Goal: Task Accomplishment & Management: Manage account settings

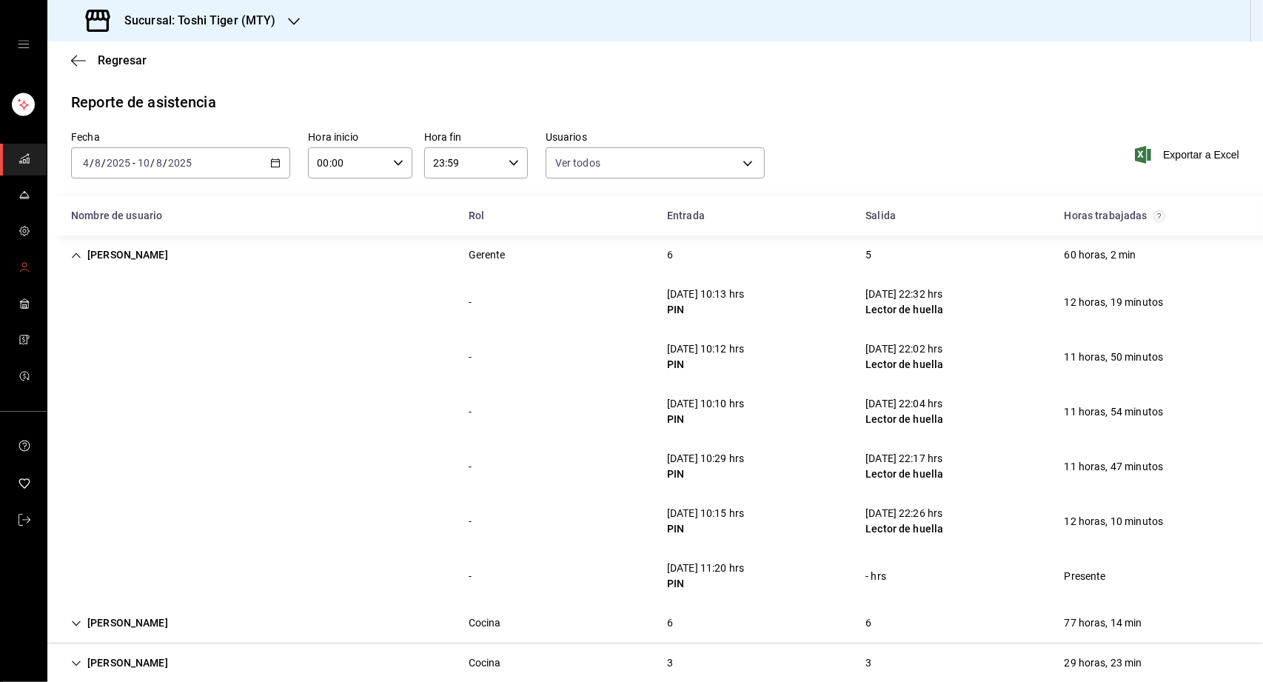
click at [30, 275] on link "mailbox folders" at bounding box center [23, 268] width 47 height 32
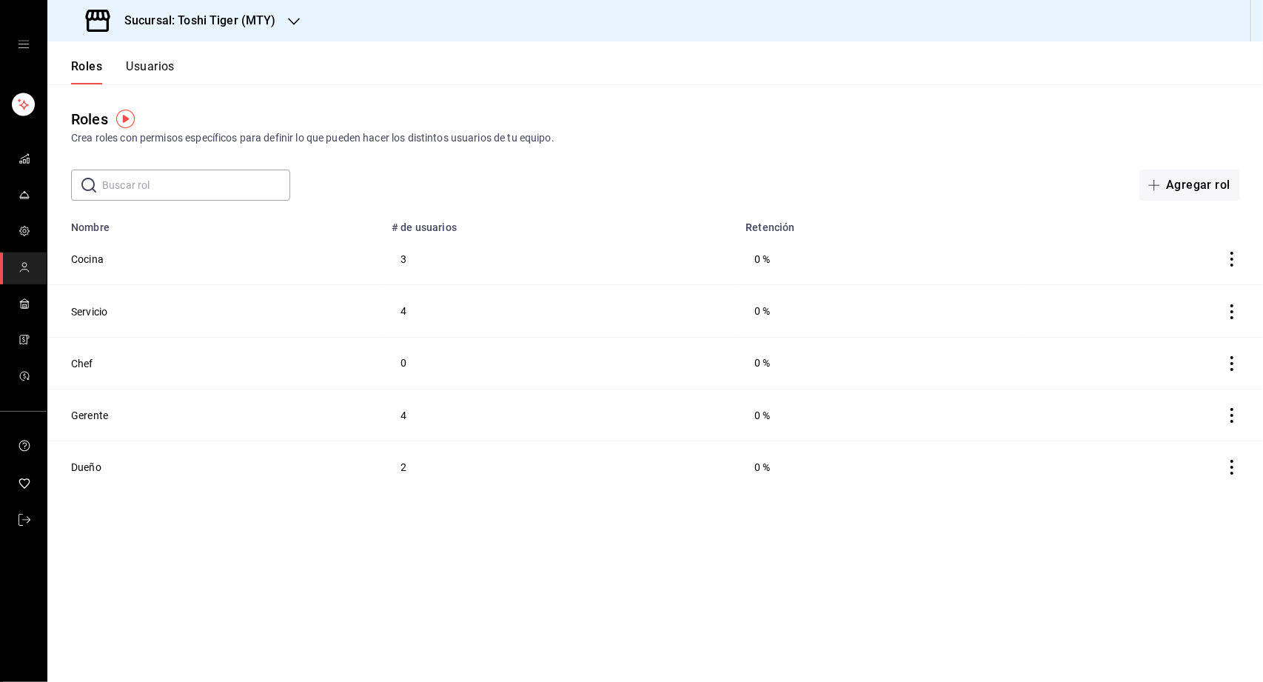
click at [154, 75] on button "Usuarios" at bounding box center [150, 71] width 49 height 25
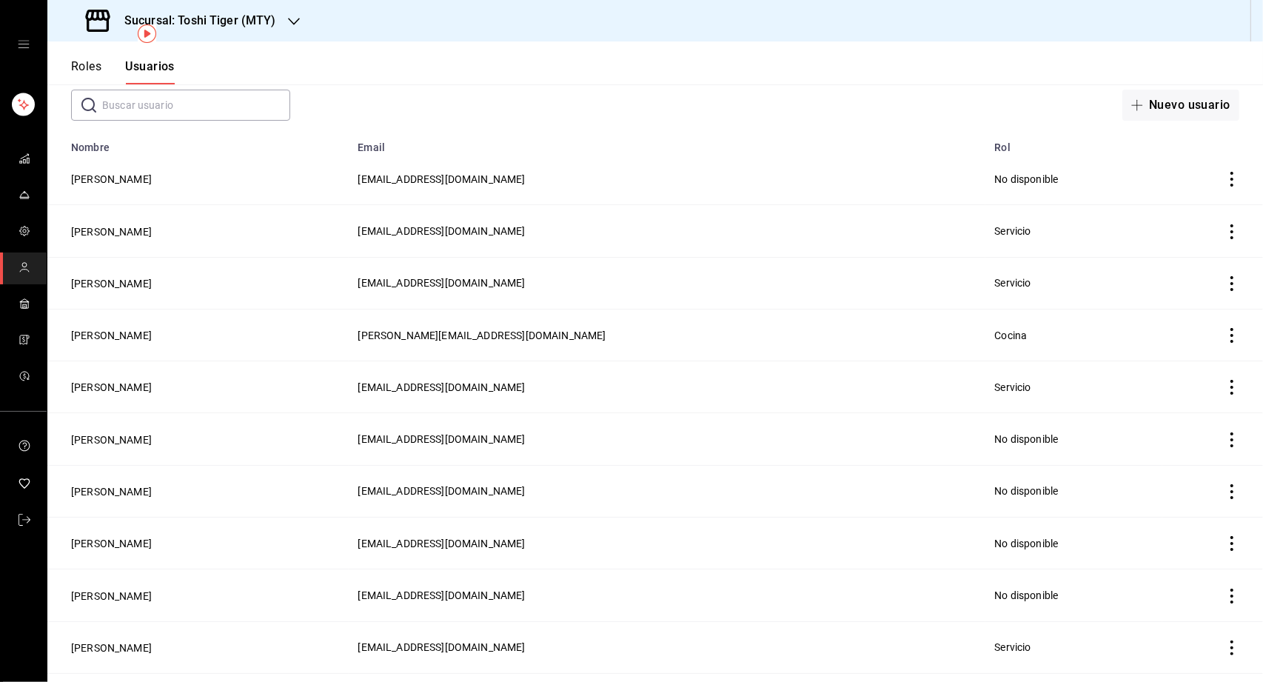
scroll to position [86, 0]
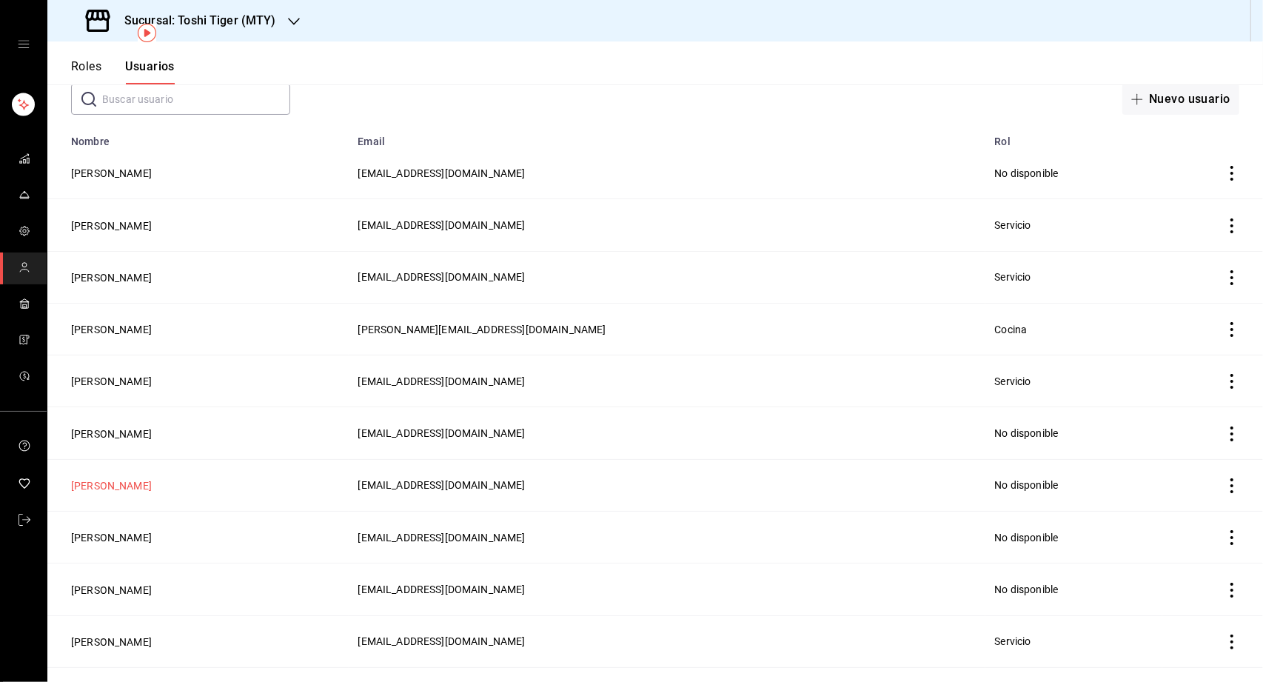
click at [121, 484] on button "[PERSON_NAME]" at bounding box center [111, 485] width 81 height 15
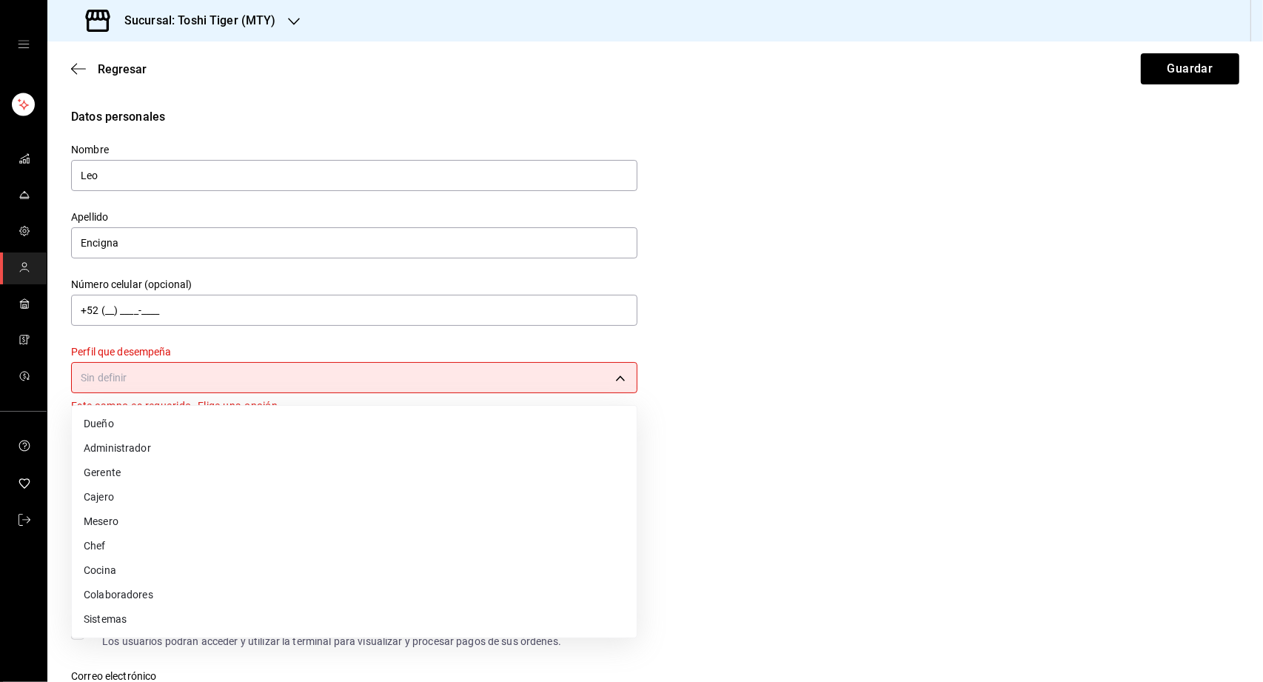
click at [266, 380] on body "Sucursal: Toshi Tiger (MTY) Regresar Guardar Datos personales Nombre Leo Apelli…" at bounding box center [631, 341] width 1263 height 682
click at [165, 513] on li "Mesero" at bounding box center [354, 521] width 565 height 24
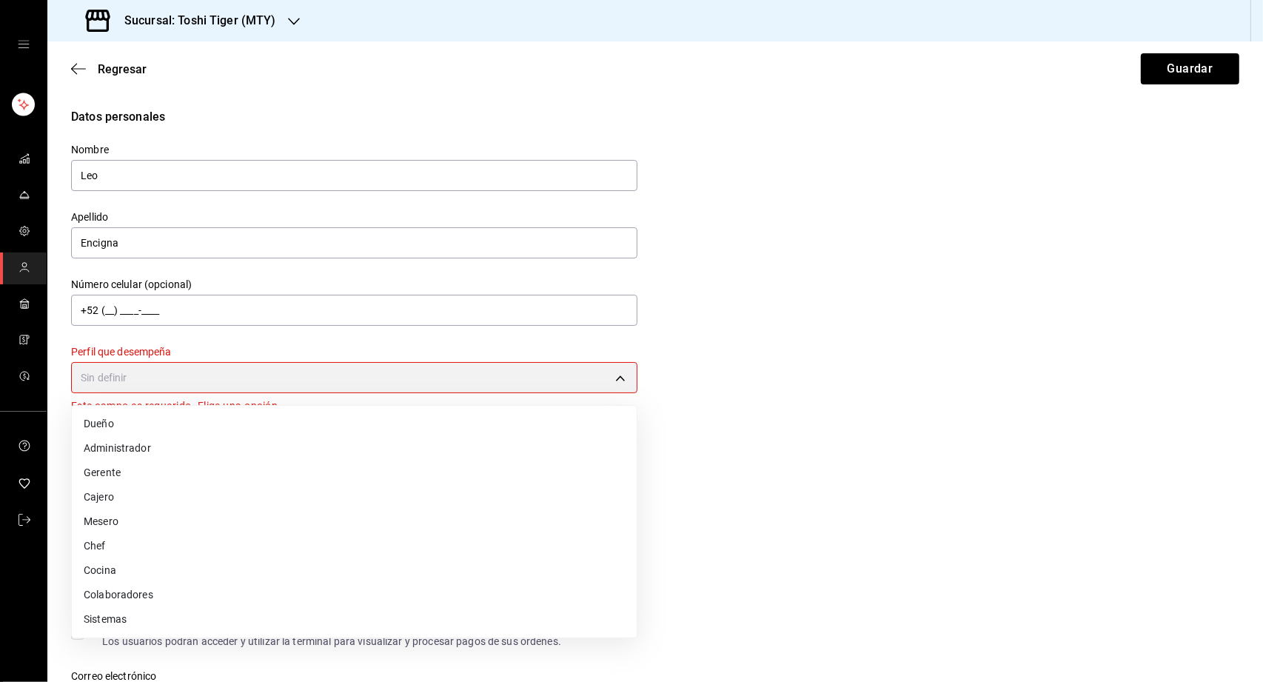
type input "WAITER"
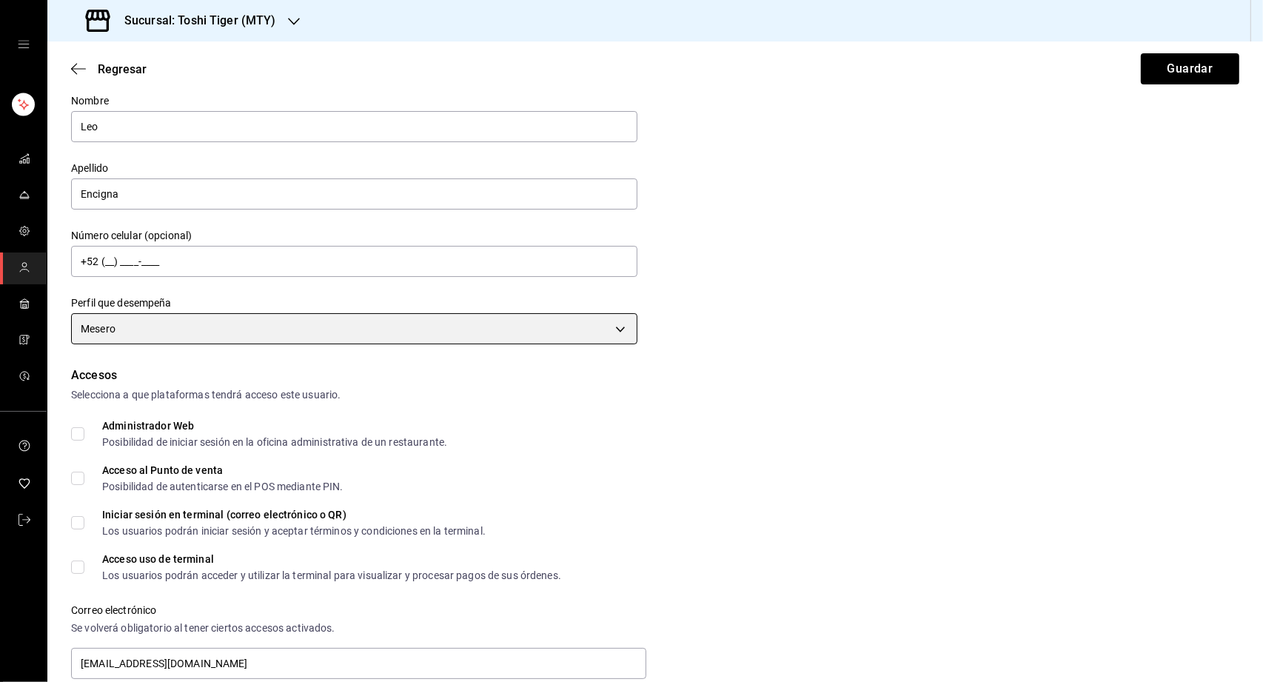
scroll to position [58, 0]
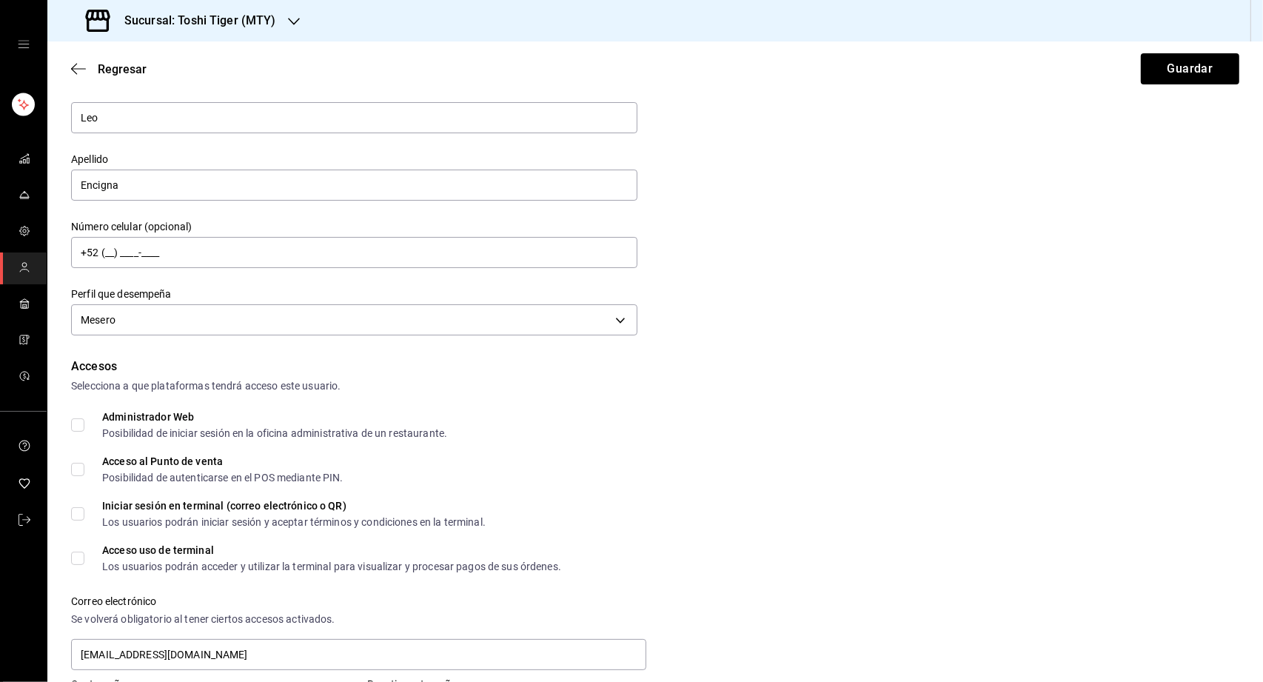
click at [82, 416] on label "Administrador Web Posibilidad de iniciar sesión en la oficina administrativa de…" at bounding box center [259, 424] width 376 height 27
click at [82, 418] on input "Administrador Web Posibilidad de iniciar sesión en la oficina administrativa de…" at bounding box center [77, 424] width 13 height 13
checkbox input "true"
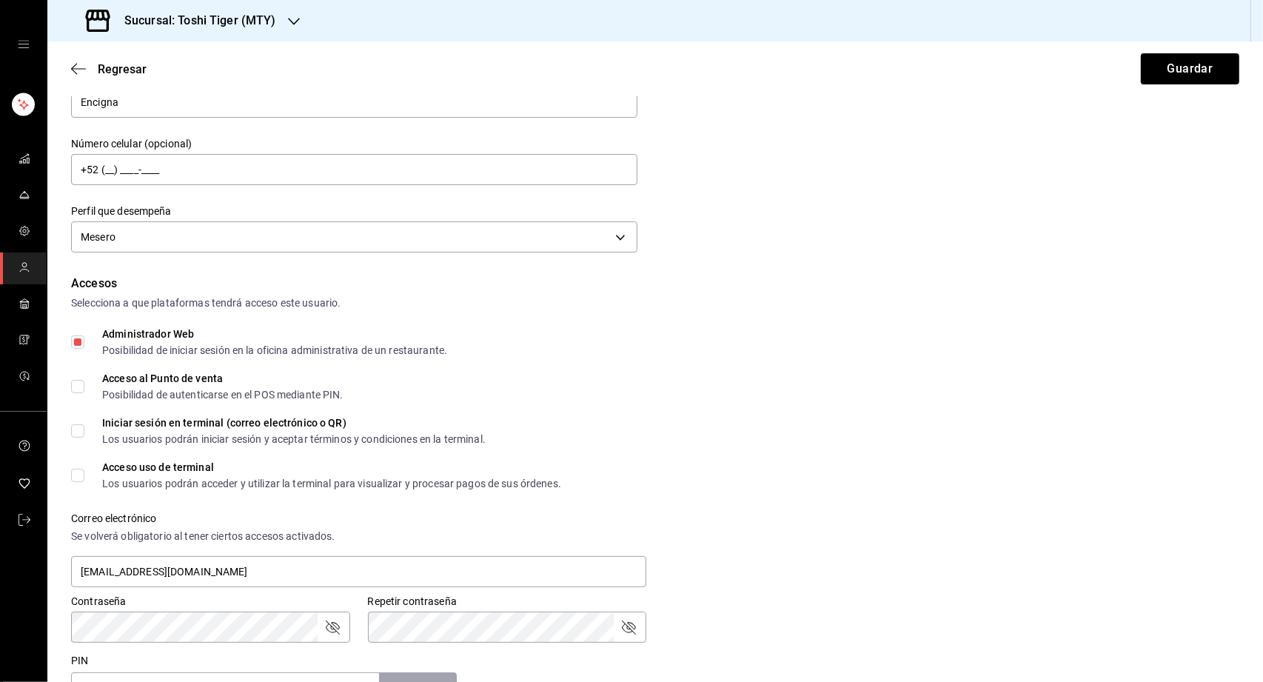
scroll to position [146, 0]
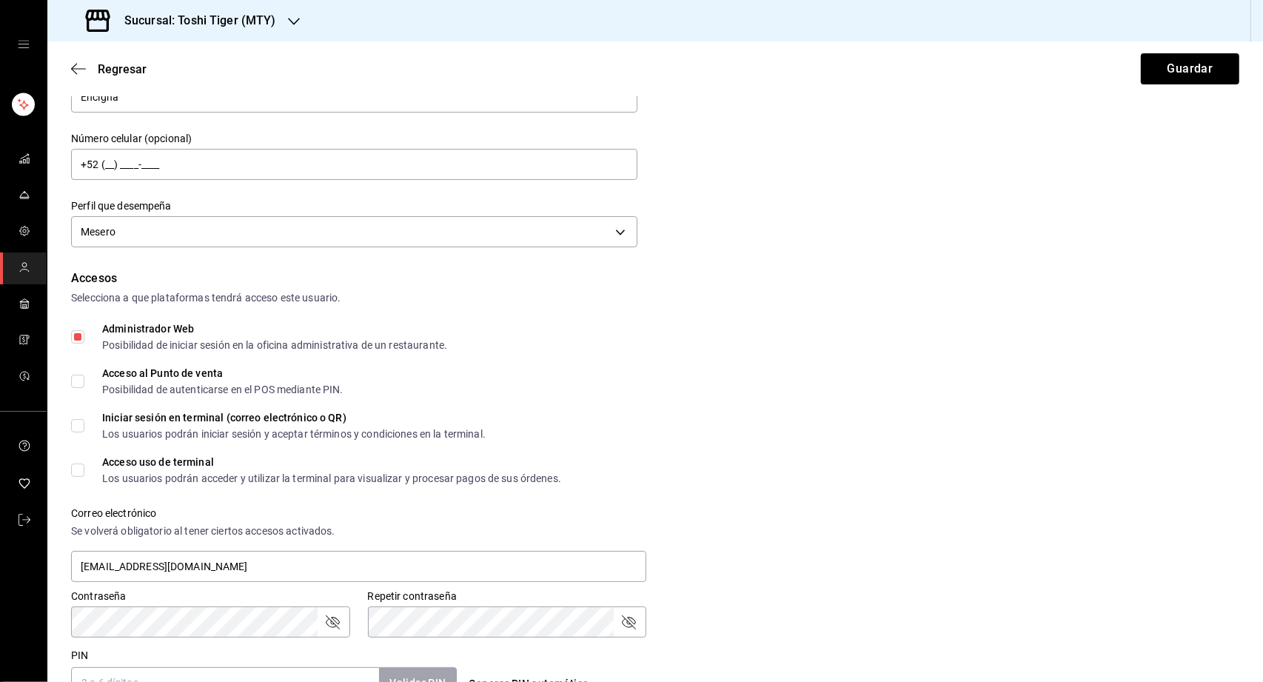
click at [80, 375] on input "Acceso al Punto de venta Posibilidad de autenticarse en el POS mediante PIN." at bounding box center [77, 380] width 13 height 13
checkbox input "true"
click at [82, 420] on input "Iniciar sesión en terminal (correo electrónico o QR) Los usuarios podrán inicia…" at bounding box center [77, 425] width 13 height 13
checkbox input "true"
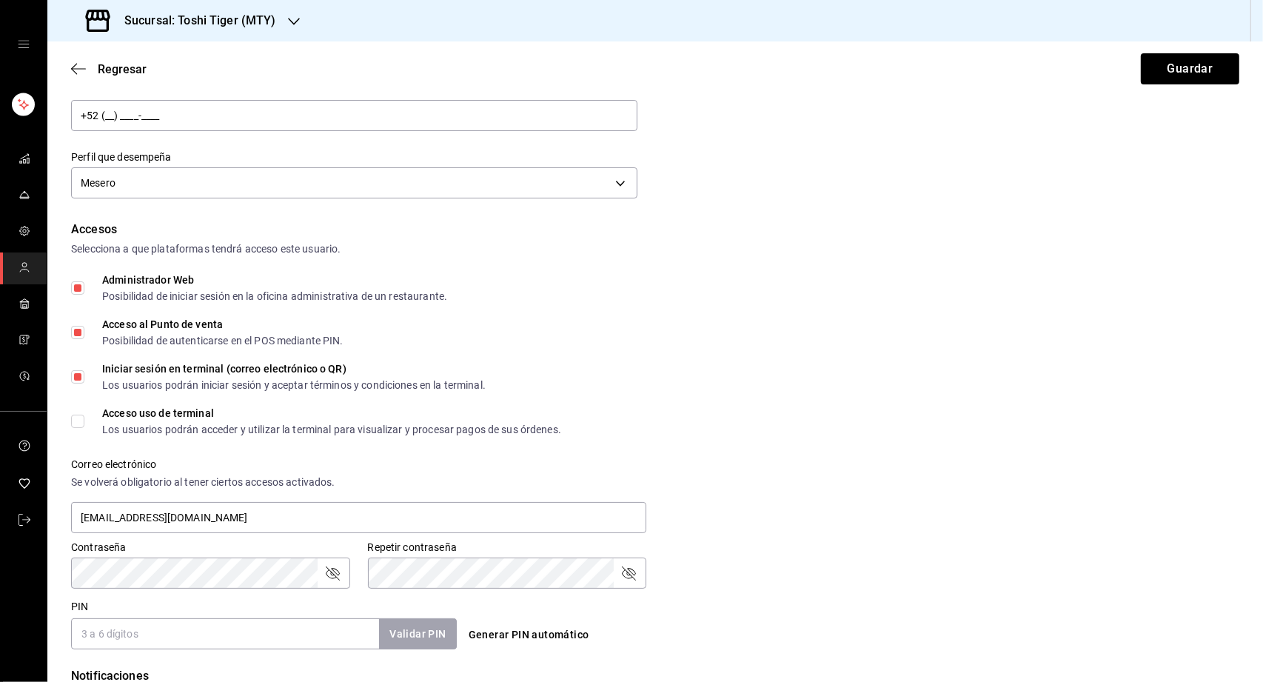
scroll to position [196, 0]
click at [74, 412] on label "Acceso uso de terminal Los usuarios podrán acceder y utilizar la terminal para …" at bounding box center [316, 419] width 490 height 27
click at [74, 413] on input "Acceso uso de terminal Los usuarios podrán acceder y utilizar la terminal para …" at bounding box center [77, 419] width 13 height 13
checkbox input "true"
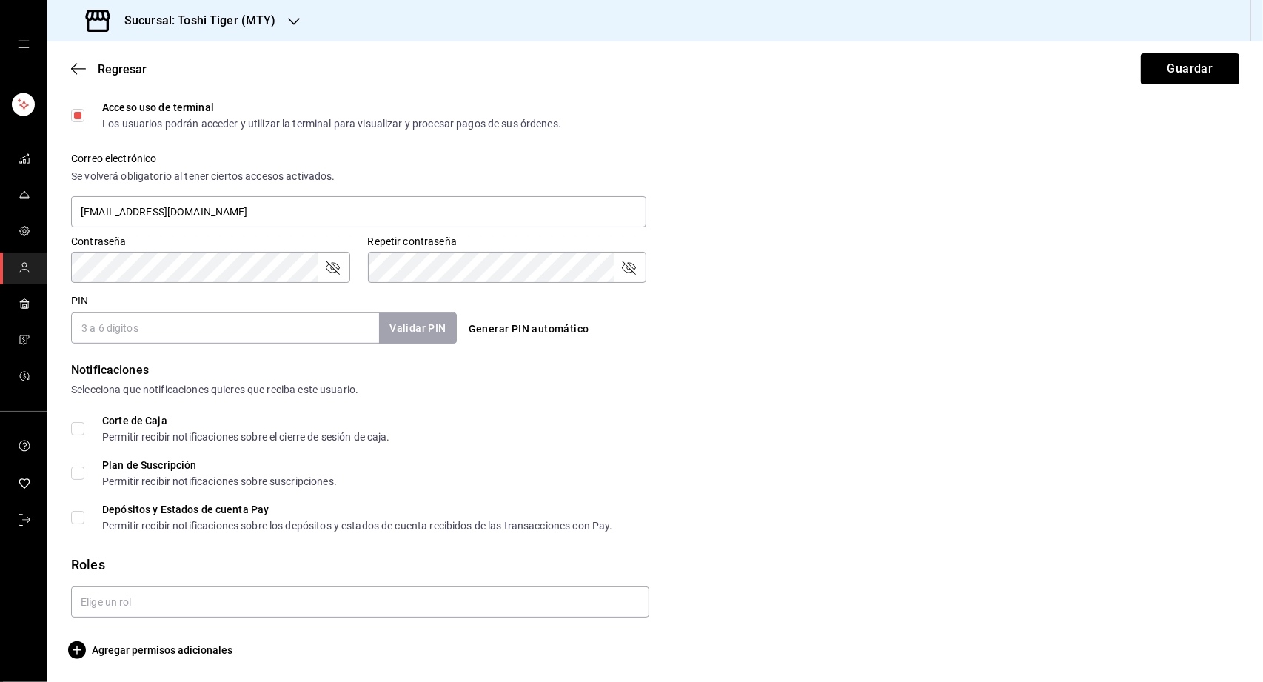
scroll to position [500, 0]
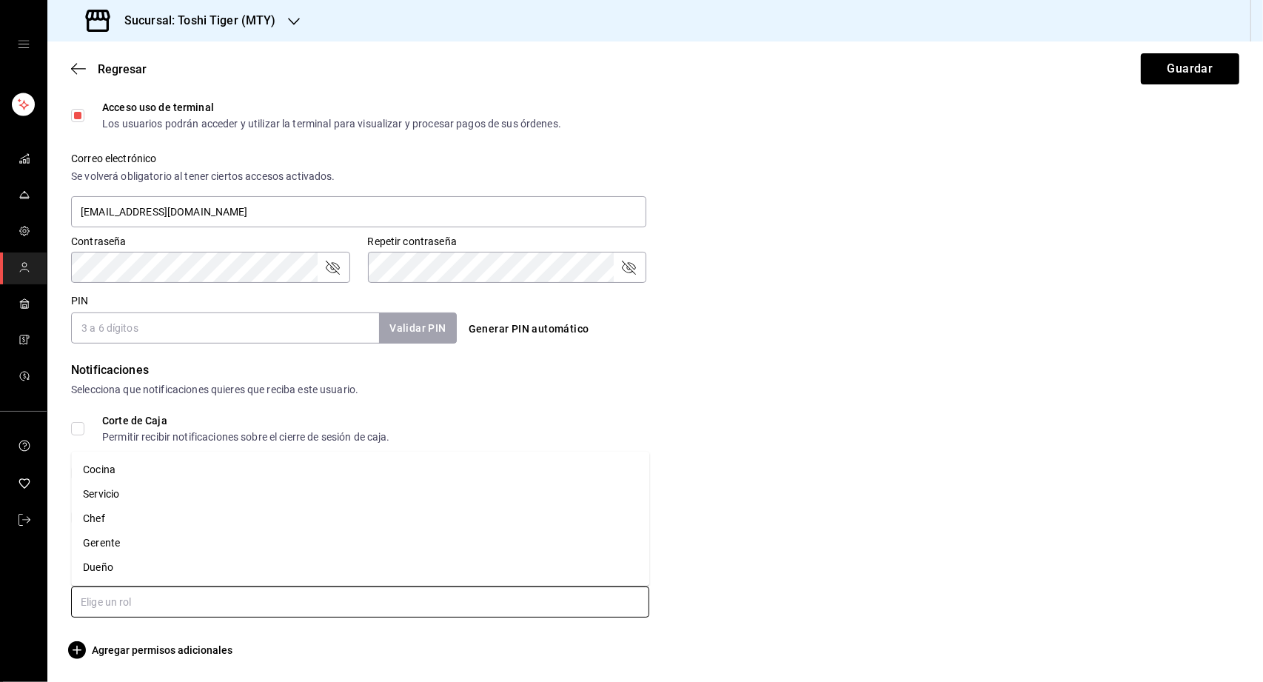
click at [172, 597] on input "text" at bounding box center [360, 601] width 578 height 31
click at [153, 497] on li "Servicio" at bounding box center [360, 494] width 578 height 24
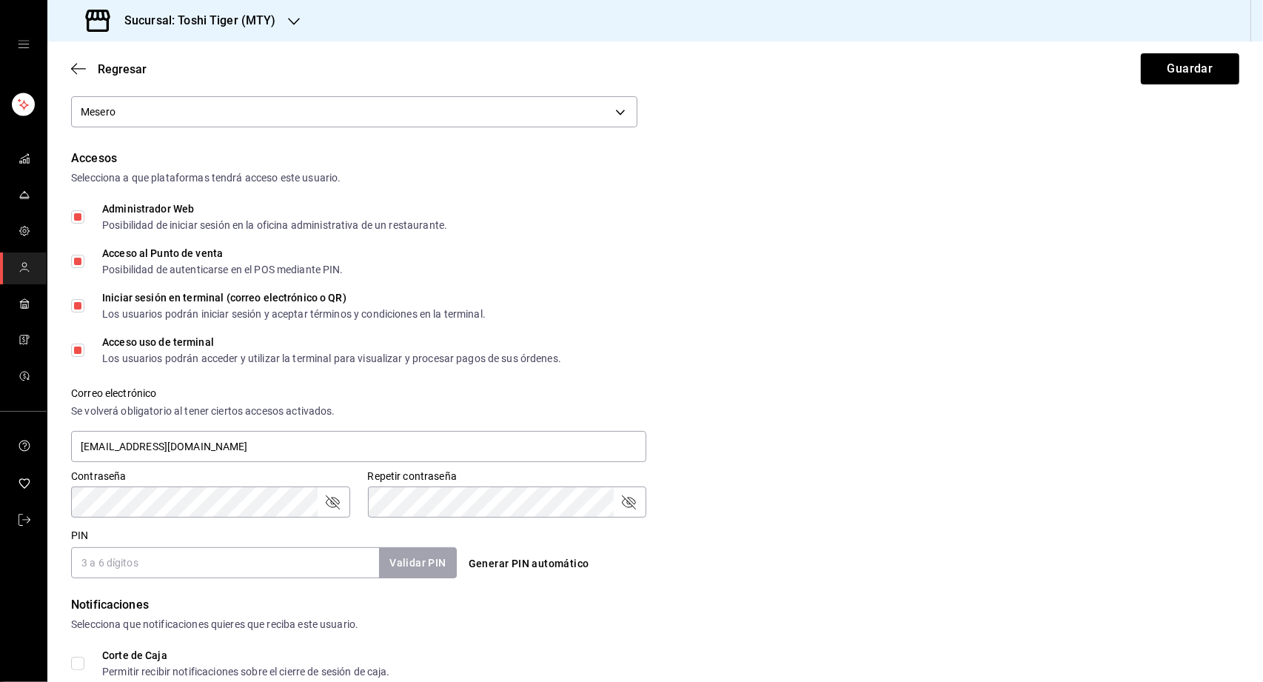
scroll to position [204, 0]
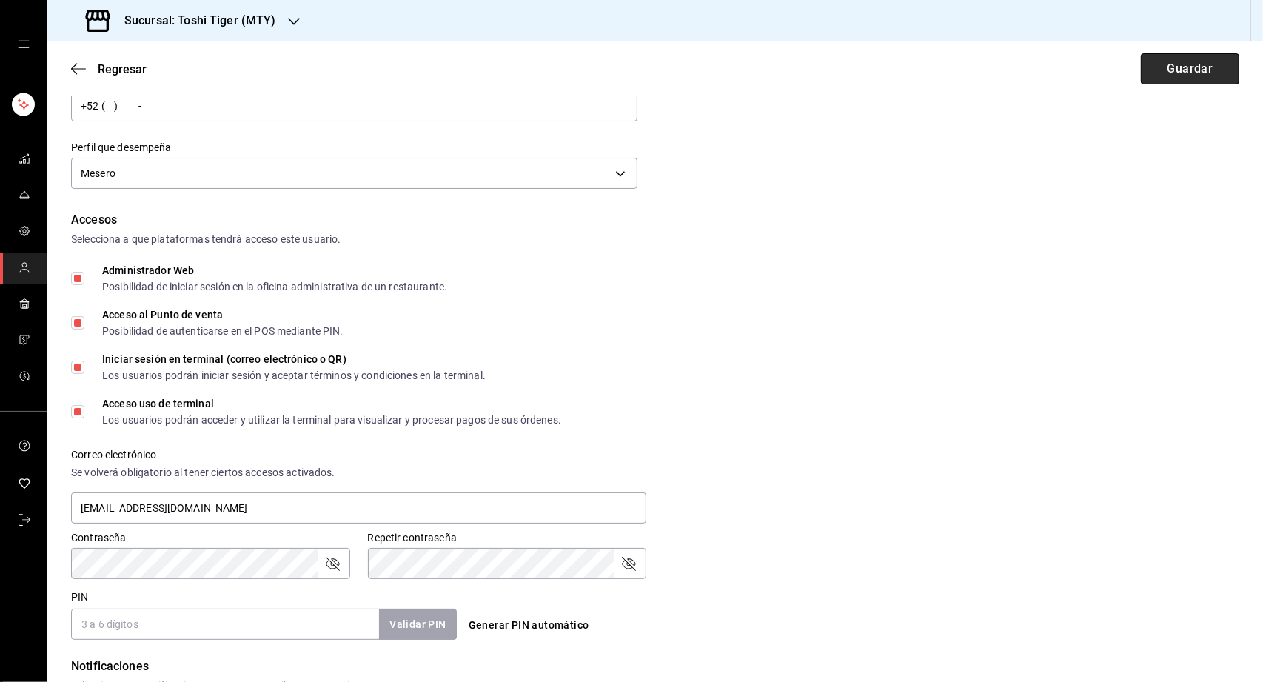
click at [1144, 75] on button "Guardar" at bounding box center [1189, 68] width 98 height 31
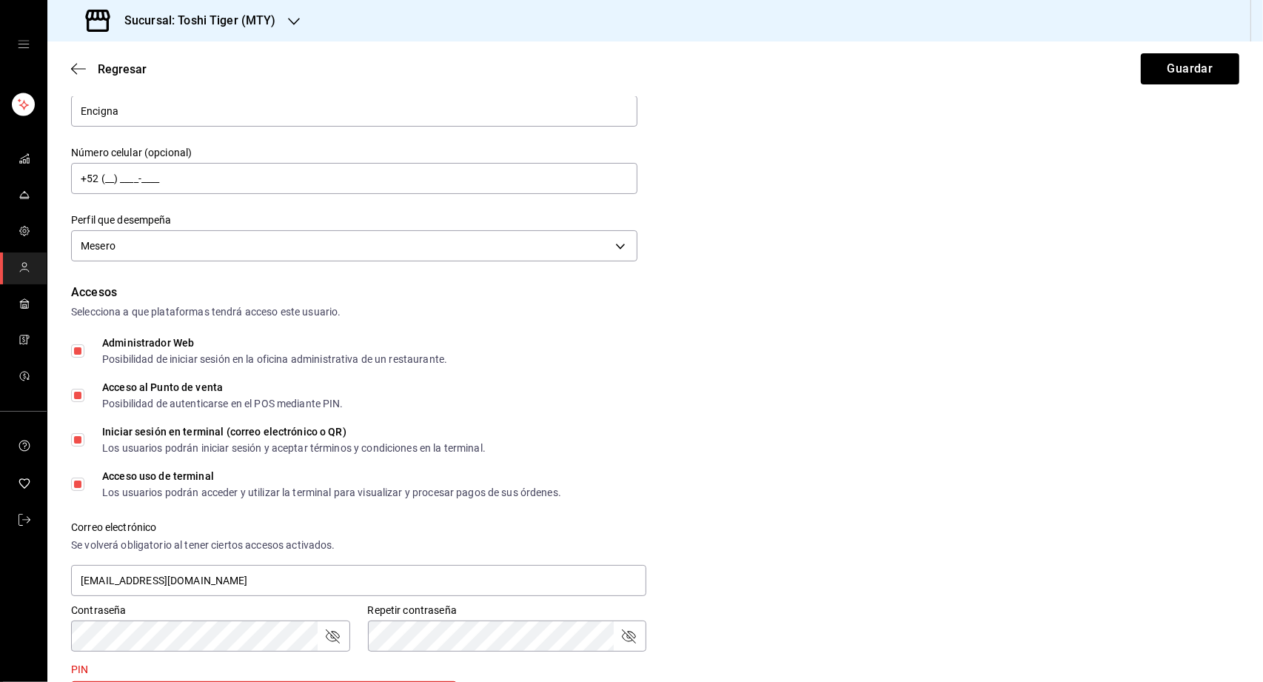
scroll to position [0, 0]
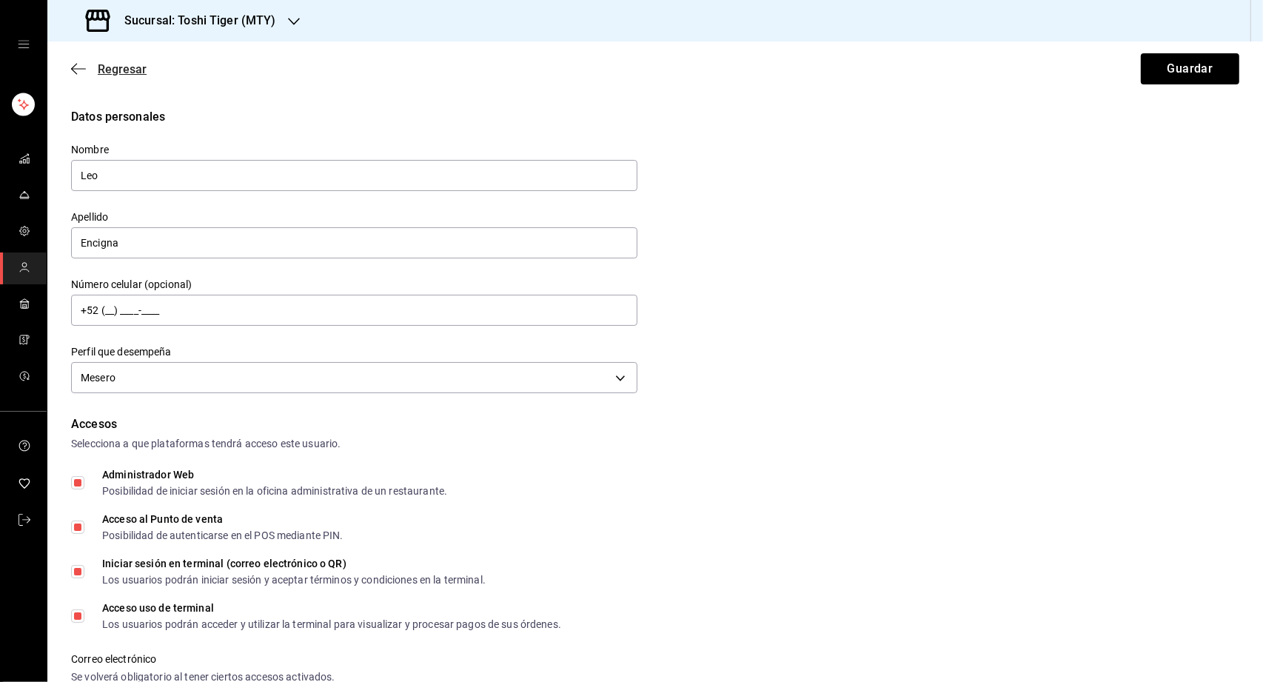
click at [115, 64] on span "Regresar" at bounding box center [122, 69] width 49 height 14
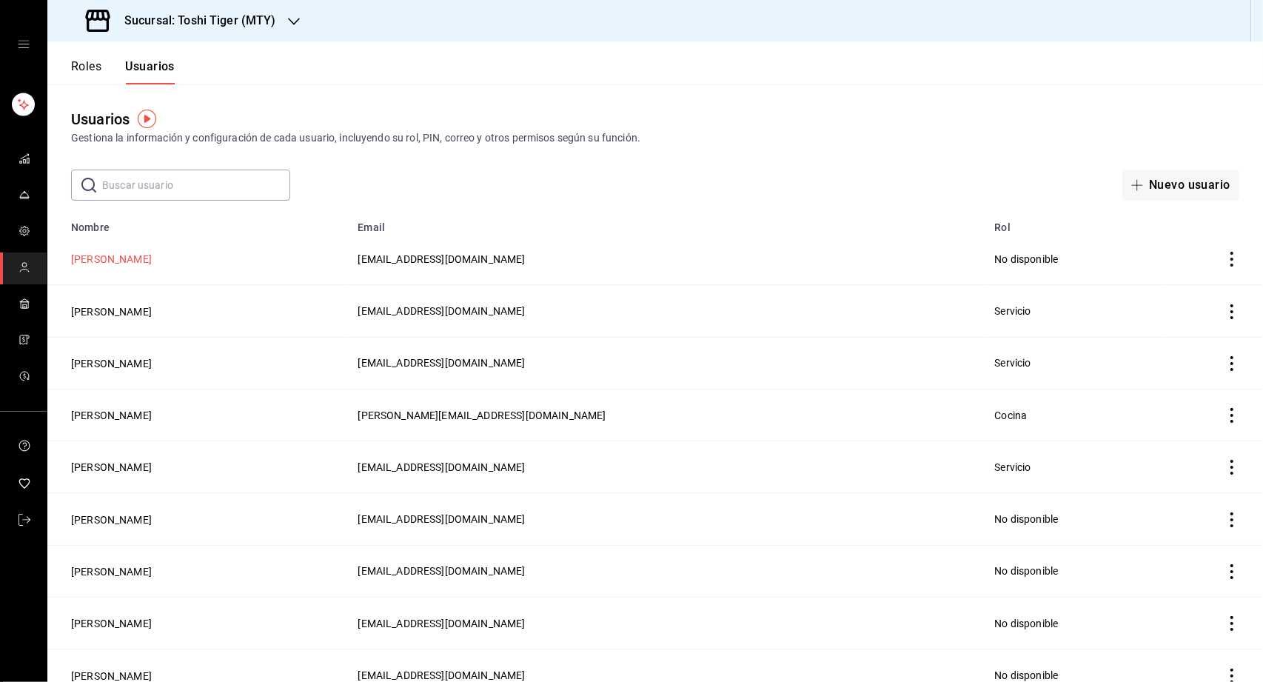
click at [121, 260] on button "Sadriel Carvajal" at bounding box center [111, 259] width 81 height 15
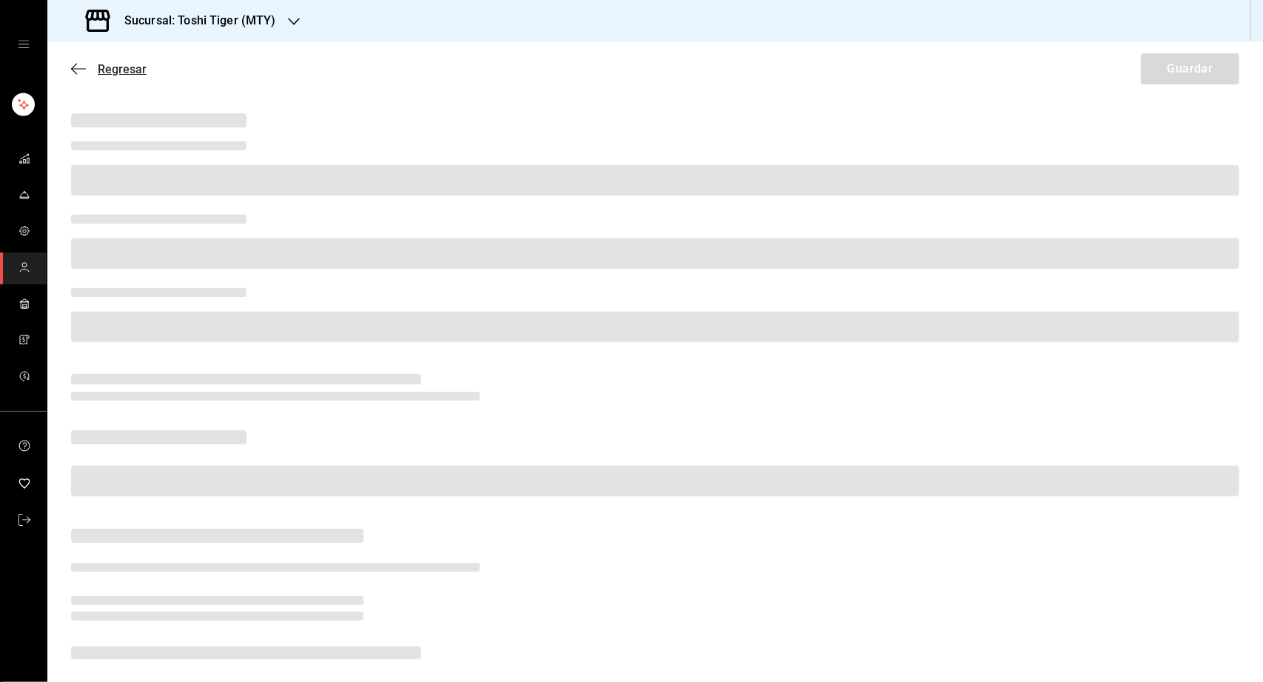
click at [81, 69] on icon "button" at bounding box center [78, 68] width 15 height 1
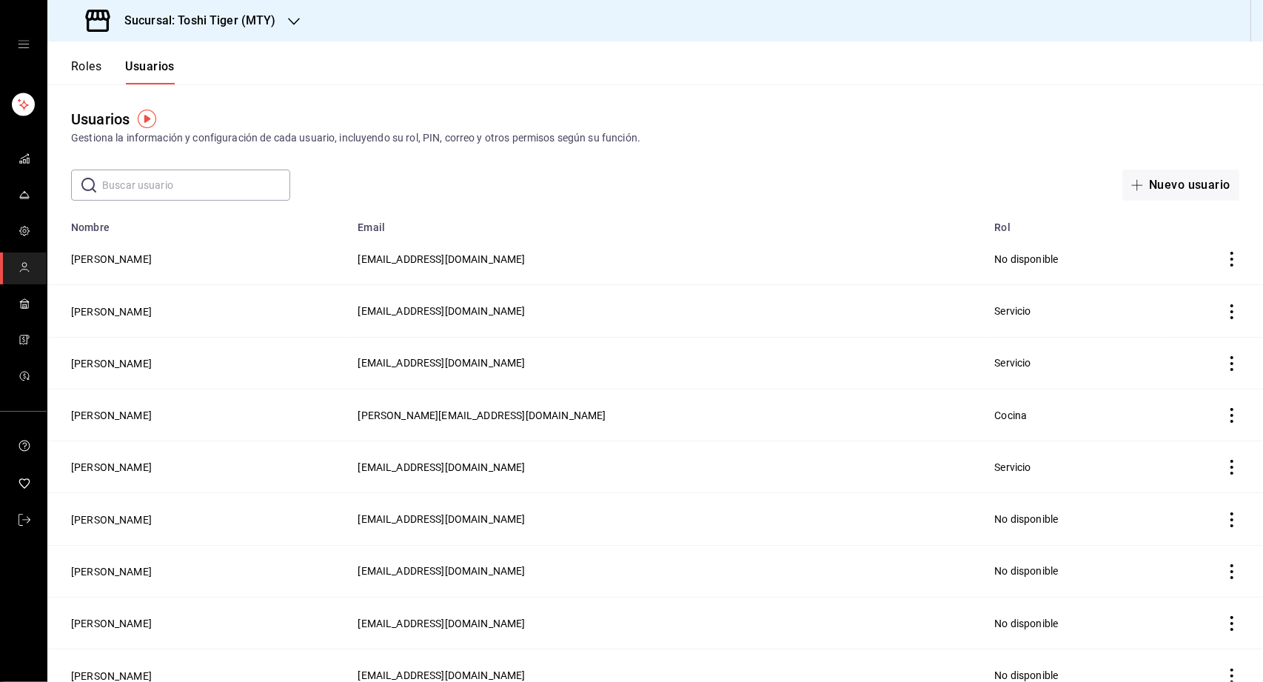
click at [1228, 261] on icon "actions" at bounding box center [1231, 259] width 15 height 15
click at [1177, 278] on span "Eliminar" at bounding box center [1178, 280] width 38 height 12
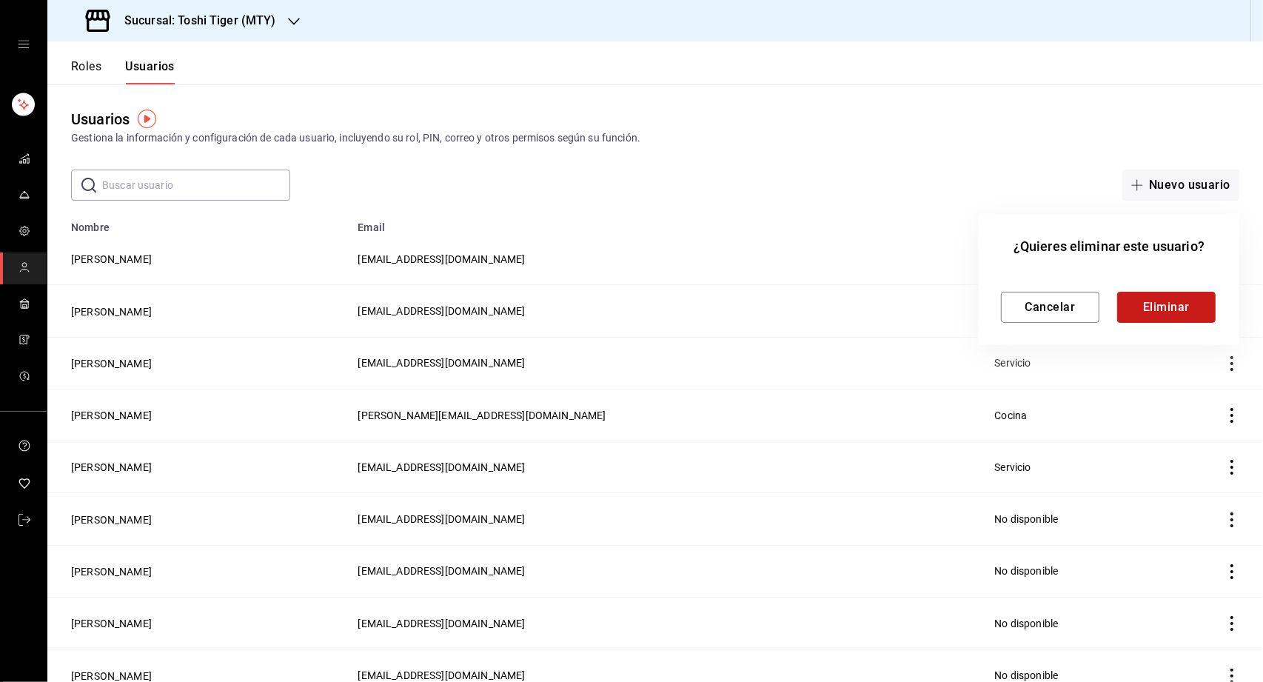
click at [1159, 303] on button "Eliminar" at bounding box center [1166, 307] width 98 height 31
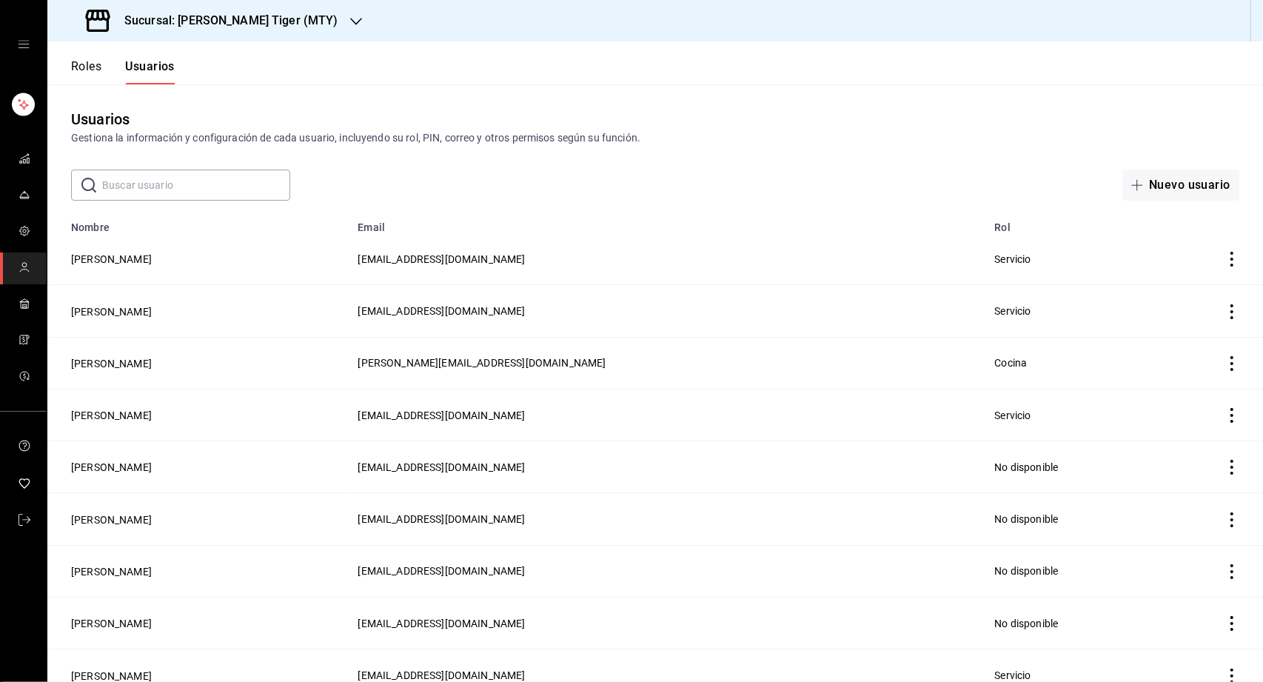
click at [1232, 258] on icon "actions" at bounding box center [1231, 259] width 3 height 15
click at [1186, 280] on span "Eliminar" at bounding box center [1178, 280] width 38 height 12
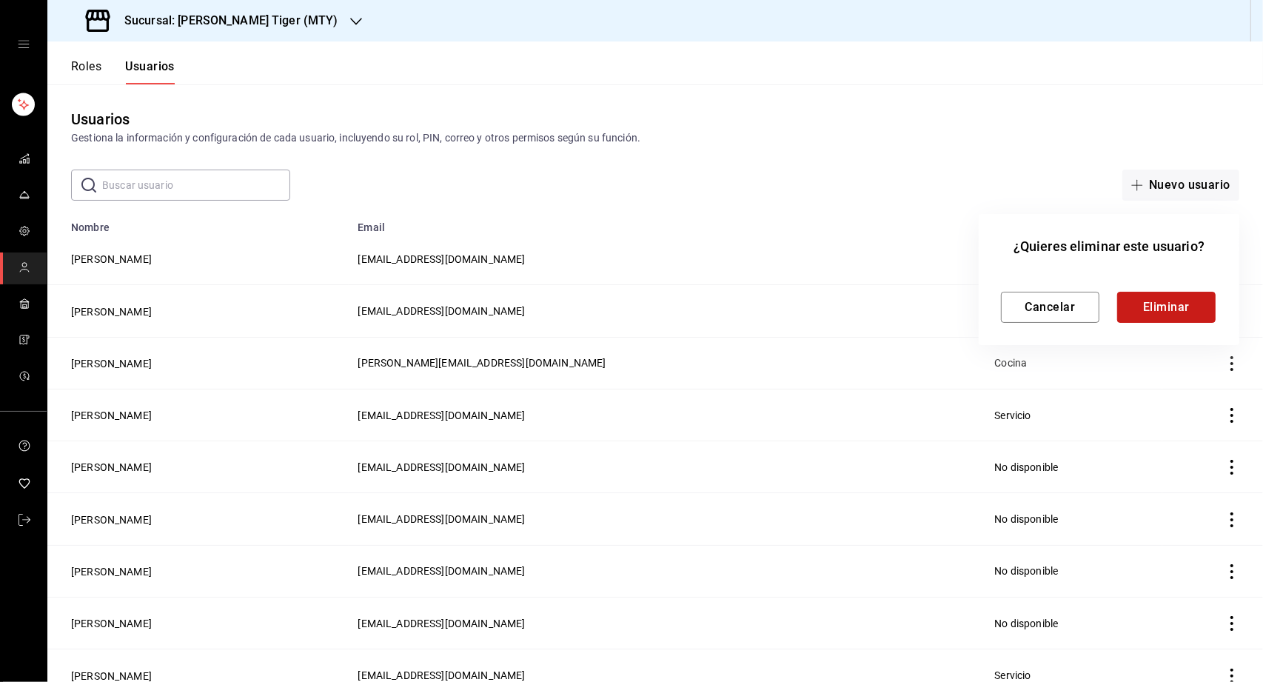
click at [1144, 304] on button "Eliminar" at bounding box center [1166, 307] width 98 height 31
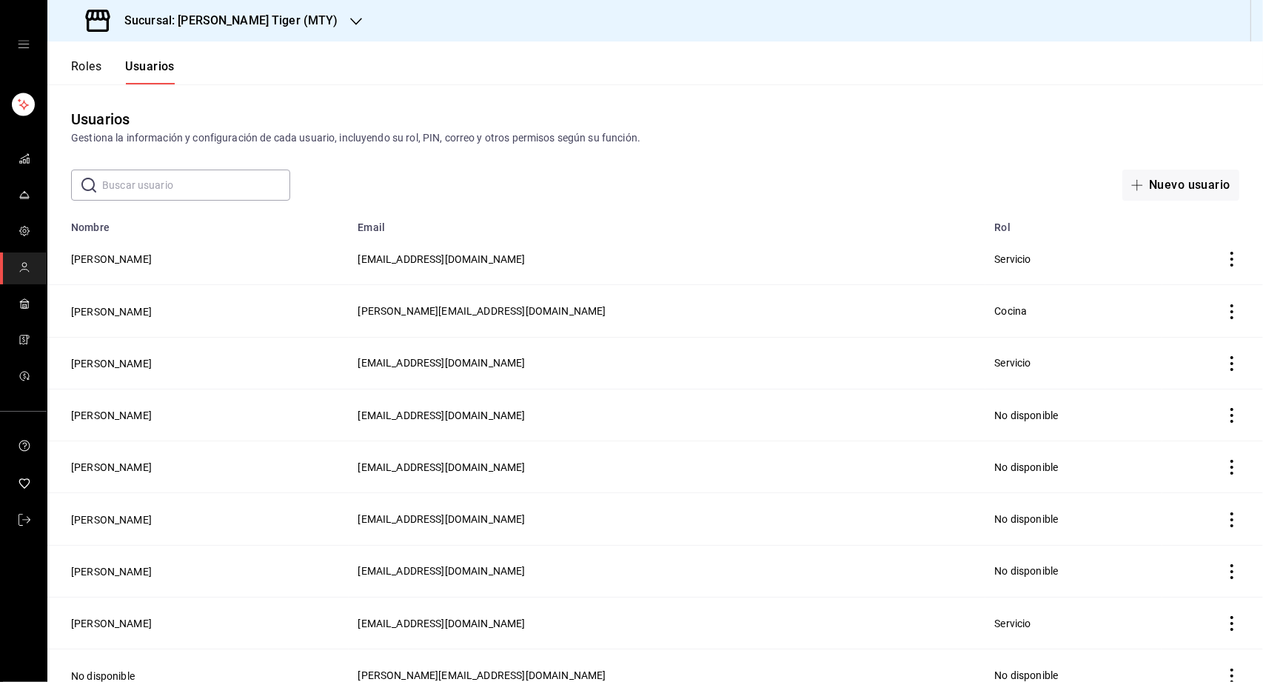
click at [1234, 255] on icon "actions" at bounding box center [1231, 259] width 15 height 15
click at [1190, 281] on span "Eliminar" at bounding box center [1178, 280] width 38 height 12
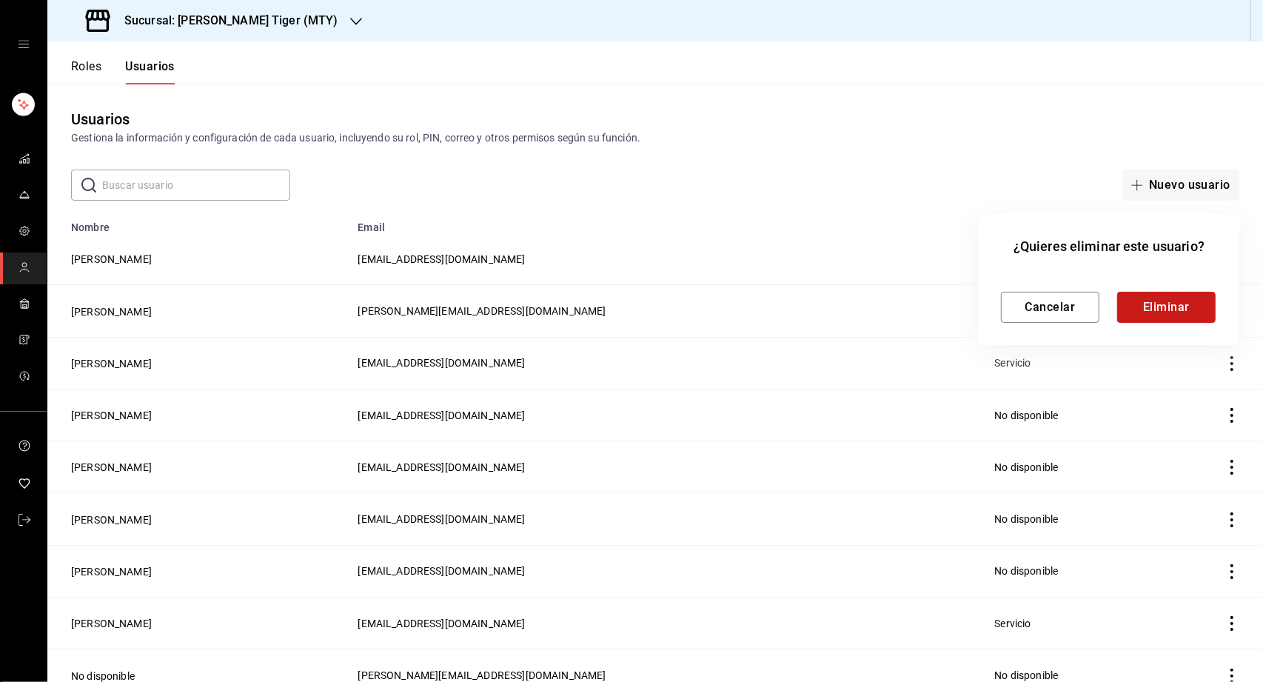
click at [1154, 307] on button "Eliminar" at bounding box center [1166, 307] width 98 height 31
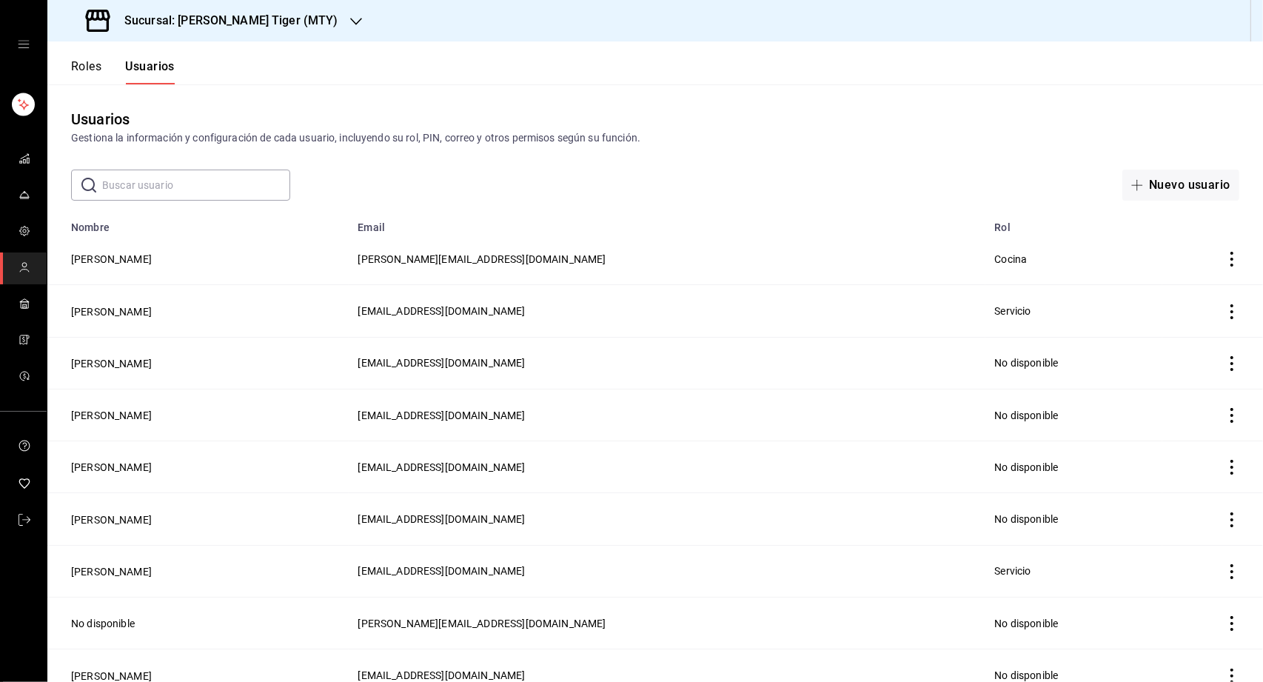
click at [1230, 308] on icon "actions" at bounding box center [1231, 311] width 15 height 15
click at [1184, 332] on span "Eliminar" at bounding box center [1178, 332] width 38 height 12
click at [1167, 355] on button "Eliminar" at bounding box center [1166, 358] width 98 height 31
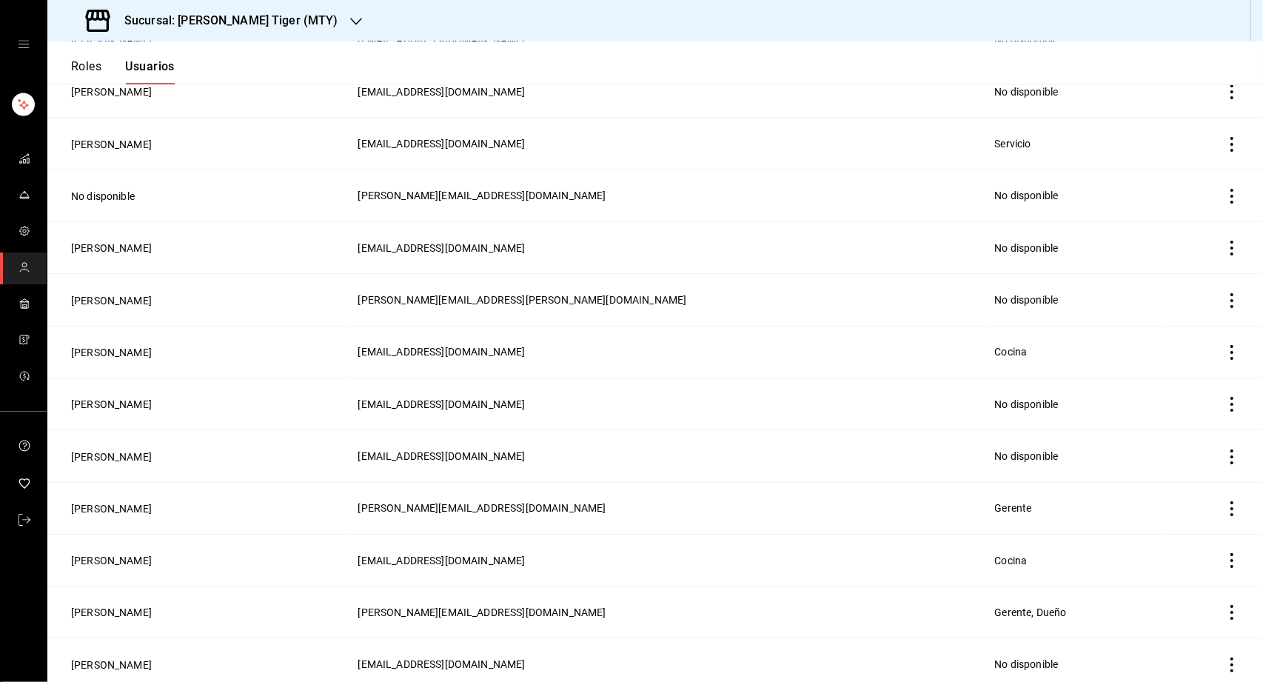
scroll to position [386, 0]
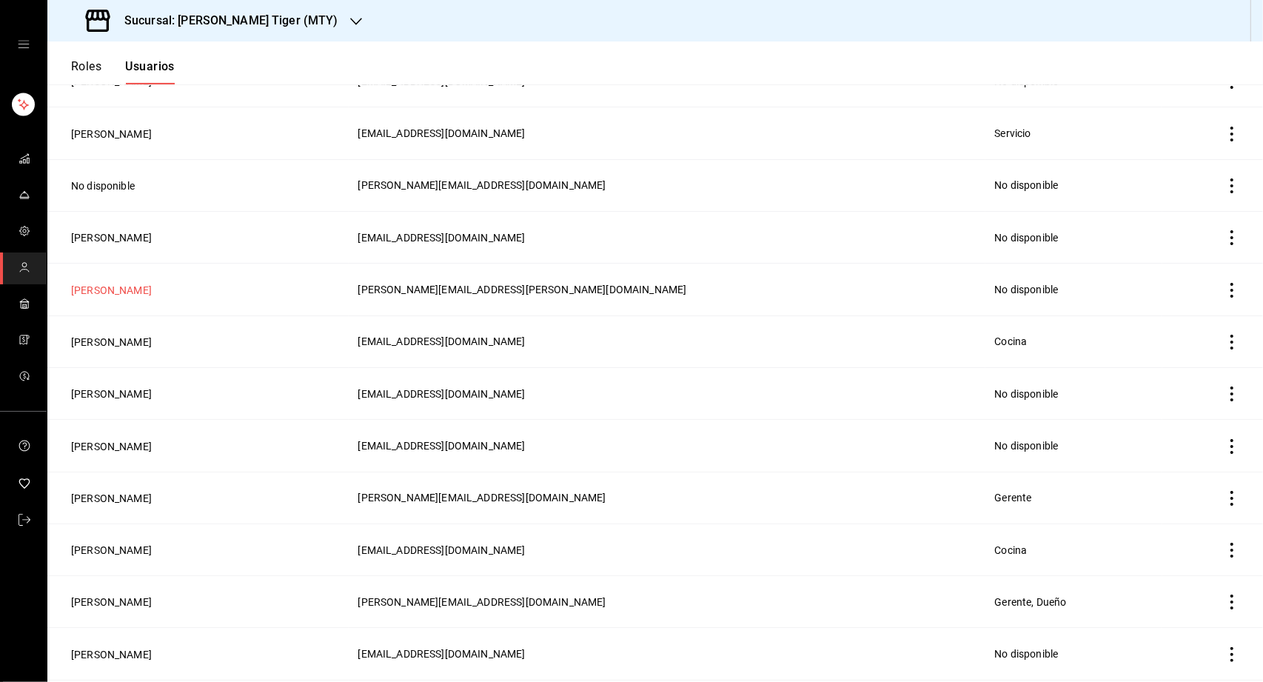
click at [113, 290] on button "[PERSON_NAME]" at bounding box center [111, 290] width 81 height 15
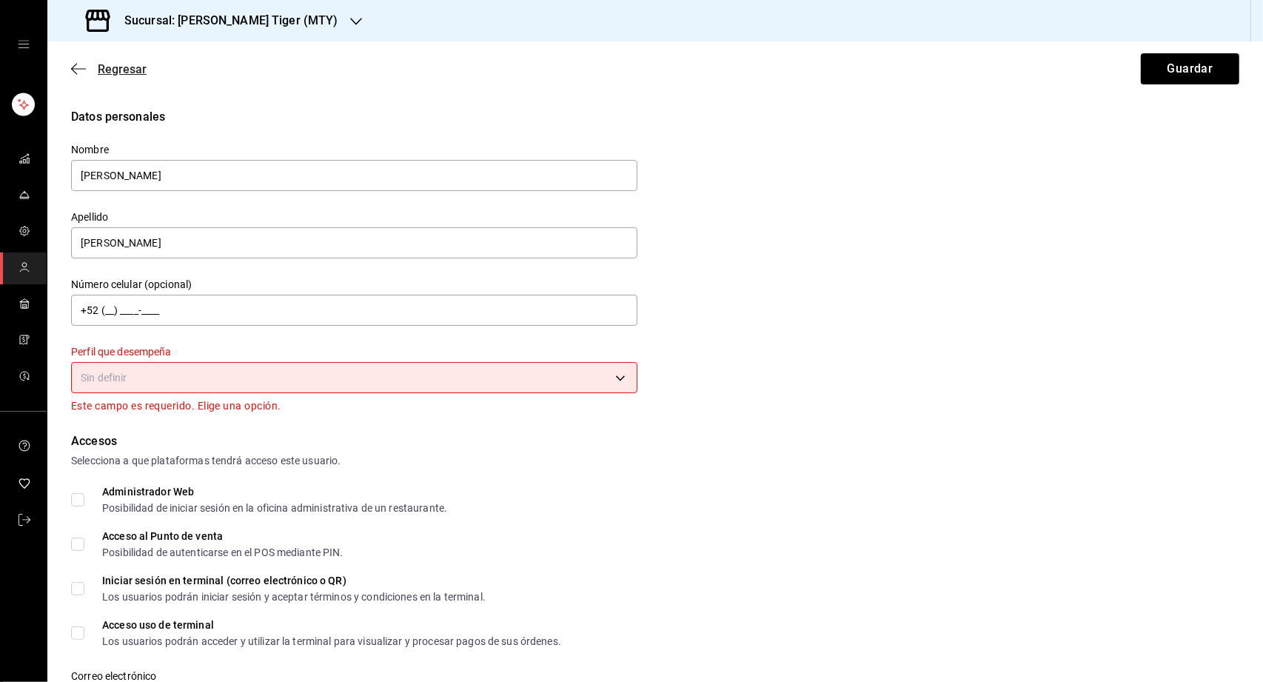
click at [93, 67] on span "Regresar" at bounding box center [108, 69] width 75 height 14
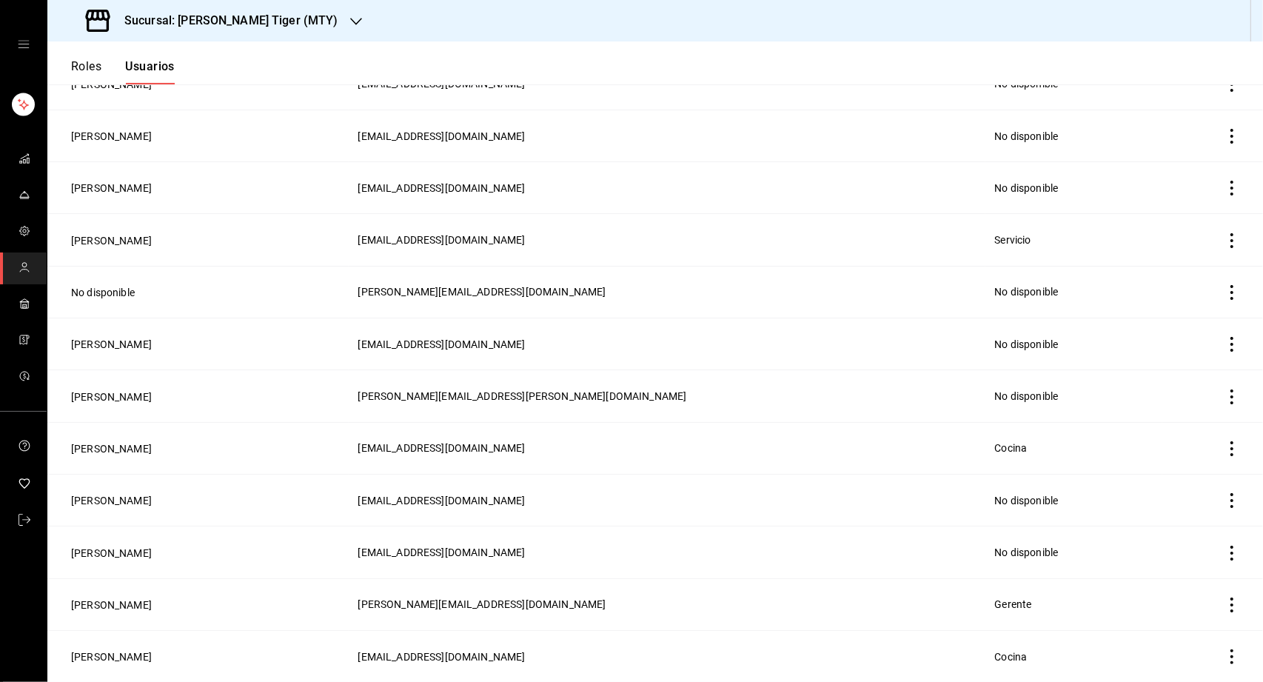
scroll to position [309, 0]
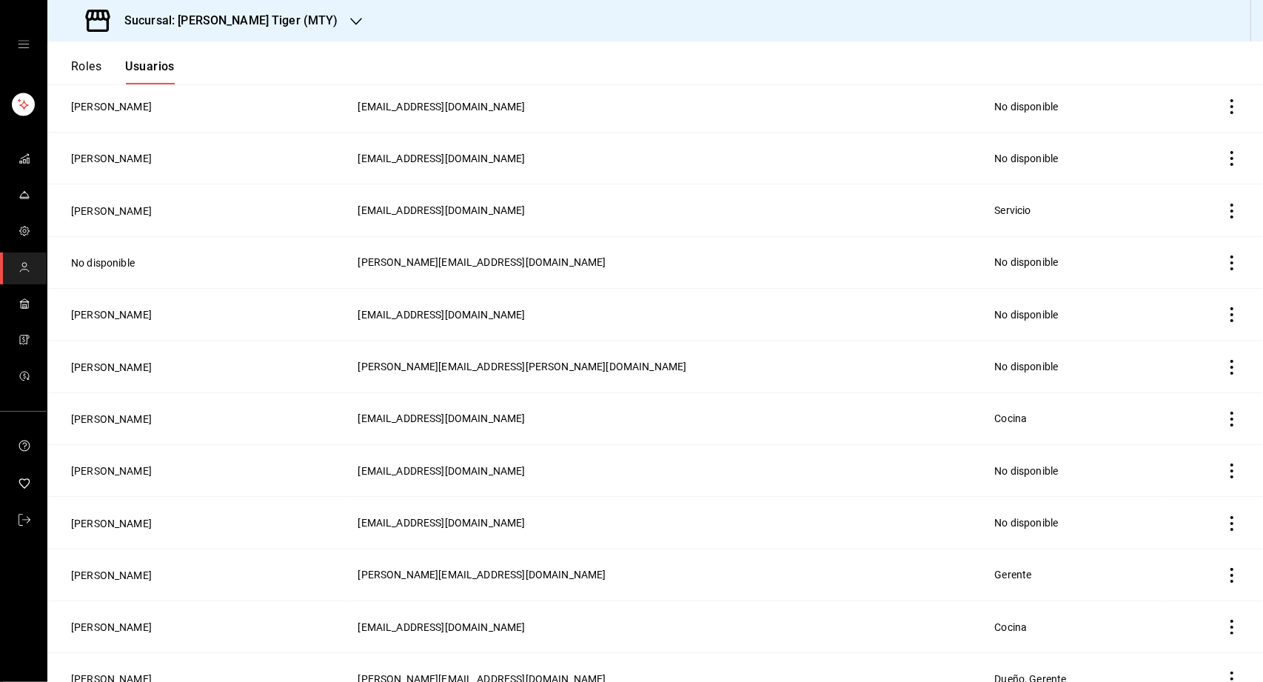
click at [1220, 360] on td "employeesTable" at bounding box center [1212, 366] width 101 height 52
click at [1224, 362] on icon "actions" at bounding box center [1231, 367] width 15 height 15
click at [1182, 391] on span "Eliminar" at bounding box center [1164, 385] width 64 height 18
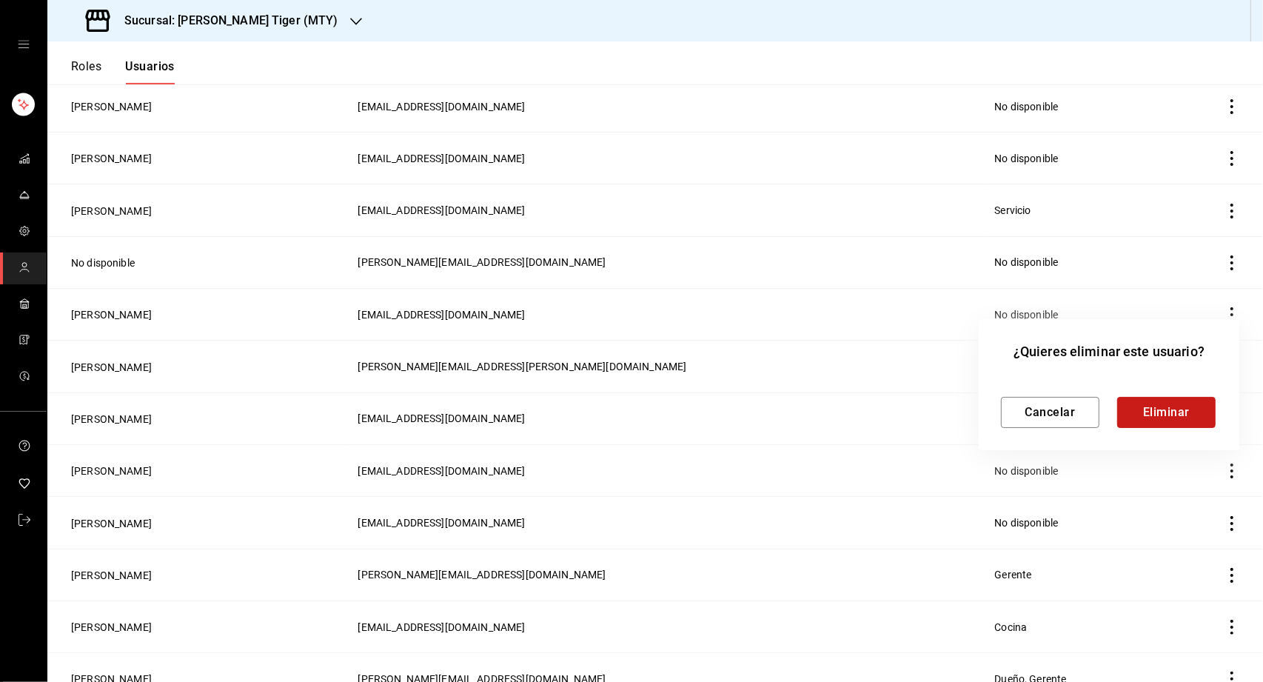
click at [1147, 406] on button "Eliminar" at bounding box center [1166, 412] width 98 height 31
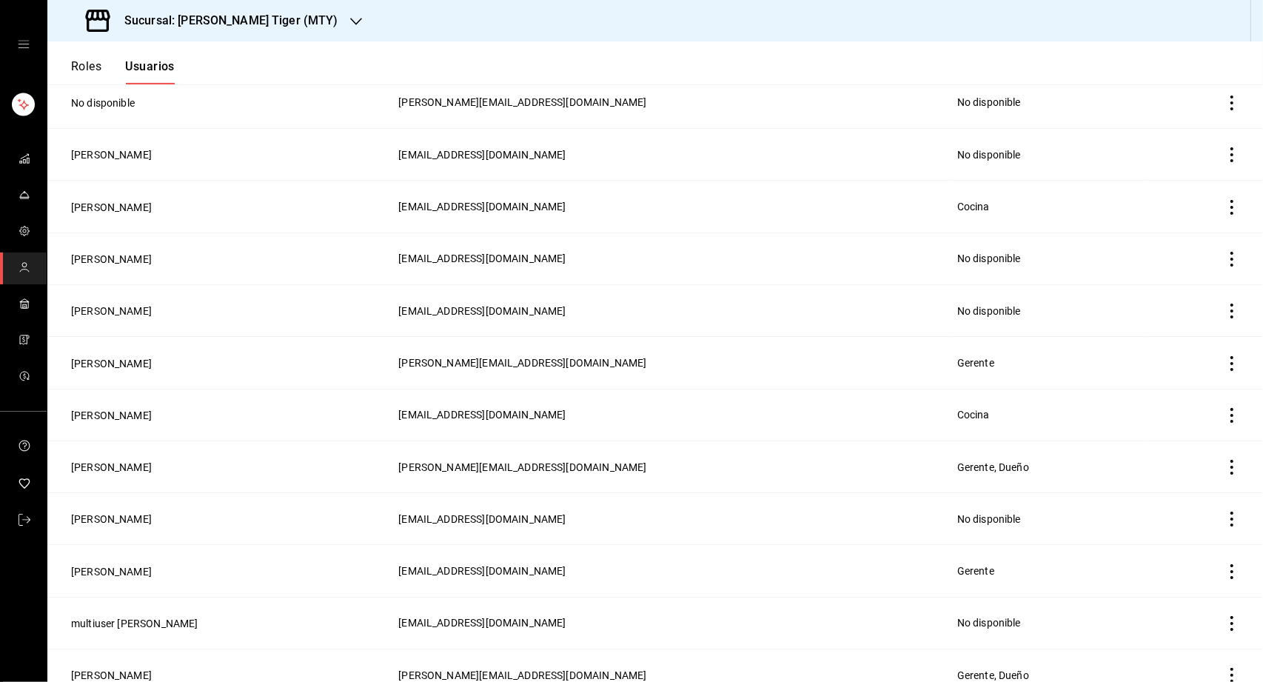
scroll to position [482, 0]
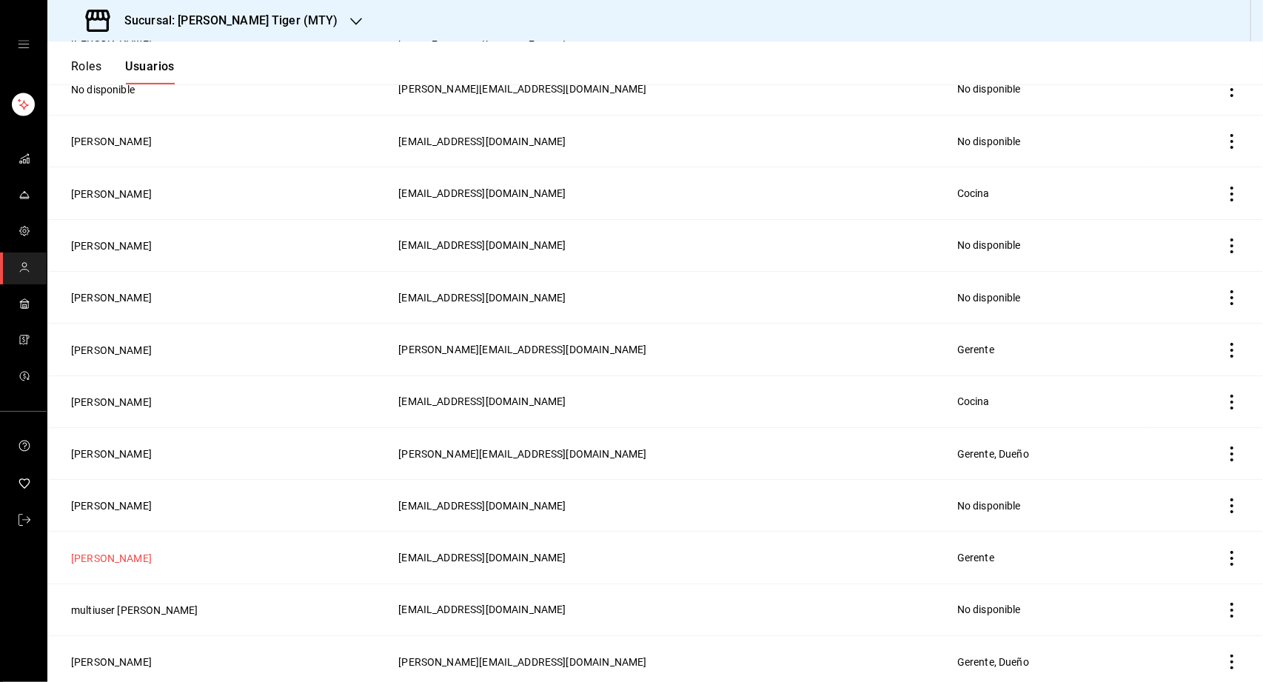
click at [113, 551] on button "[PERSON_NAME]" at bounding box center [111, 558] width 81 height 15
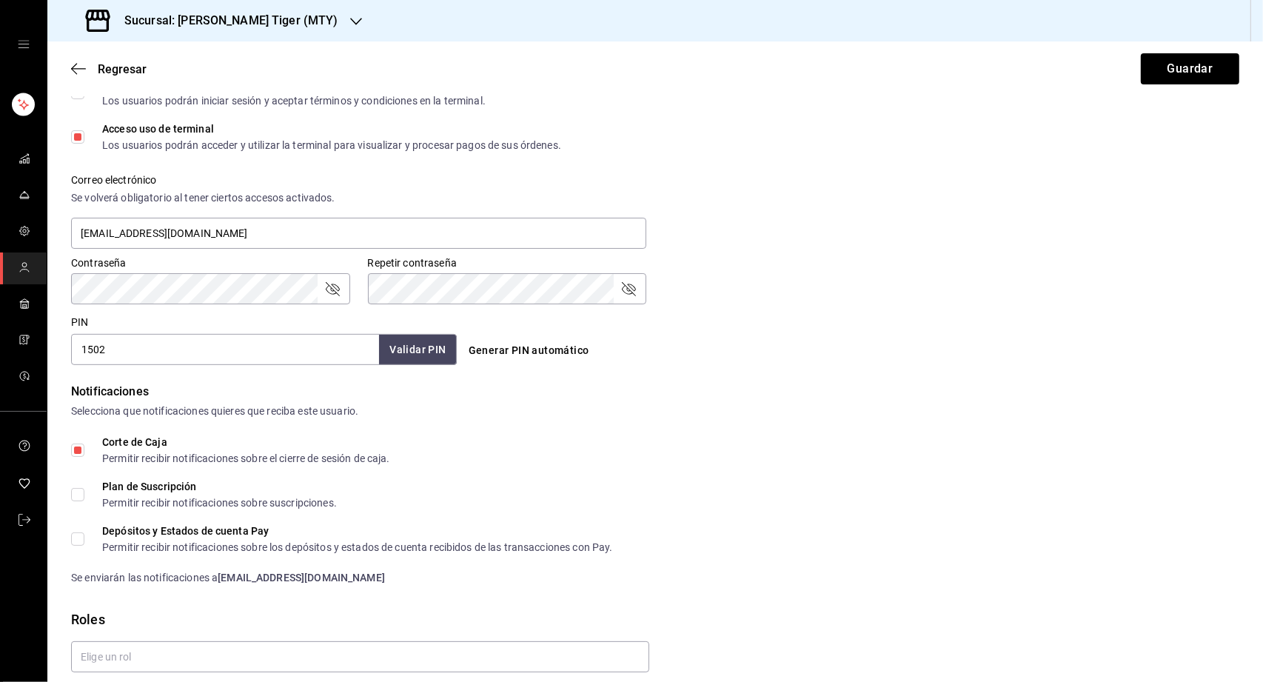
scroll to position [480, 0]
click at [87, 450] on span "Corte de Caja Permitir recibir notificaciones sobre el cierre de sesión de caja." at bounding box center [237, 449] width 306 height 27
click at [84, 450] on input "Corte de Caja Permitir recibir notificaciones sobre el cierre de sesión de caja." at bounding box center [77, 449] width 13 height 13
checkbox input "false"
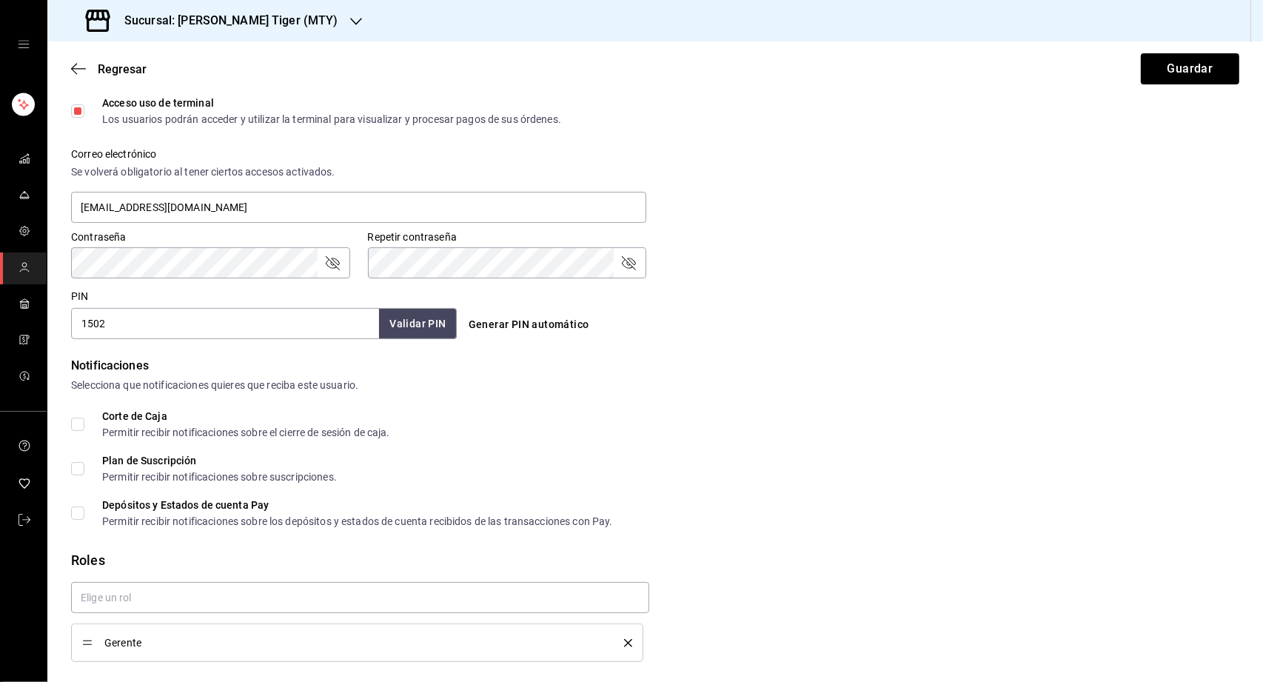
scroll to position [511, 0]
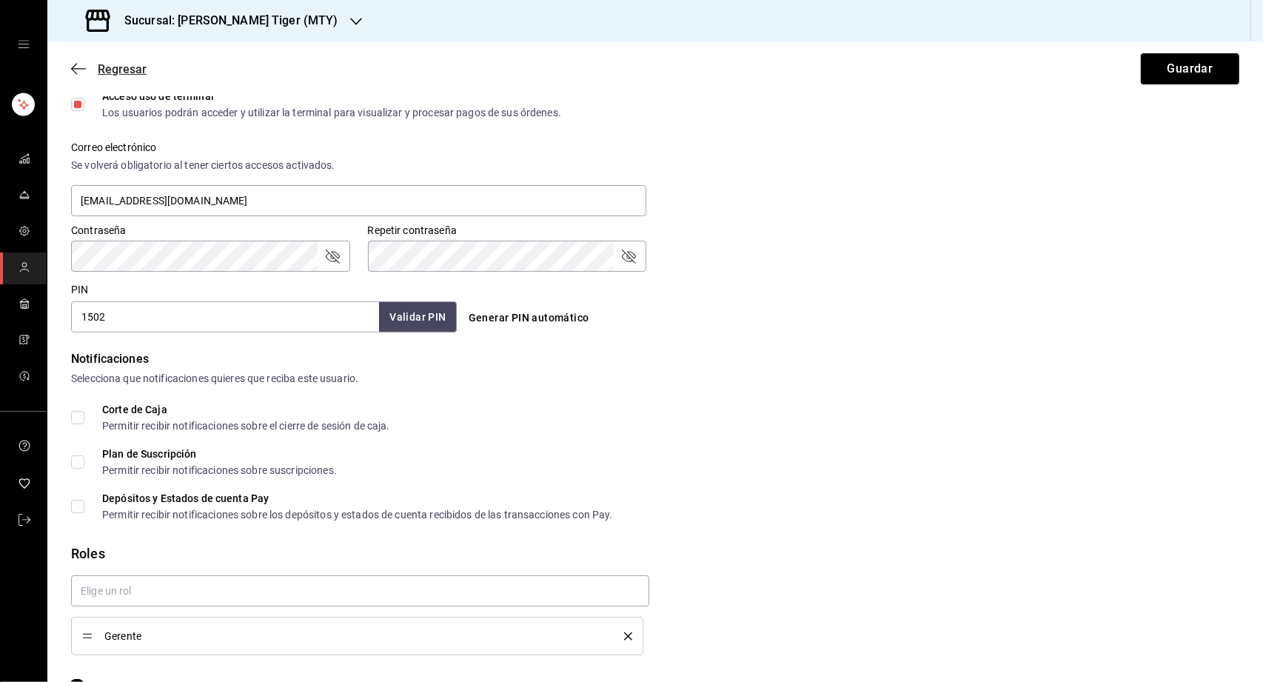
click at [103, 67] on span "Regresar" at bounding box center [122, 69] width 49 height 14
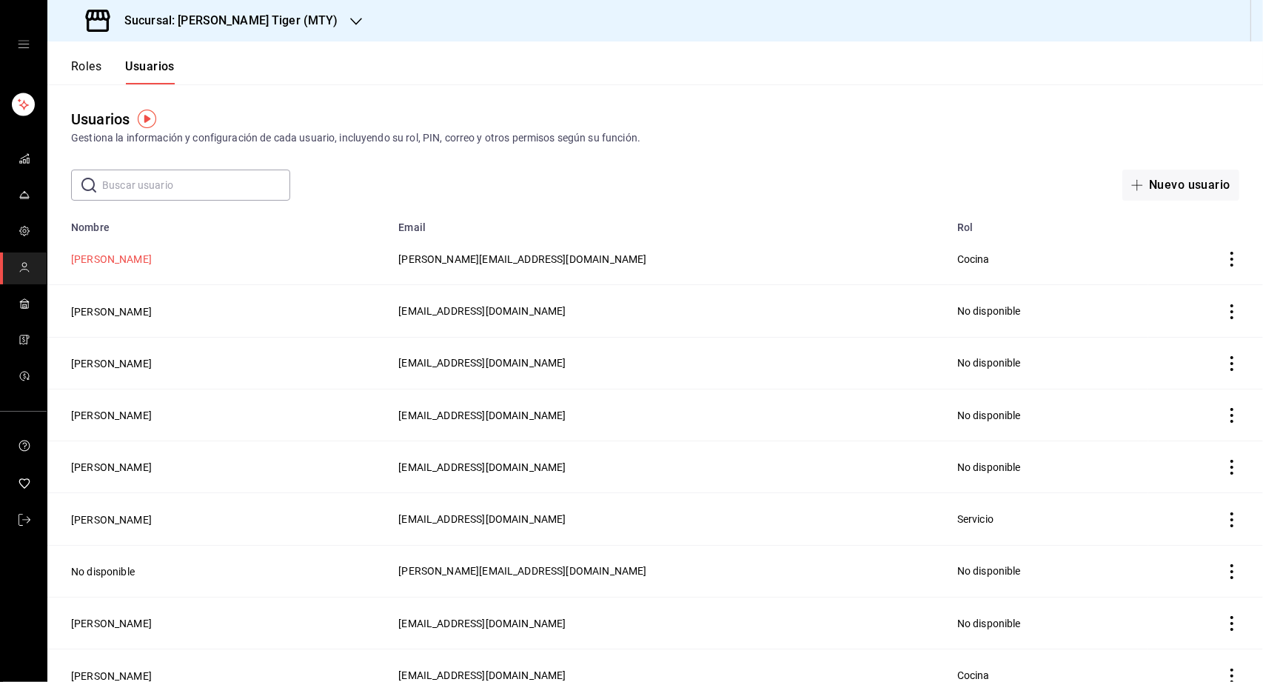
click at [95, 263] on button "[PERSON_NAME]" at bounding box center [111, 259] width 81 height 15
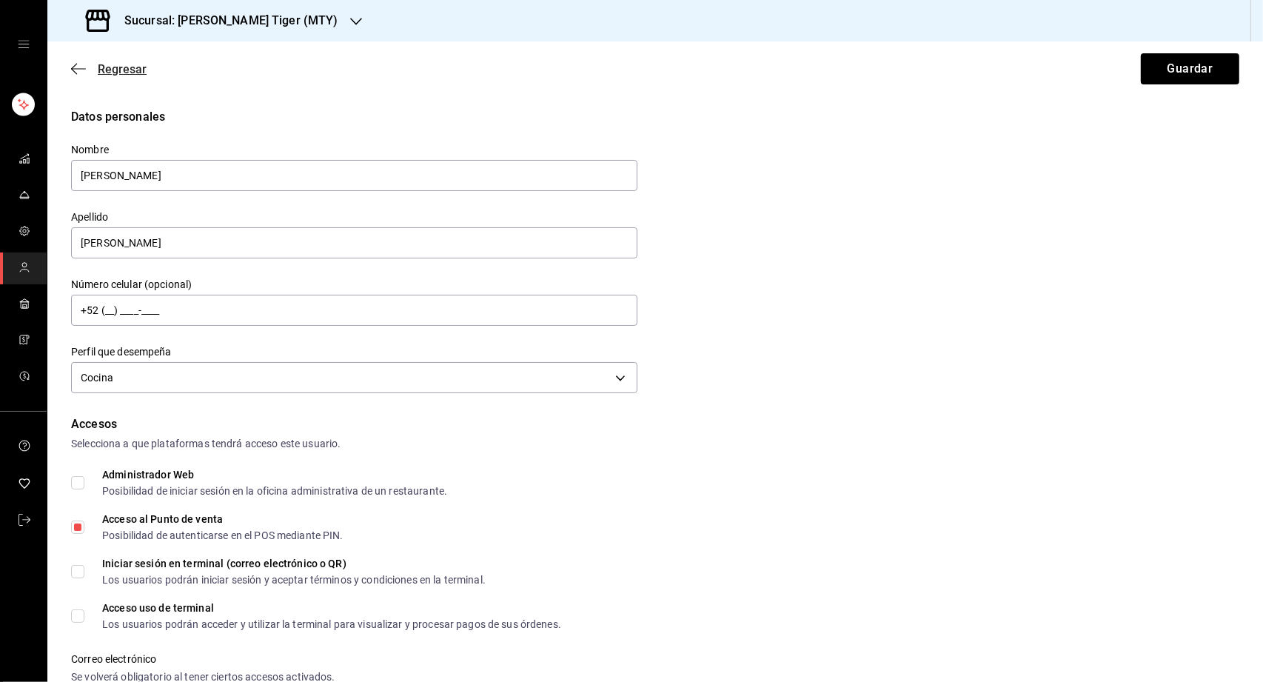
click at [108, 71] on span "Regresar" at bounding box center [122, 69] width 49 height 14
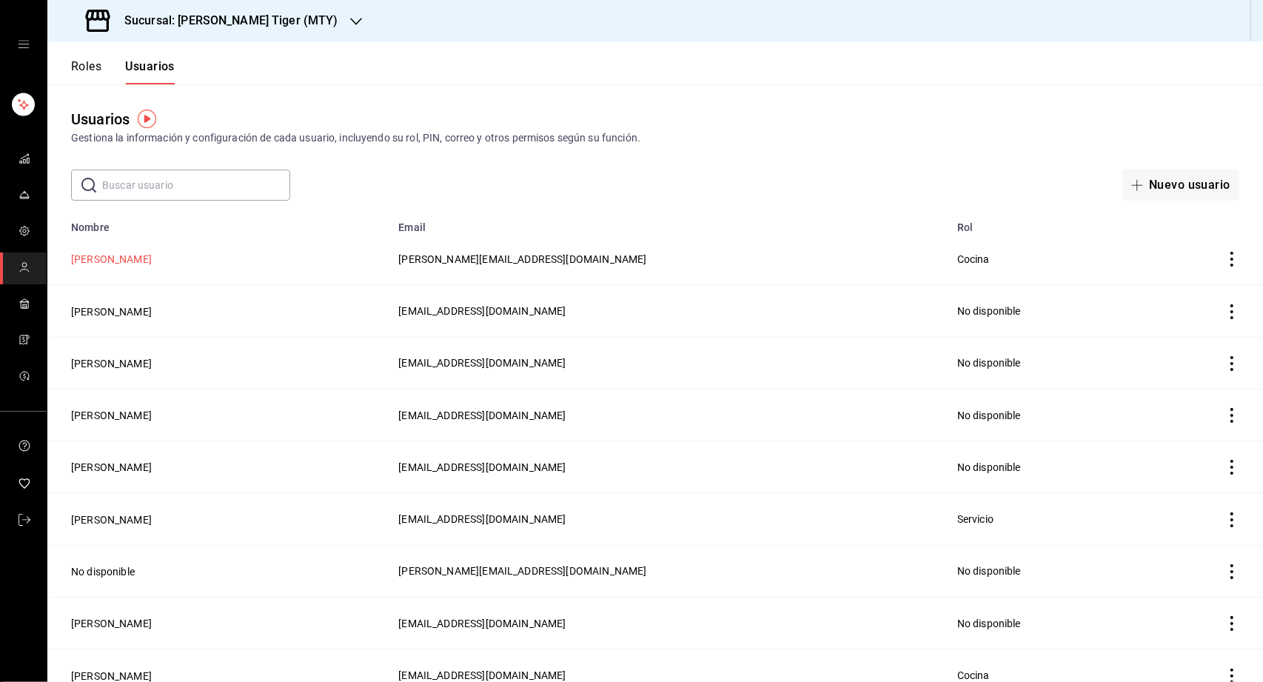
click at [116, 261] on button "[PERSON_NAME]" at bounding box center [111, 259] width 81 height 15
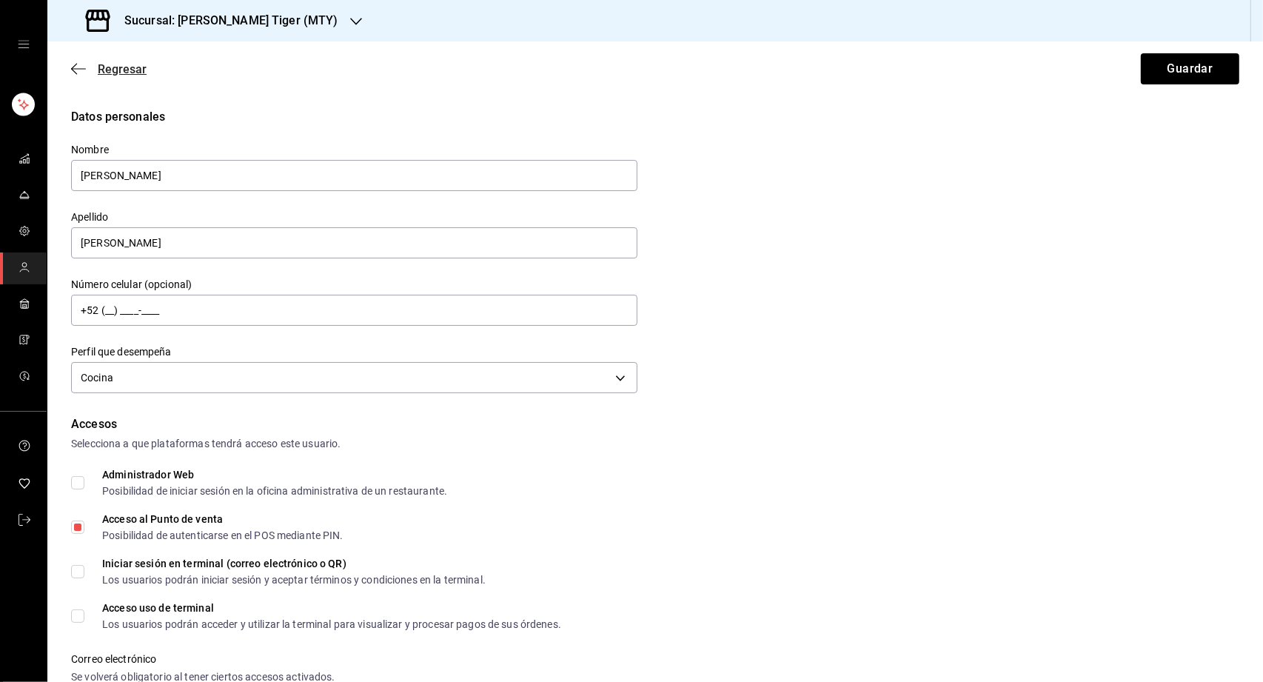
click at [127, 70] on span "Regresar" at bounding box center [122, 69] width 49 height 14
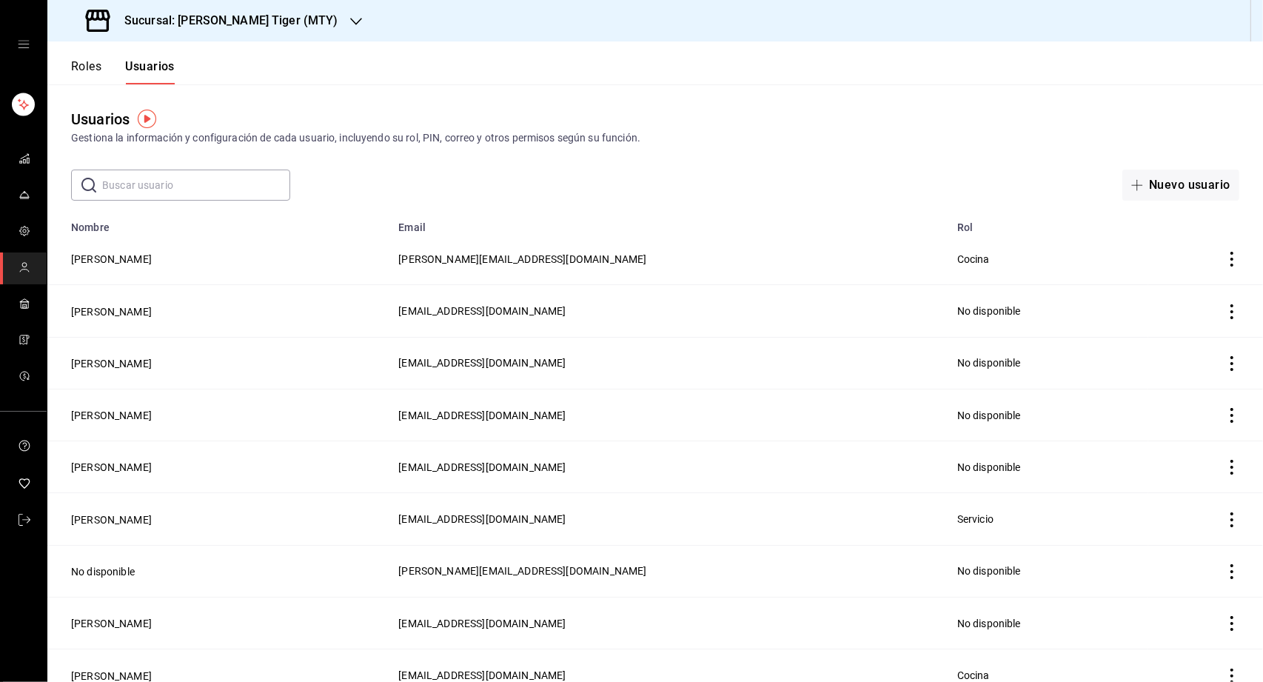
click at [87, 69] on button "Roles" at bounding box center [86, 71] width 30 height 25
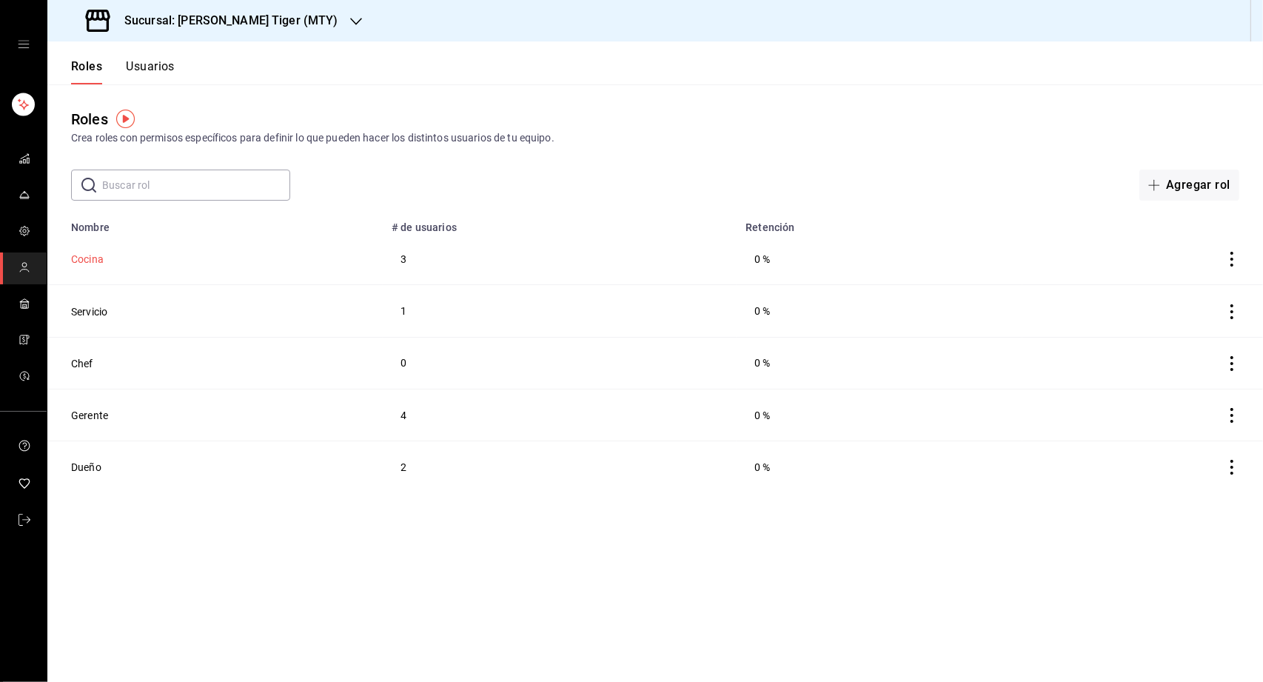
click at [81, 258] on button "Cocina" at bounding box center [87, 259] width 33 height 15
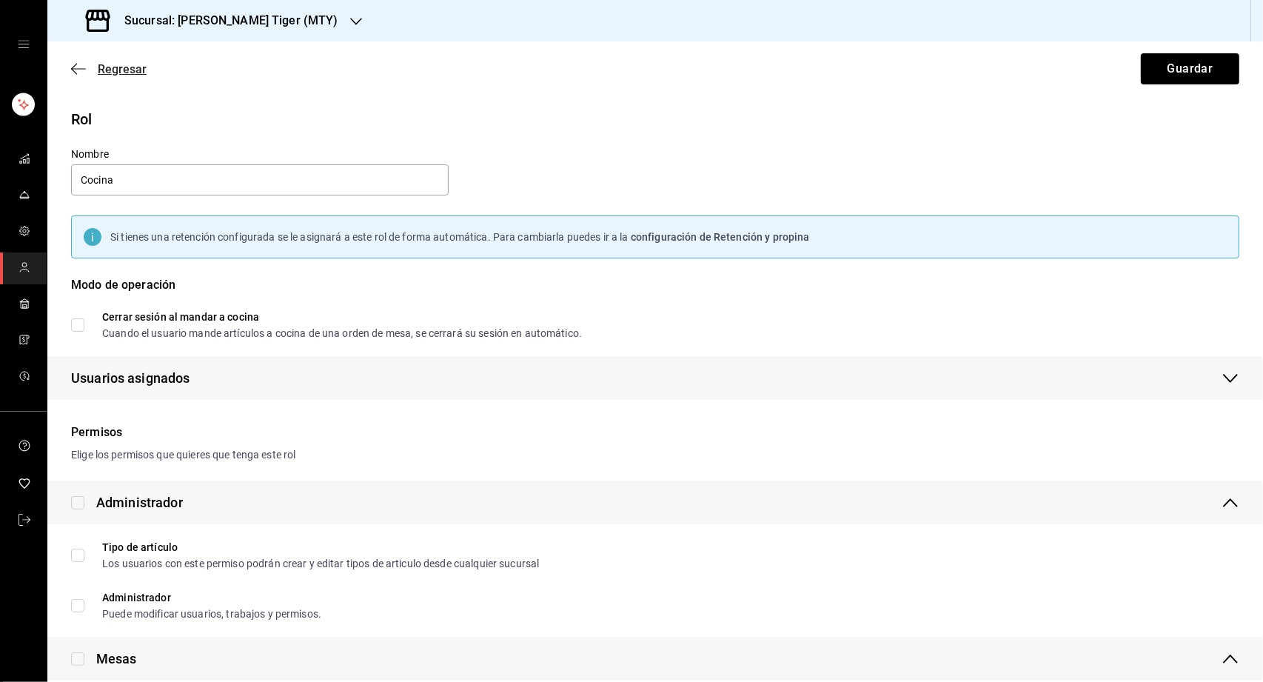
click at [93, 66] on span "Regresar" at bounding box center [108, 69] width 75 height 14
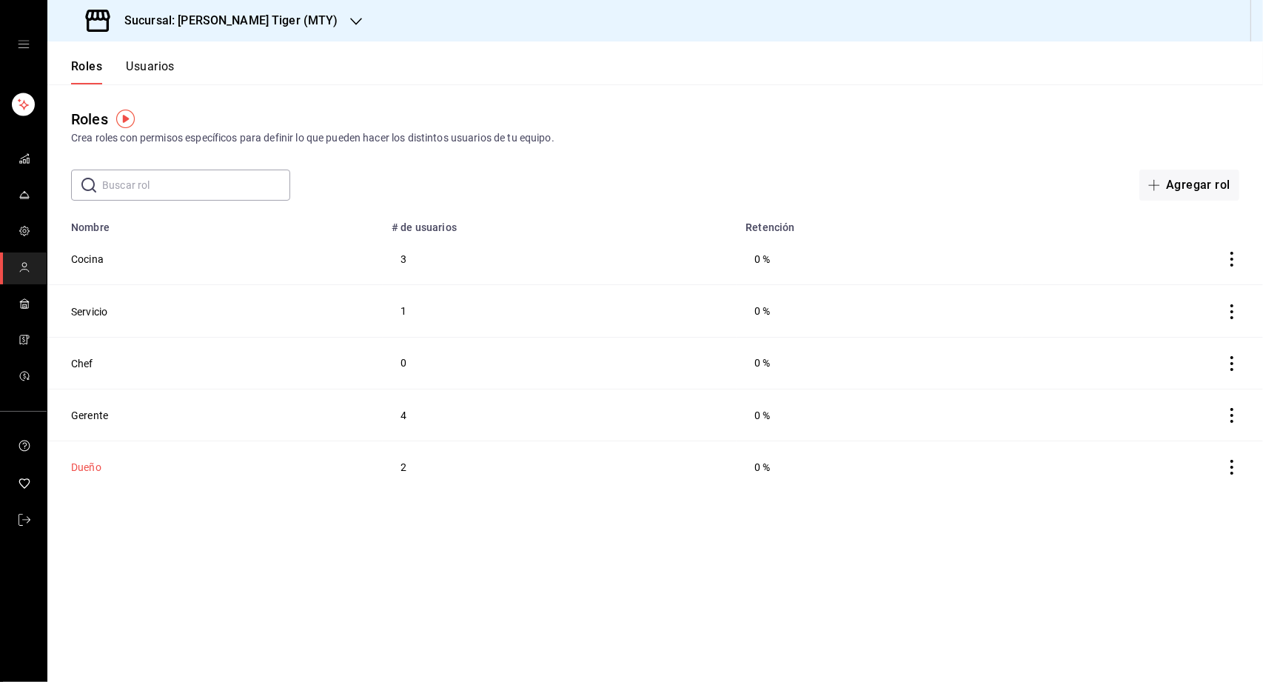
click at [93, 465] on button "Dueño" at bounding box center [86, 467] width 30 height 15
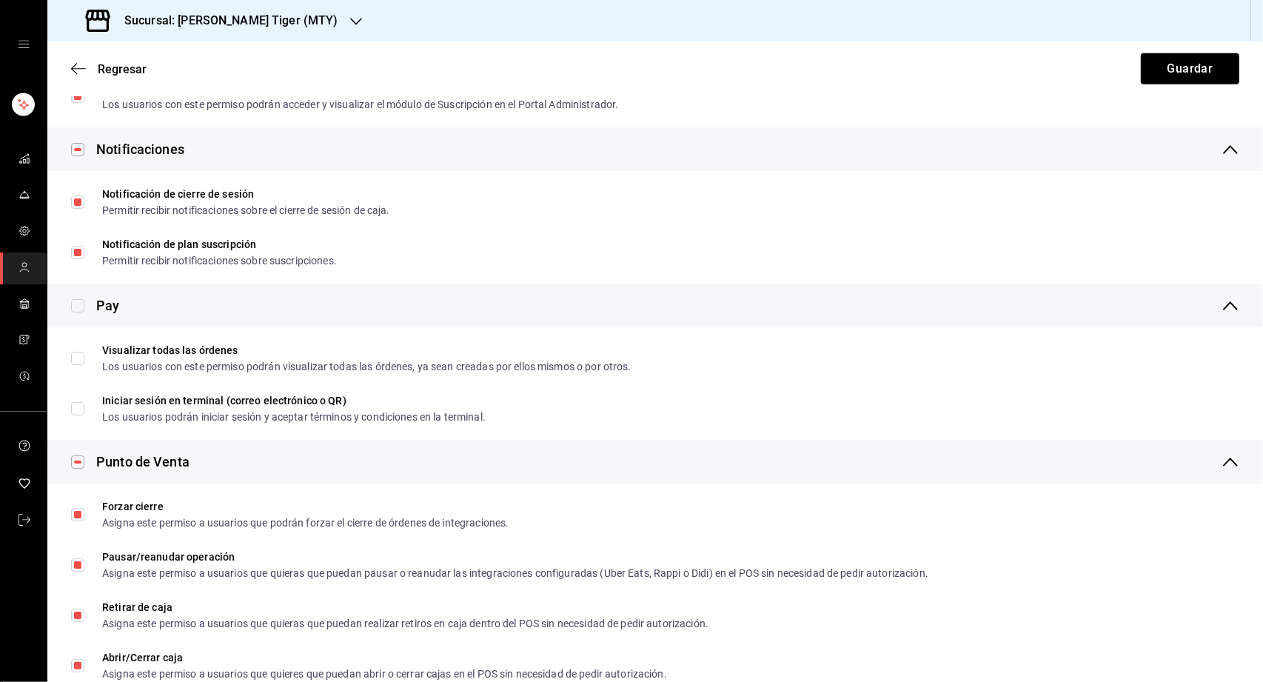
scroll to position [1381, 0]
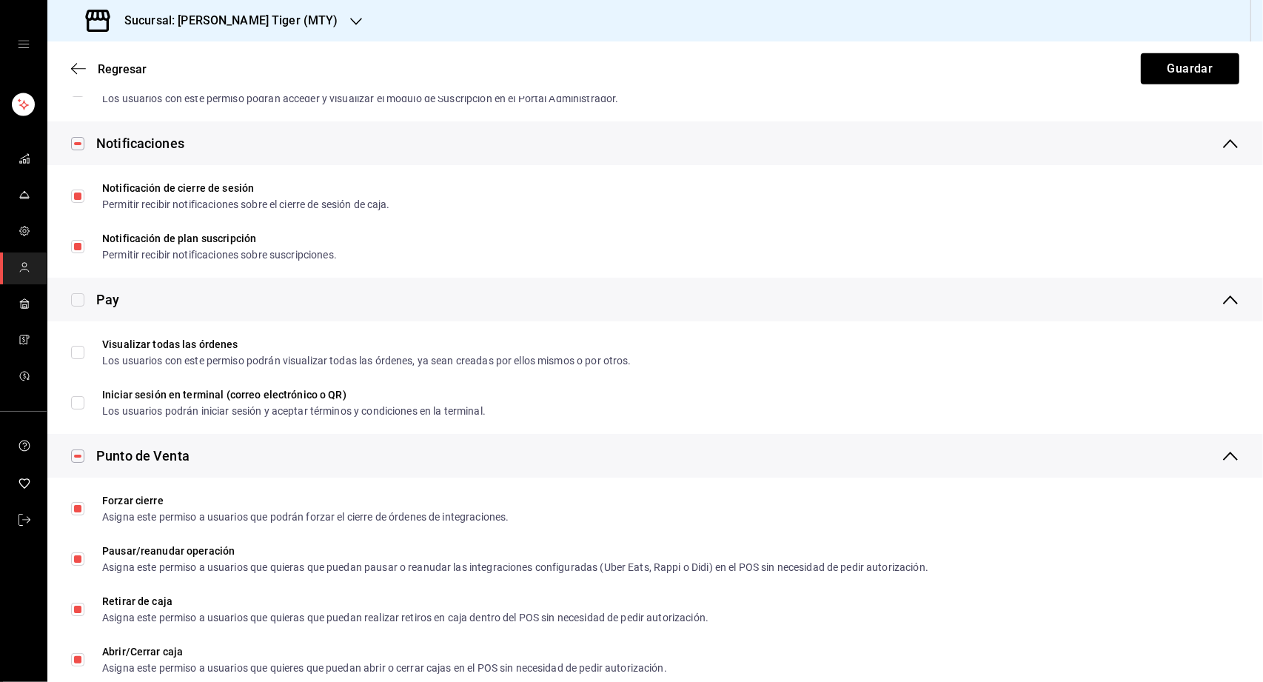
click at [81, 296] on input "checkbox" at bounding box center [77, 299] width 13 height 13
checkbox input "true"
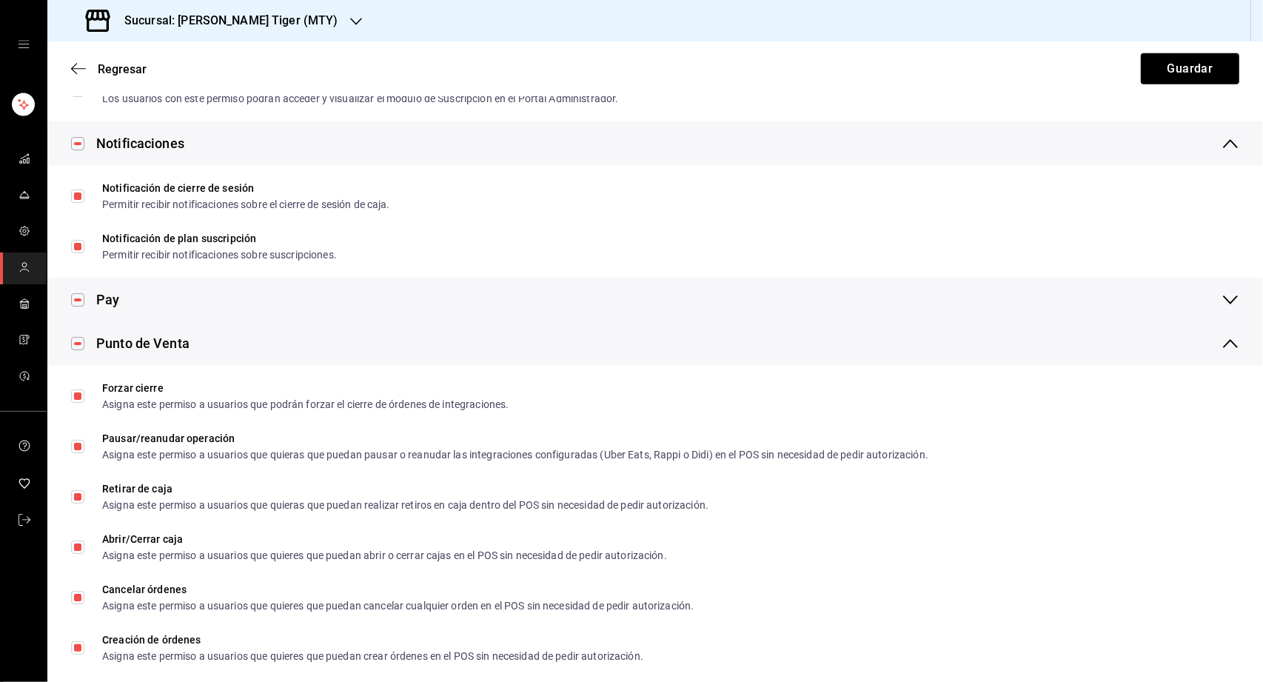
click at [80, 300] on input "checkbox" at bounding box center [77, 299] width 13 height 13
checkbox input "false"
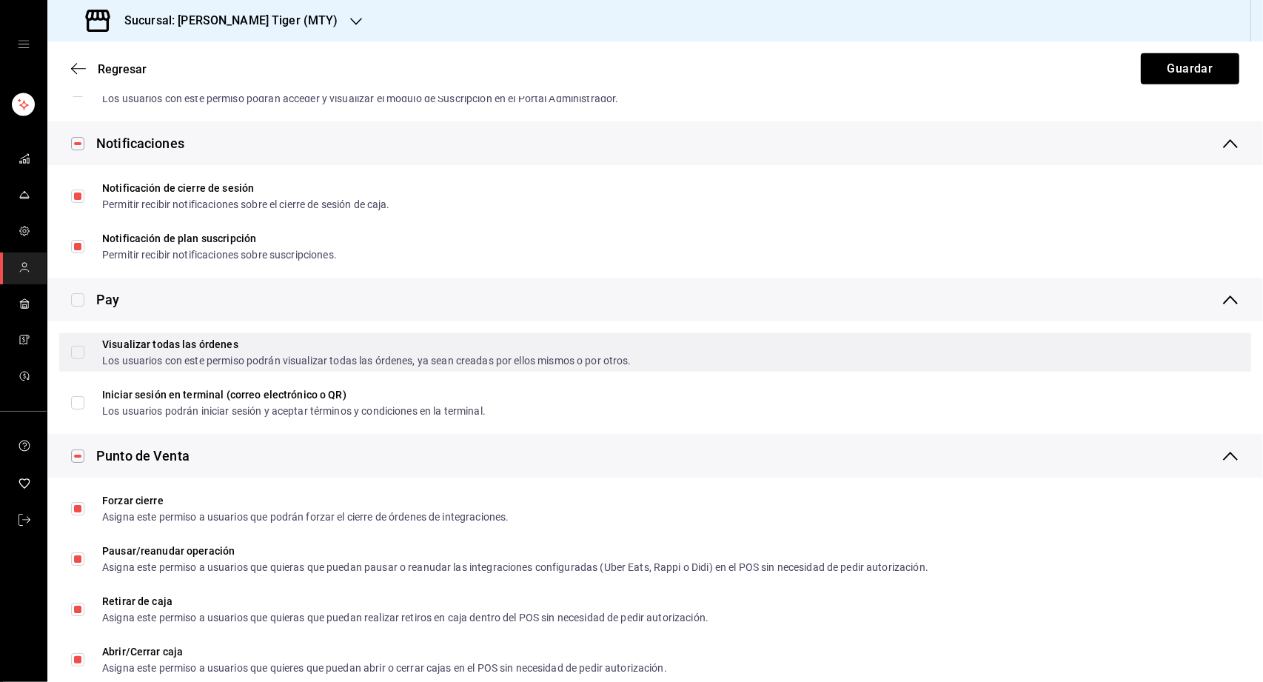
click at [88, 340] on span "Visualizar todas las órdenes Los usuarios con este permiso podrán visualizar to…" at bounding box center [357, 352] width 547 height 27
click at [84, 346] on input "Visualizar todas las órdenes Los usuarios con este permiso podrán visualizar to…" at bounding box center [77, 352] width 13 height 13
click at [84, 352] on span "Visualizar todas las órdenes Los usuarios con este permiso podrán visualizar to…" at bounding box center [357, 352] width 547 height 27
click at [84, 352] on input "Visualizar todas las órdenes Los usuarios con este permiso podrán visualizar to…" at bounding box center [77, 352] width 13 height 13
click at [75, 354] on input "Visualizar todas las órdenes Los usuarios con este permiso podrán visualizar to…" at bounding box center [77, 352] width 13 height 13
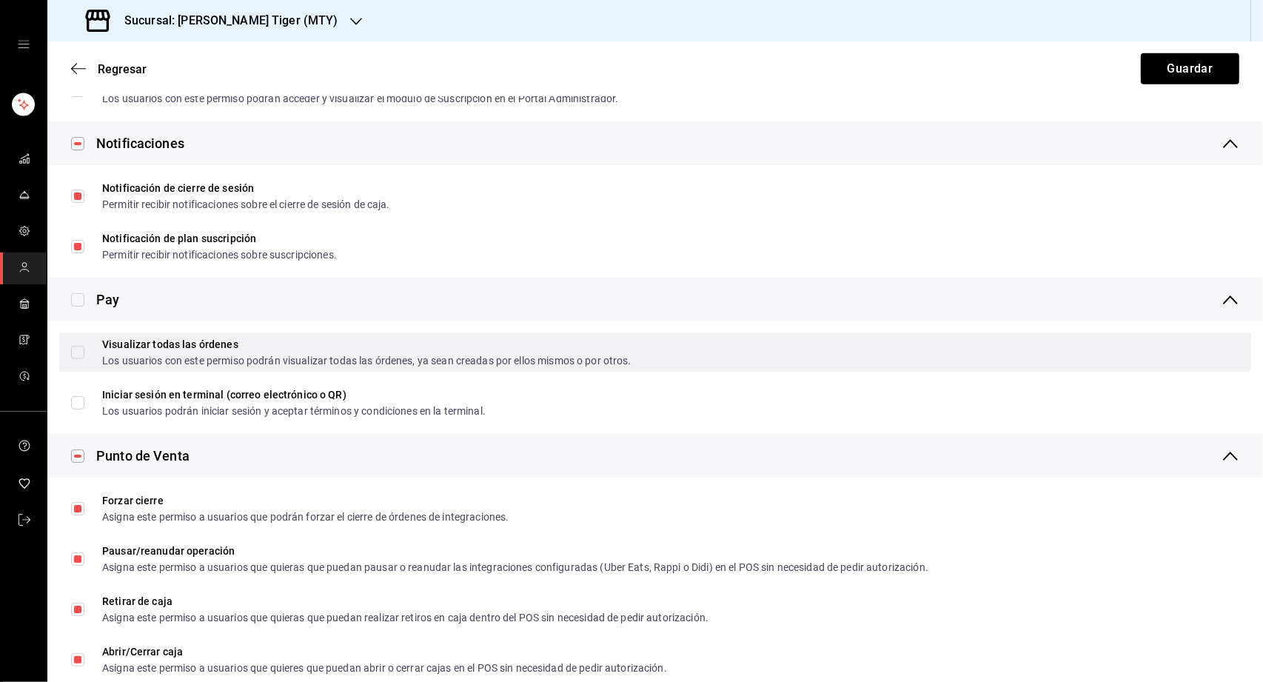
checkbox input "true"
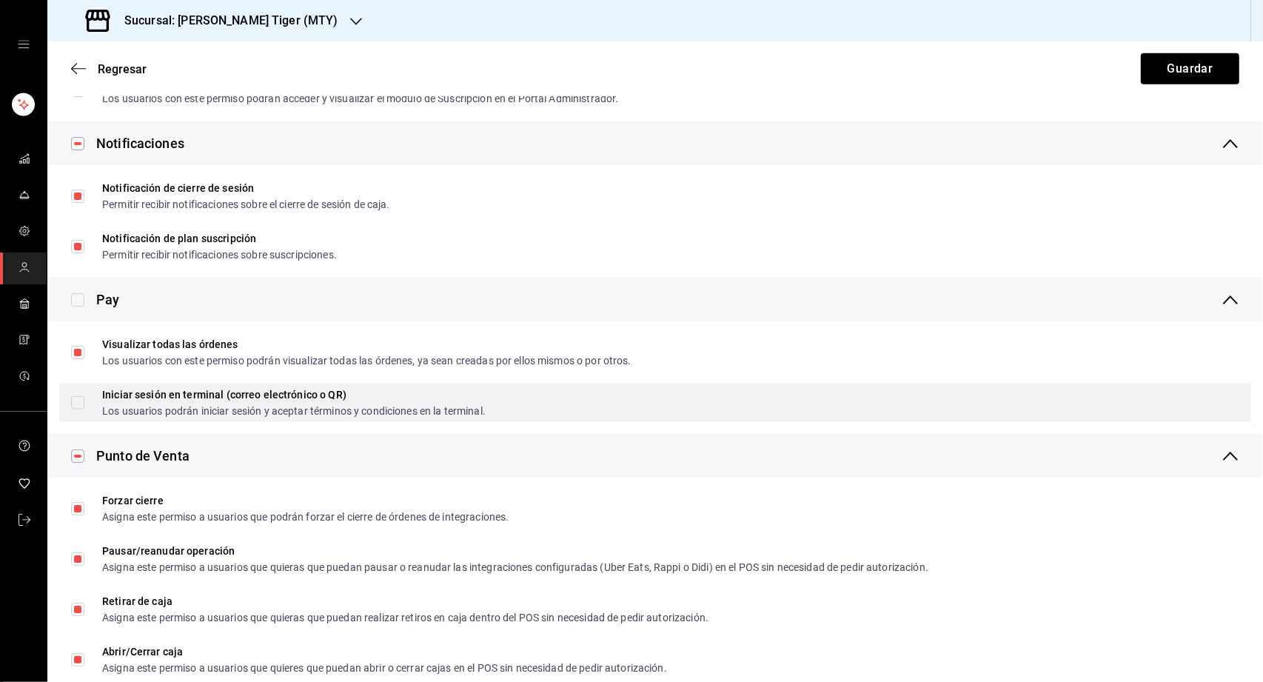
click at [80, 397] on input "Iniciar sesión en terminal (correo electrónico o QR) Los usuarios podrán inicia…" at bounding box center [77, 402] width 13 height 13
checkbox input "true"
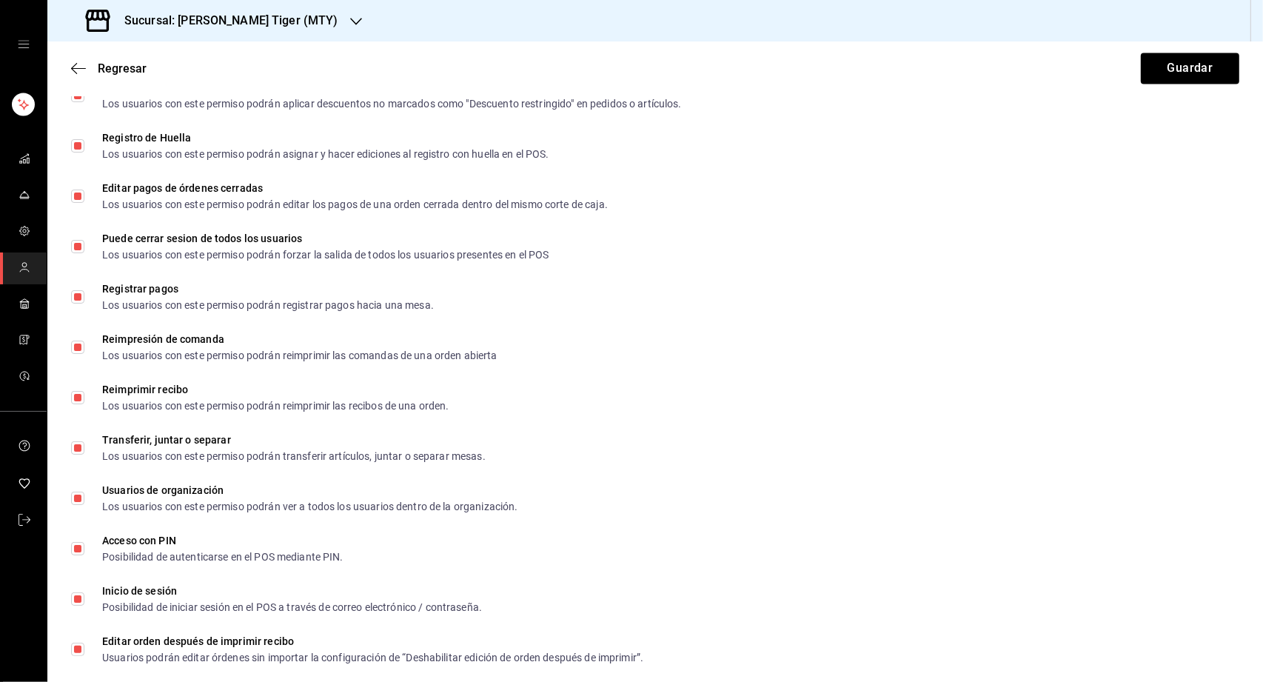
scroll to position [2519, 0]
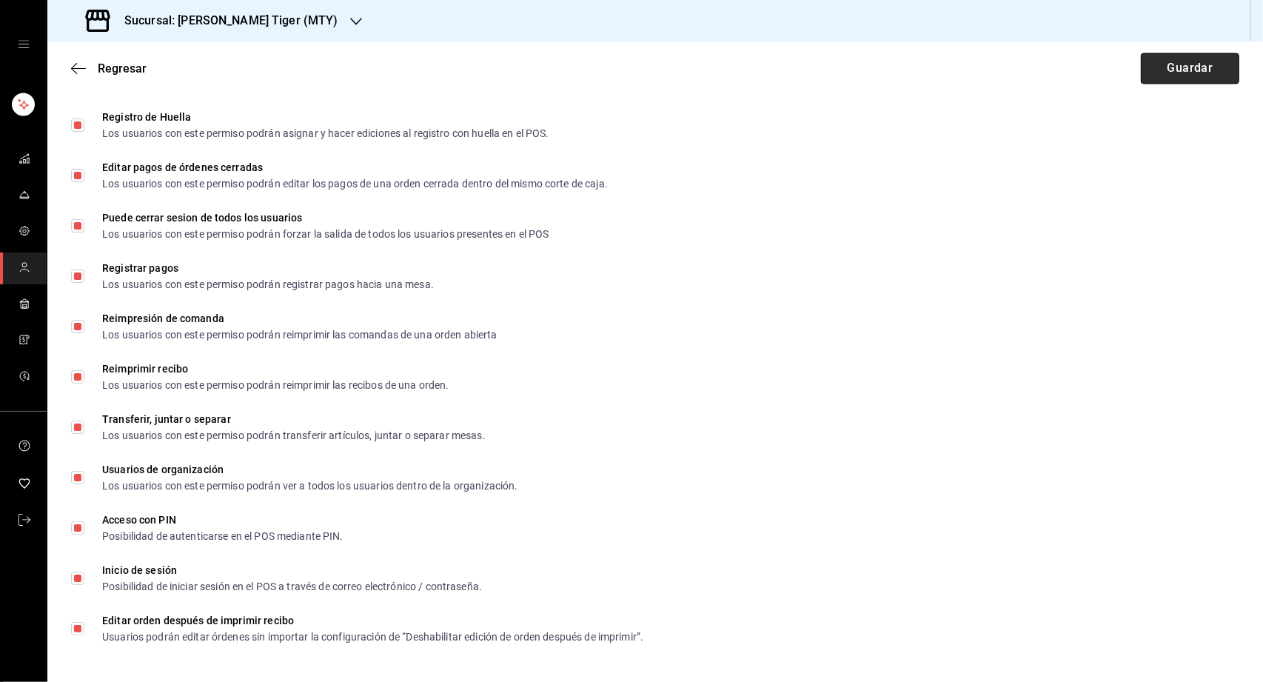
click at [1183, 73] on button "Guardar" at bounding box center [1189, 68] width 98 height 31
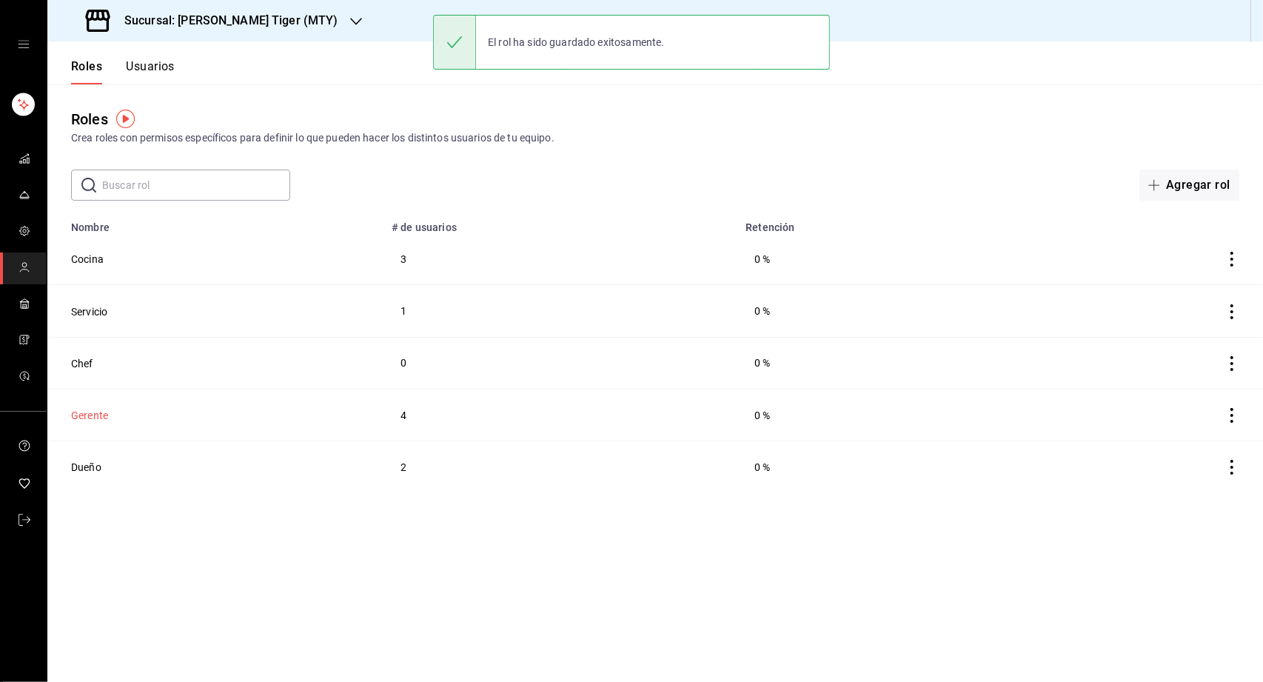
click at [96, 412] on button "Gerente" at bounding box center [89, 415] width 37 height 15
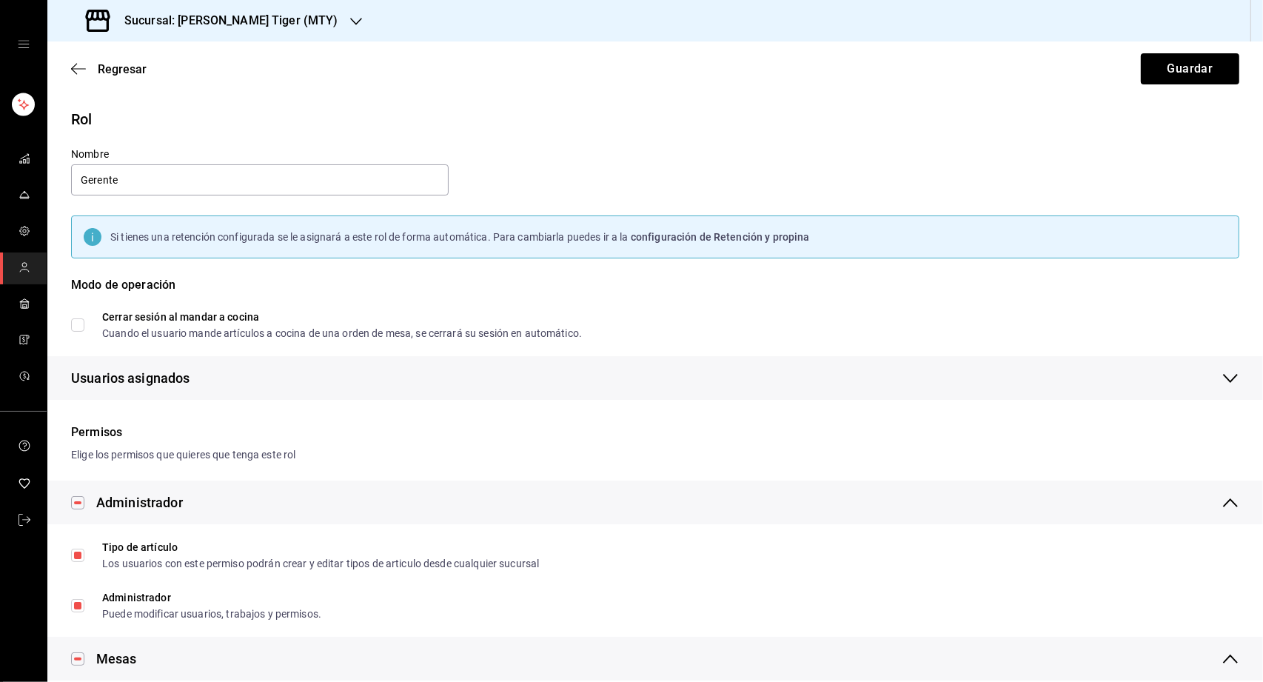
checkbox input "true"
click at [112, 75] on span "Regresar" at bounding box center [122, 69] width 49 height 14
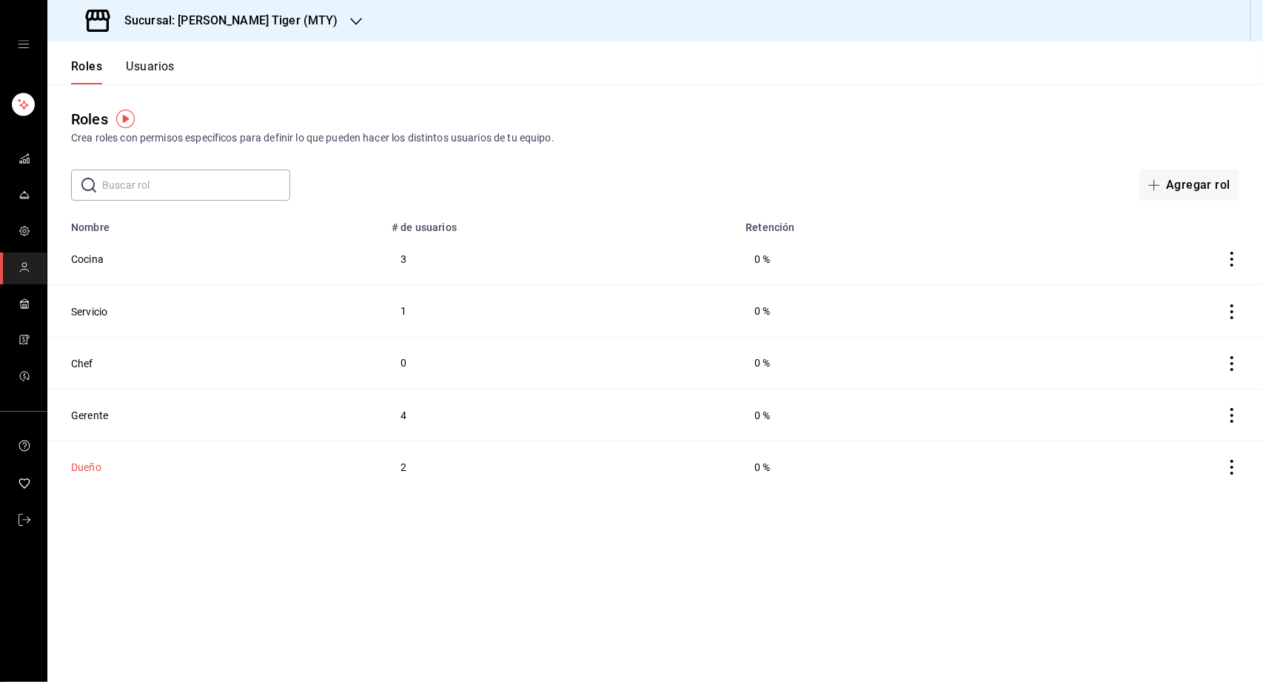
click at [76, 466] on button "Dueño" at bounding box center [86, 467] width 30 height 15
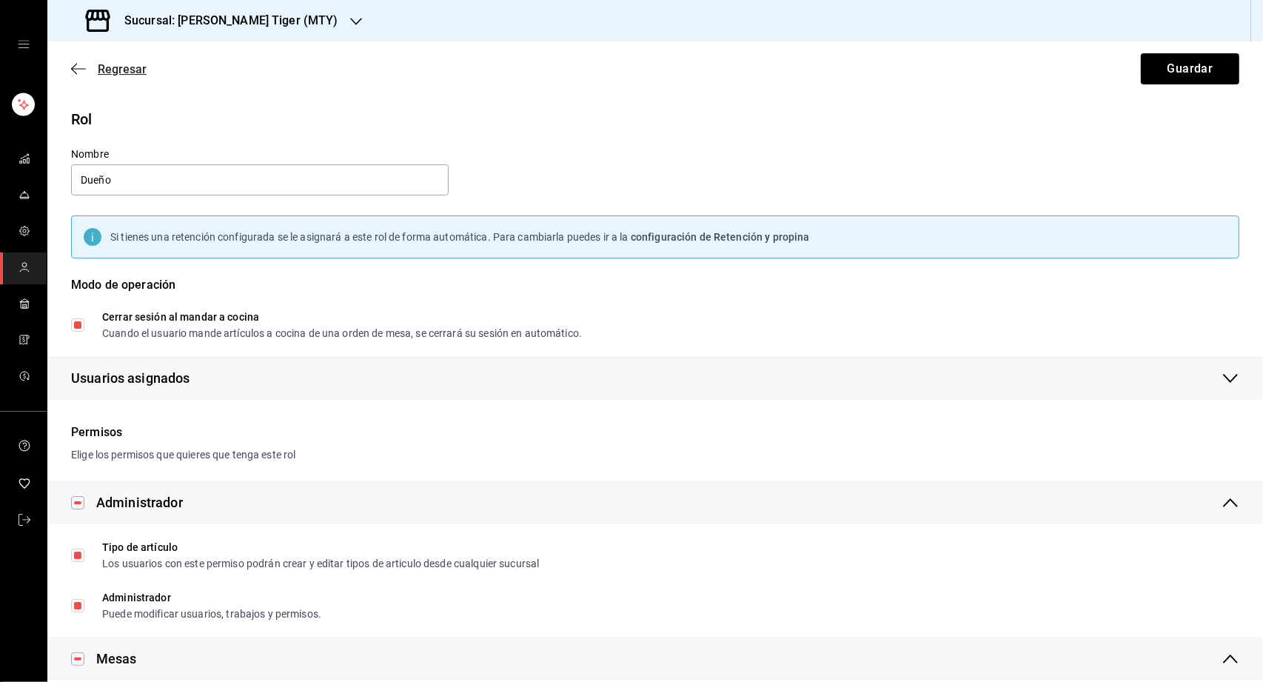
click at [110, 64] on span "Regresar" at bounding box center [122, 69] width 49 height 14
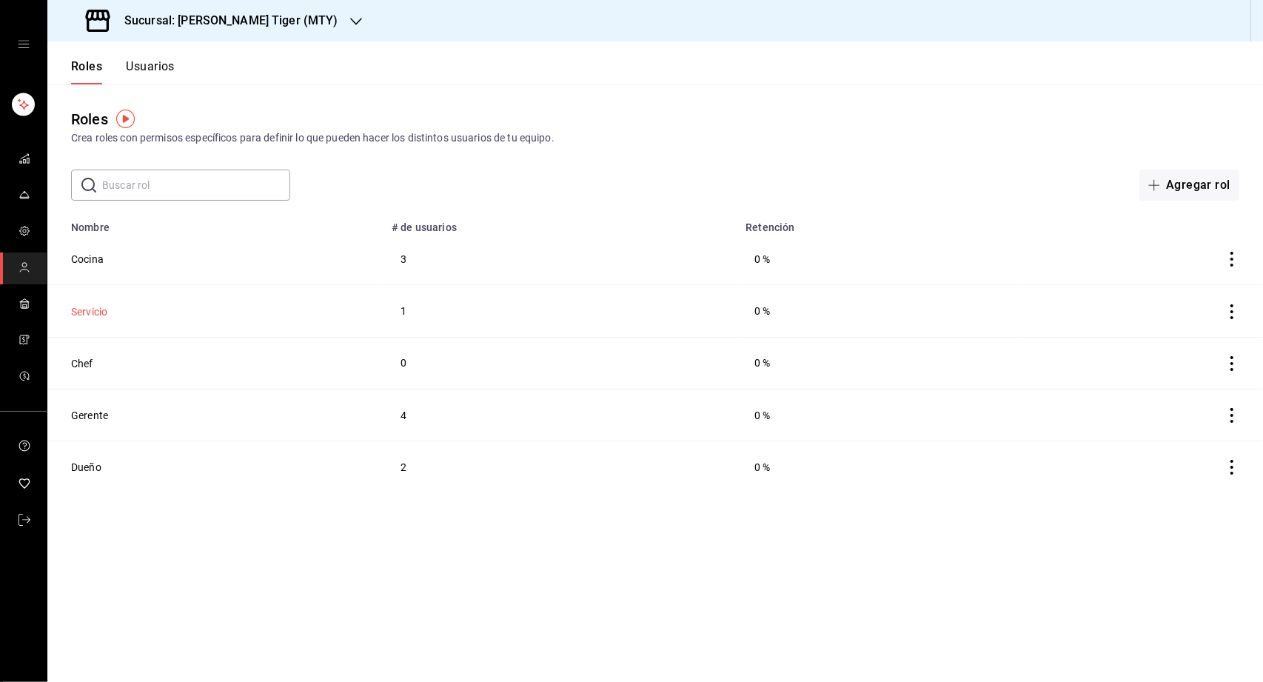
click at [98, 306] on button "Servicio" at bounding box center [89, 311] width 36 height 15
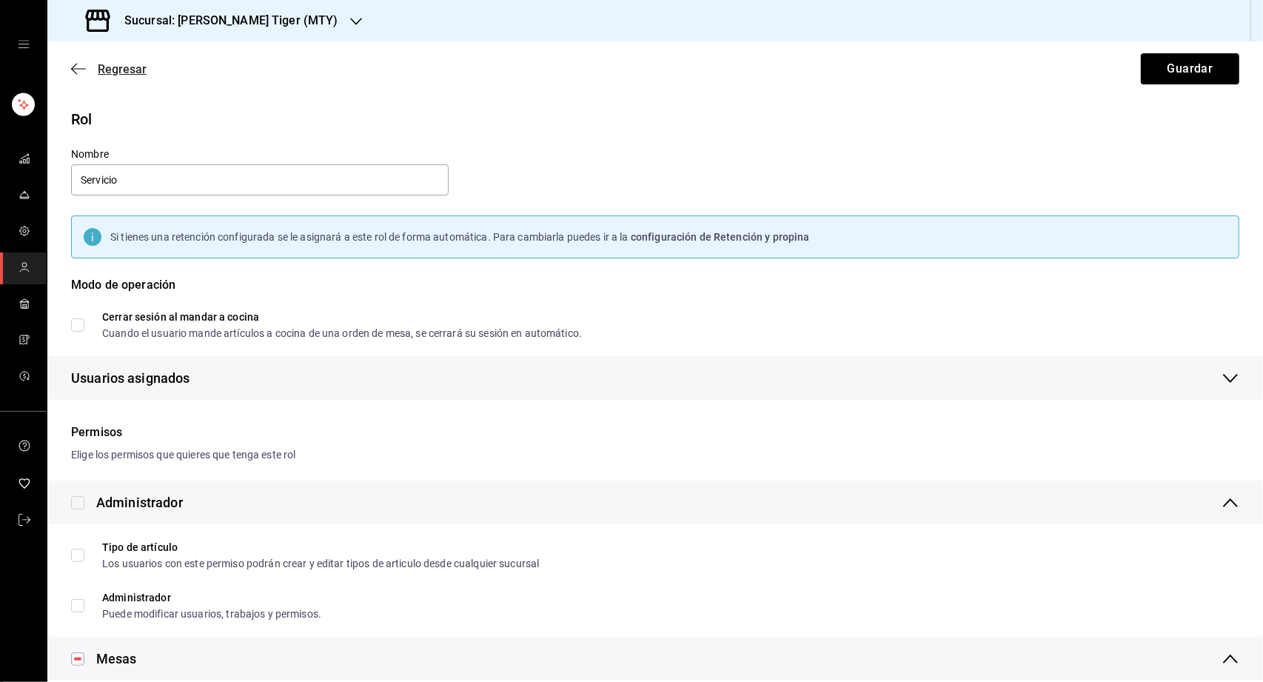
click at [105, 70] on span "Regresar" at bounding box center [122, 69] width 49 height 14
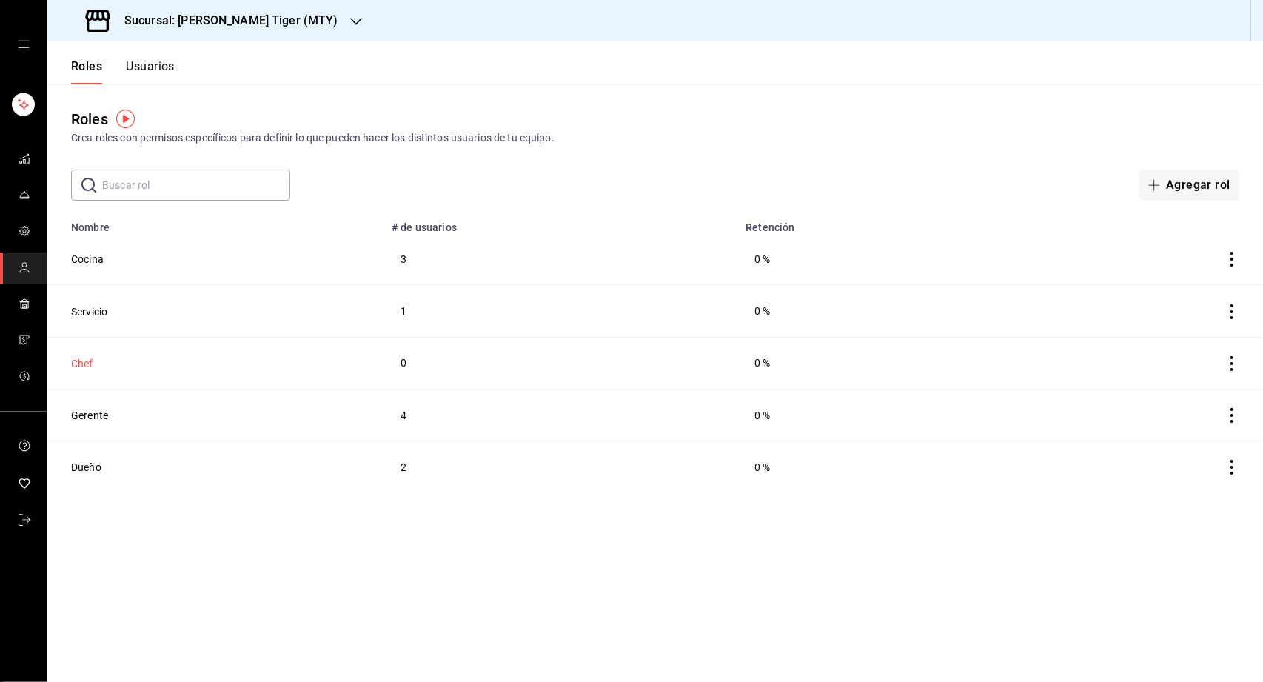
click at [80, 360] on button "Chef" at bounding box center [82, 363] width 22 height 15
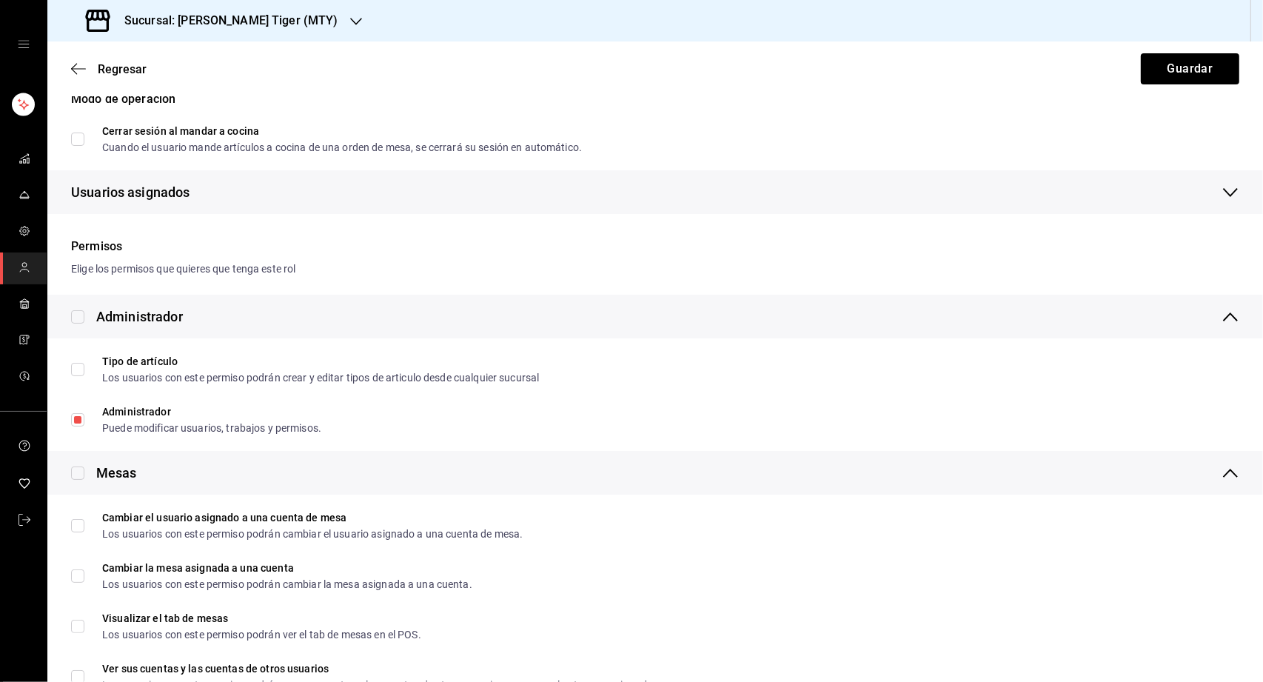
scroll to position [189, 0]
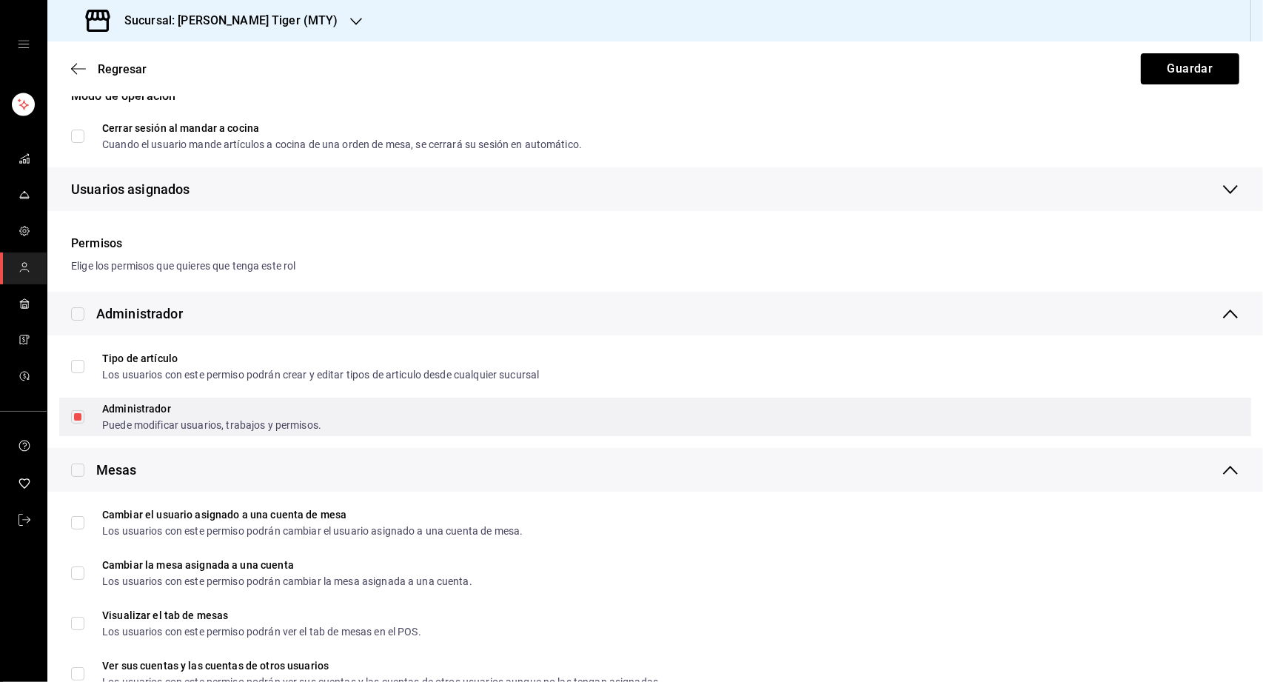
click at [79, 420] on input "Administrador Puede modificar usuarios, trabajos y permisos." at bounding box center [77, 416] width 13 height 13
checkbox input "false"
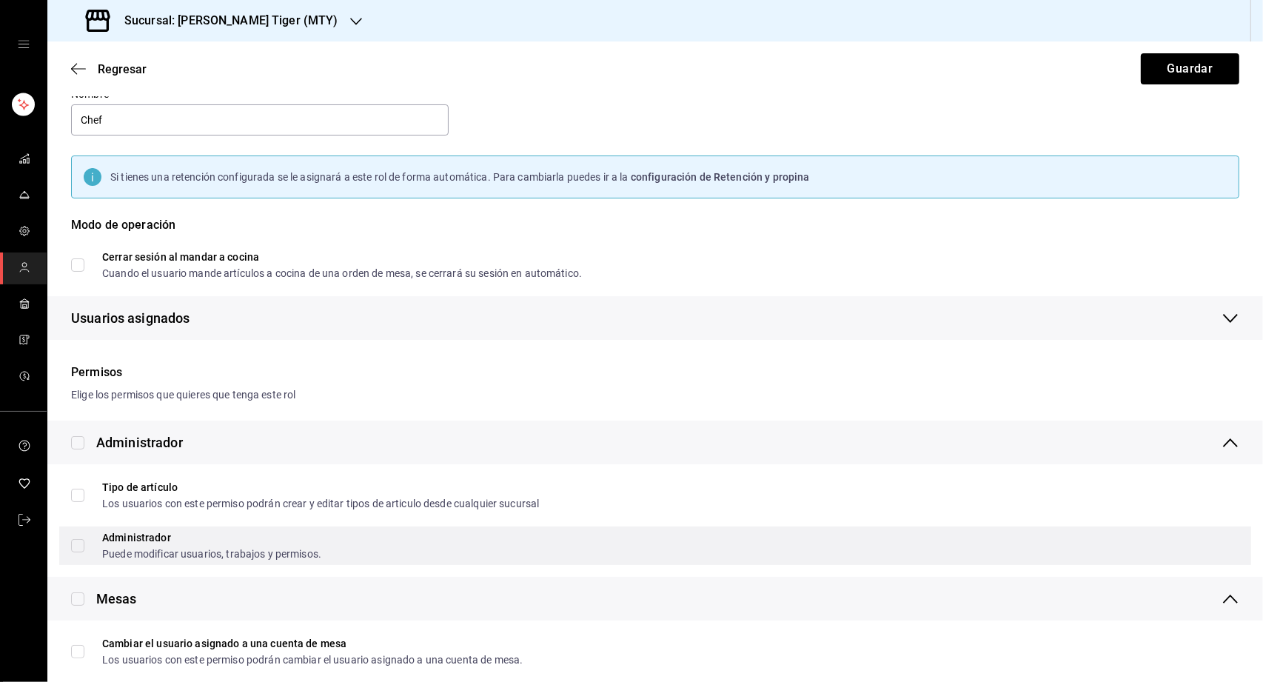
scroll to position [0, 0]
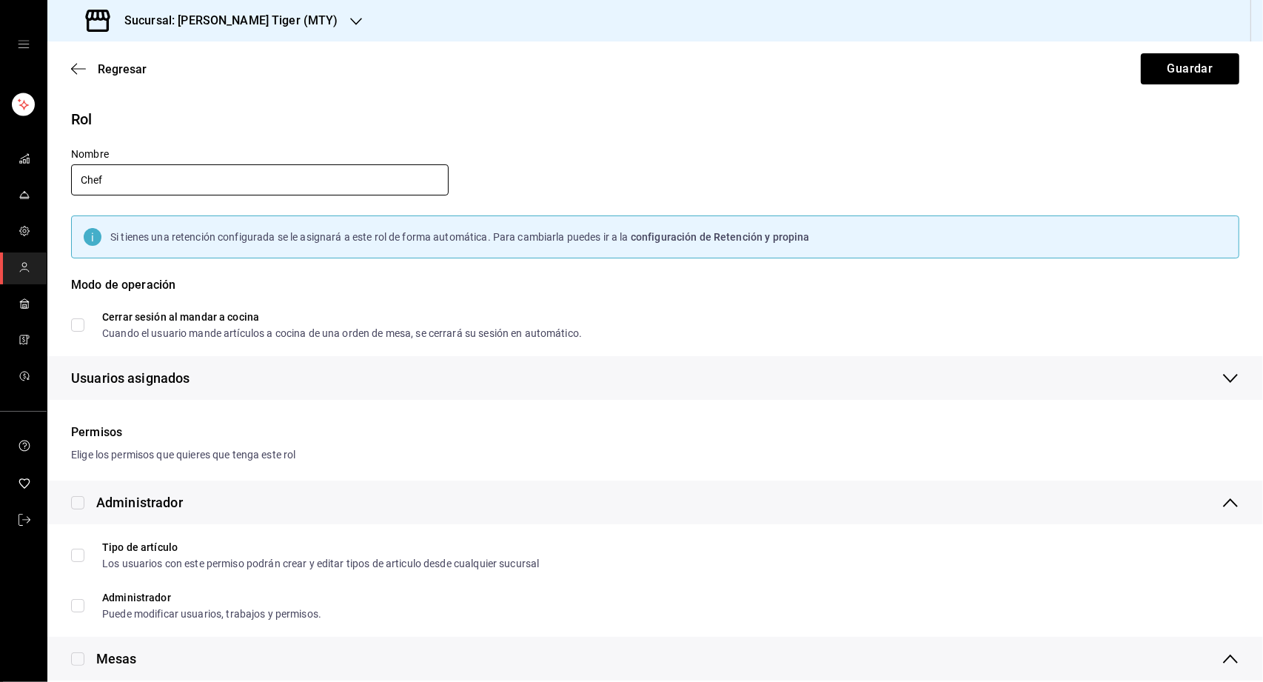
click at [127, 181] on input "Chef" at bounding box center [259, 179] width 377 height 31
click at [93, 63] on span "Regresar" at bounding box center [108, 69] width 75 height 14
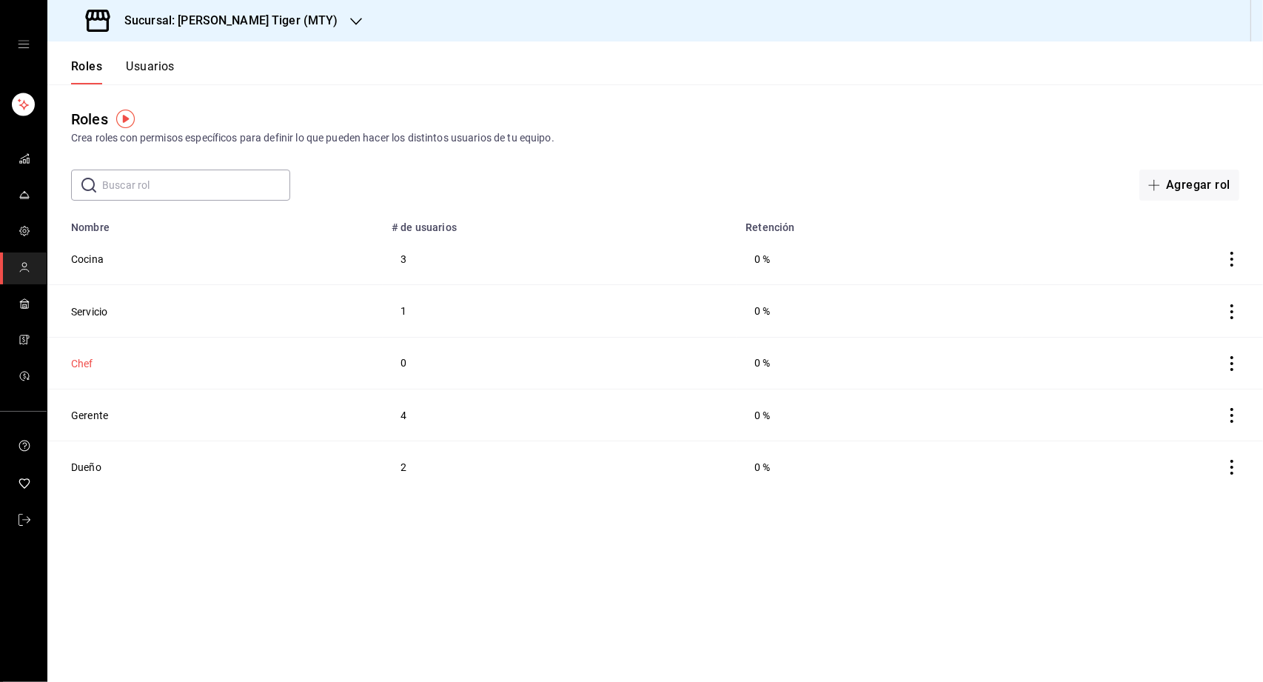
click at [85, 361] on button "Chef" at bounding box center [82, 363] width 22 height 15
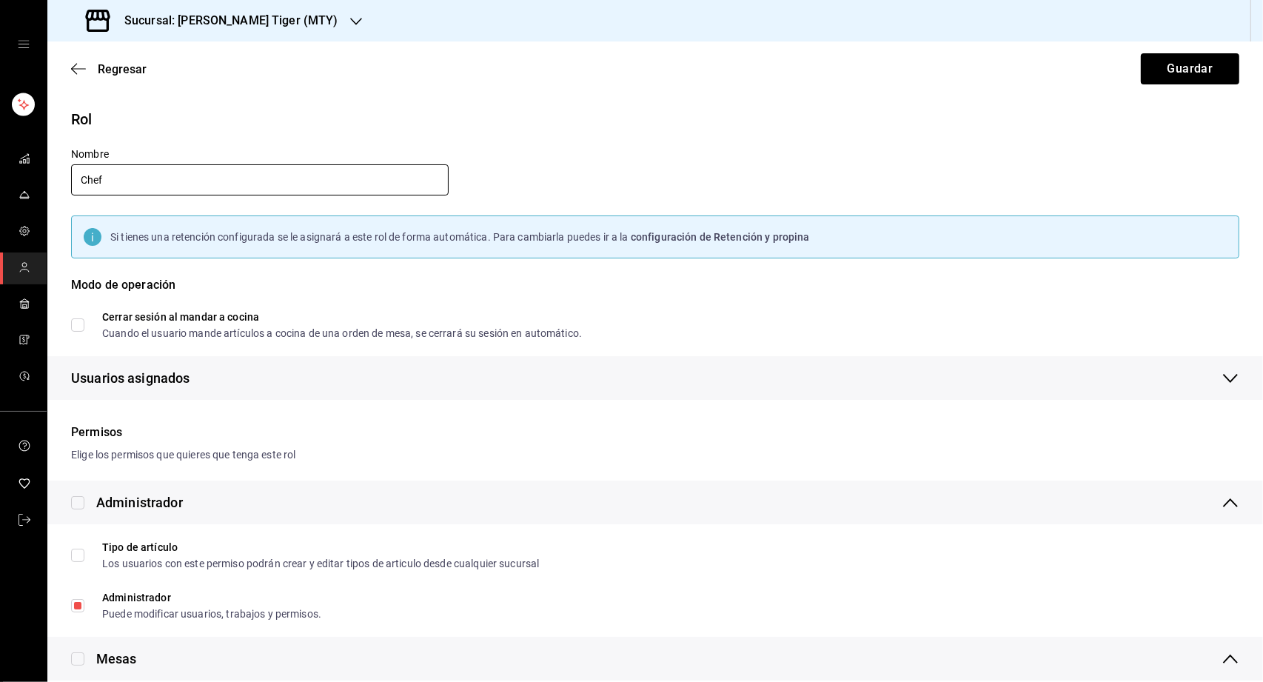
click at [170, 177] on input "Chef" at bounding box center [259, 179] width 377 height 31
type input "Encargado Cocina"
click at [1160, 69] on button "Guardar" at bounding box center [1189, 68] width 98 height 31
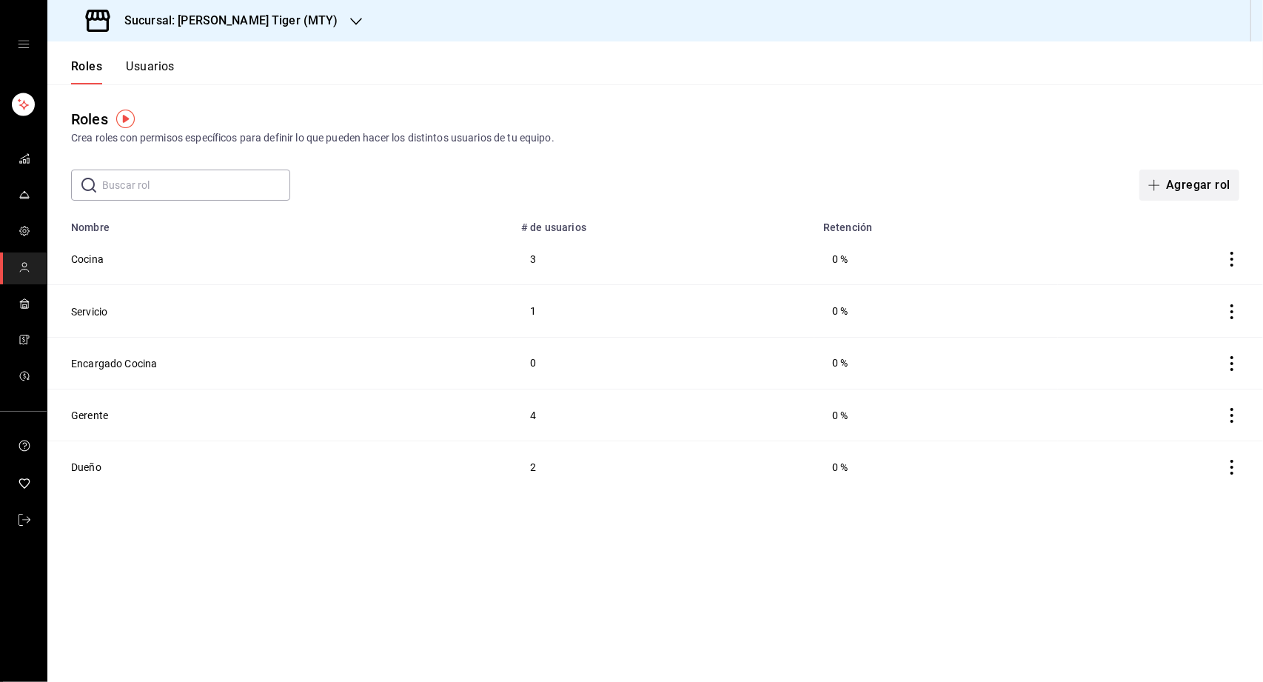
click at [1163, 182] on span "button" at bounding box center [1157, 185] width 18 height 12
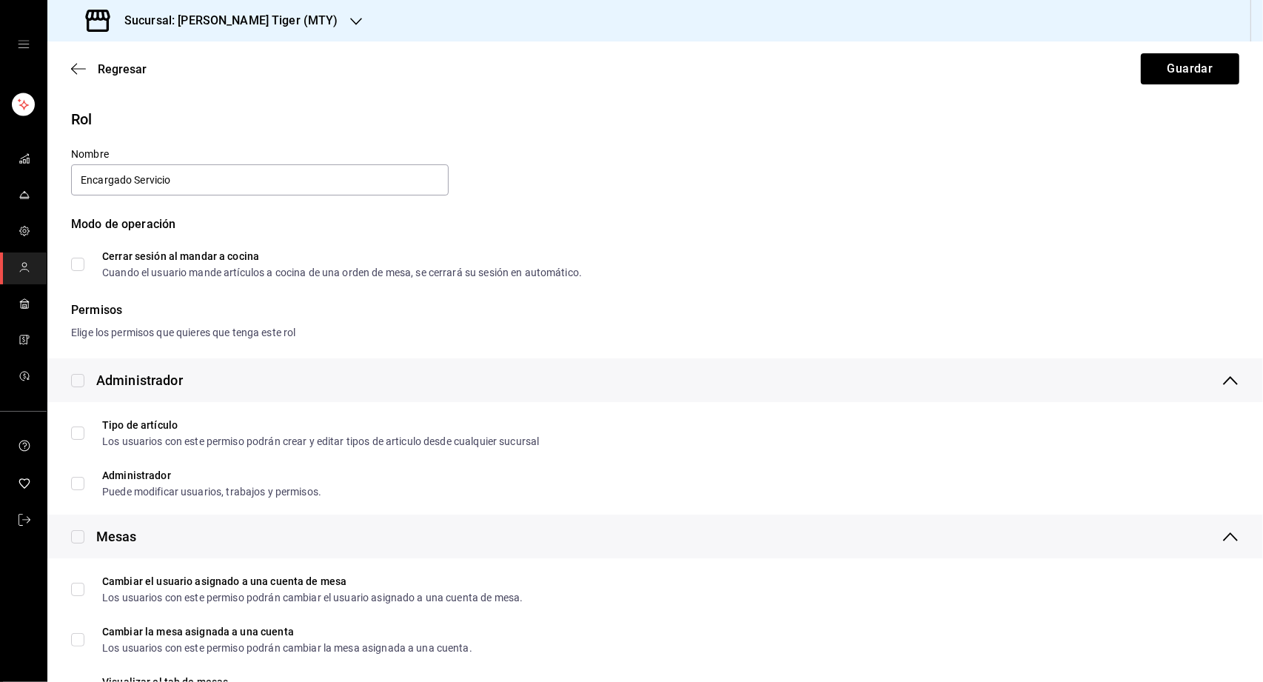
type input "Encargado Servicio"
click at [73, 269] on input "Cerrar sesión al mandar a cocina Cuando el usuario mande artículos a cocina de …" at bounding box center [77, 264] width 13 height 13
checkbox input "true"
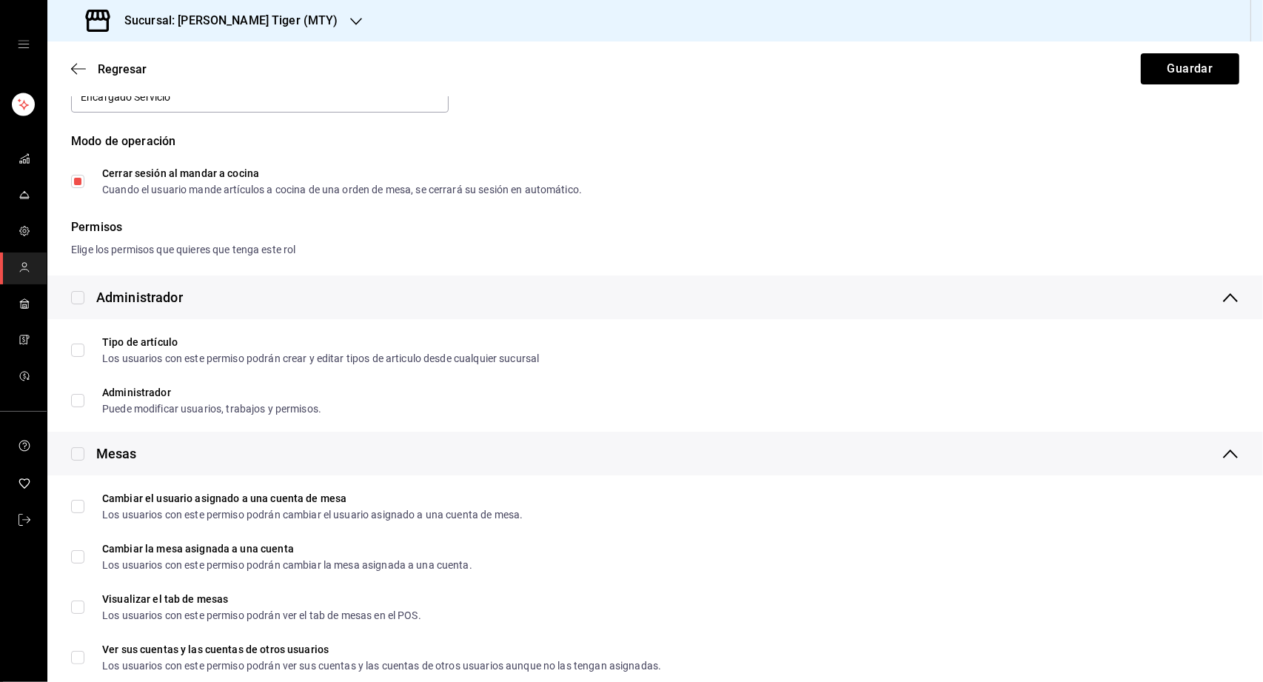
scroll to position [90, 0]
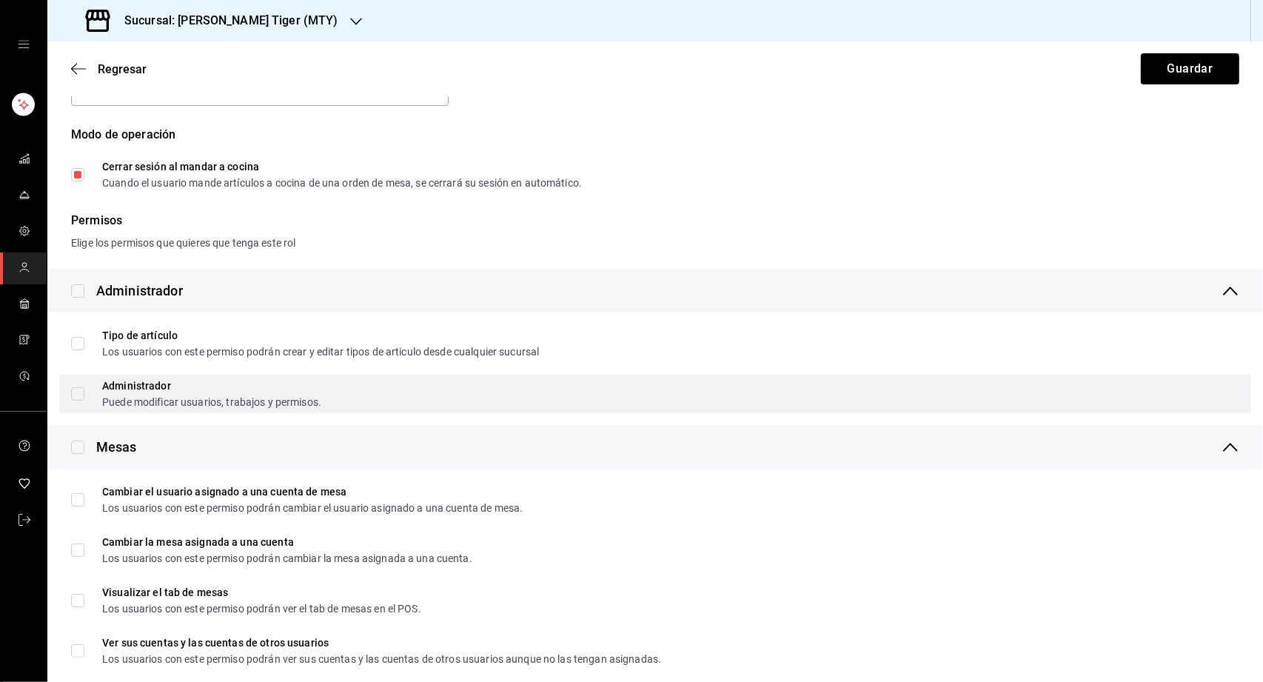
click at [74, 394] on input "Administrador Puede modificar usuarios, trabajos y permisos." at bounding box center [77, 393] width 13 height 13
checkbox input "true"
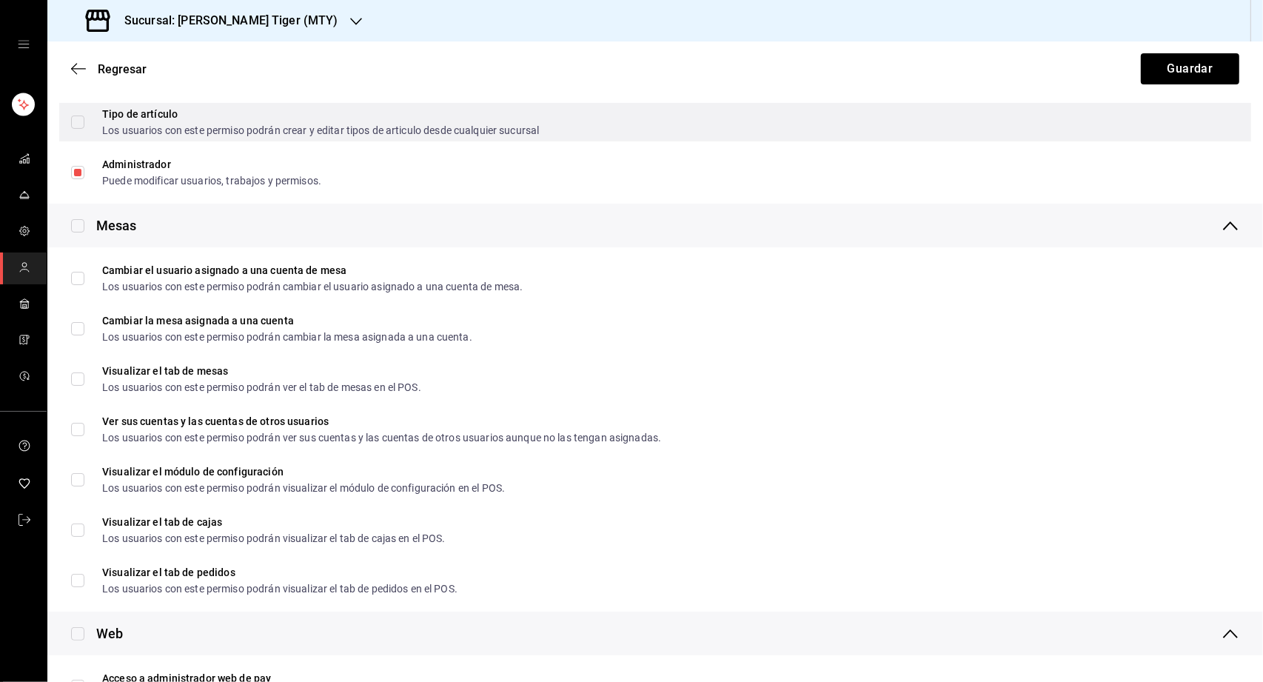
scroll to position [338, 0]
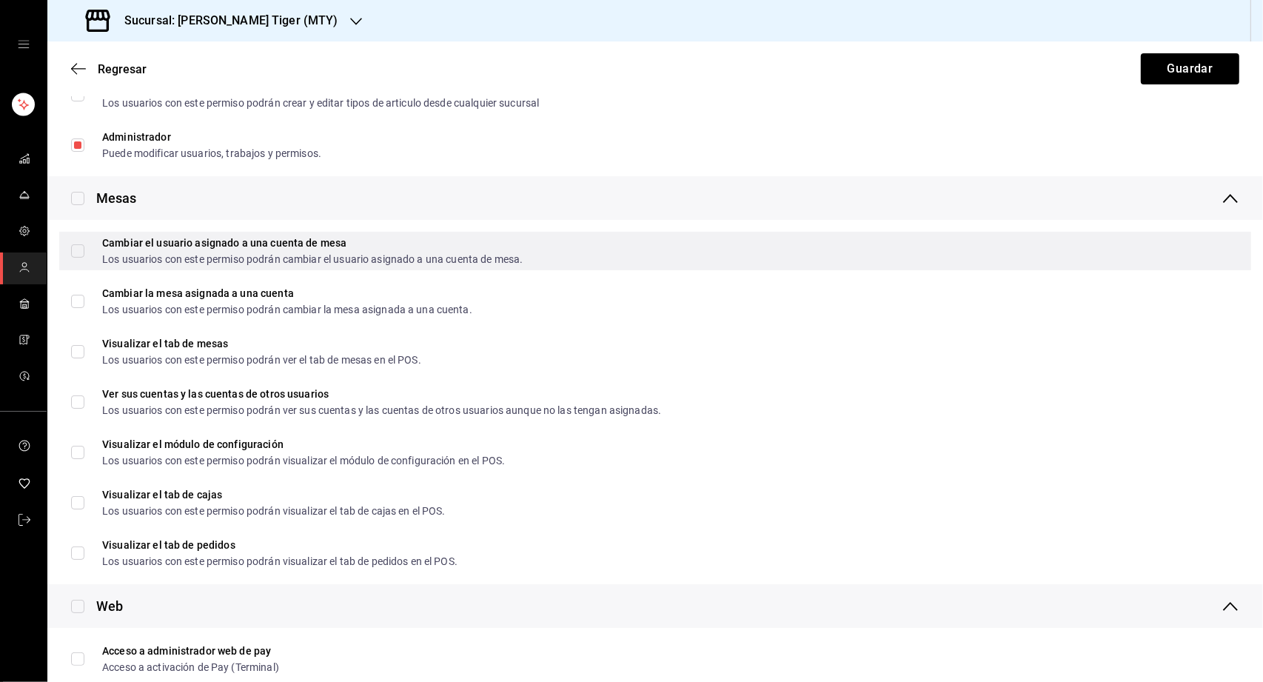
click at [72, 247] on input "Cambiar el usuario asignado a una cuenta [PERSON_NAME] Los usuarios con este pe…" at bounding box center [77, 250] width 13 height 13
checkbox input "true"
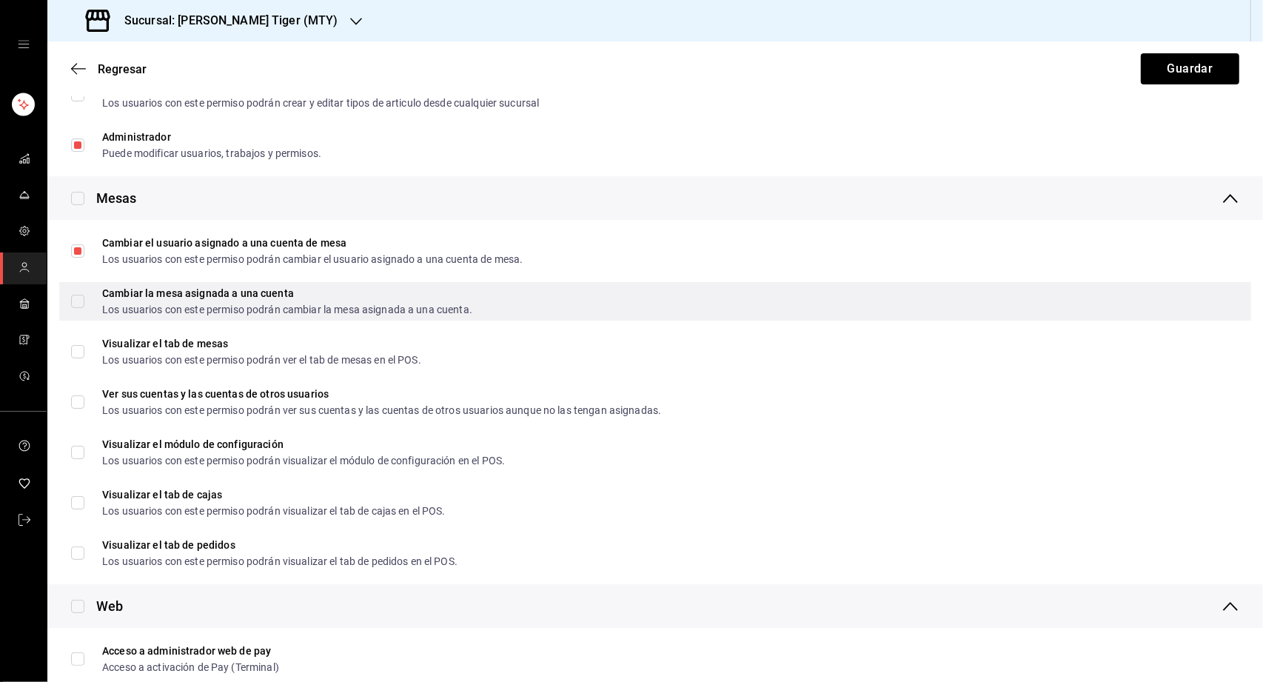
click at [76, 298] on input "Cambiar la mesa asignada a una cuenta Los usuarios con este permiso podrán camb…" at bounding box center [77, 301] width 13 height 13
checkbox input "true"
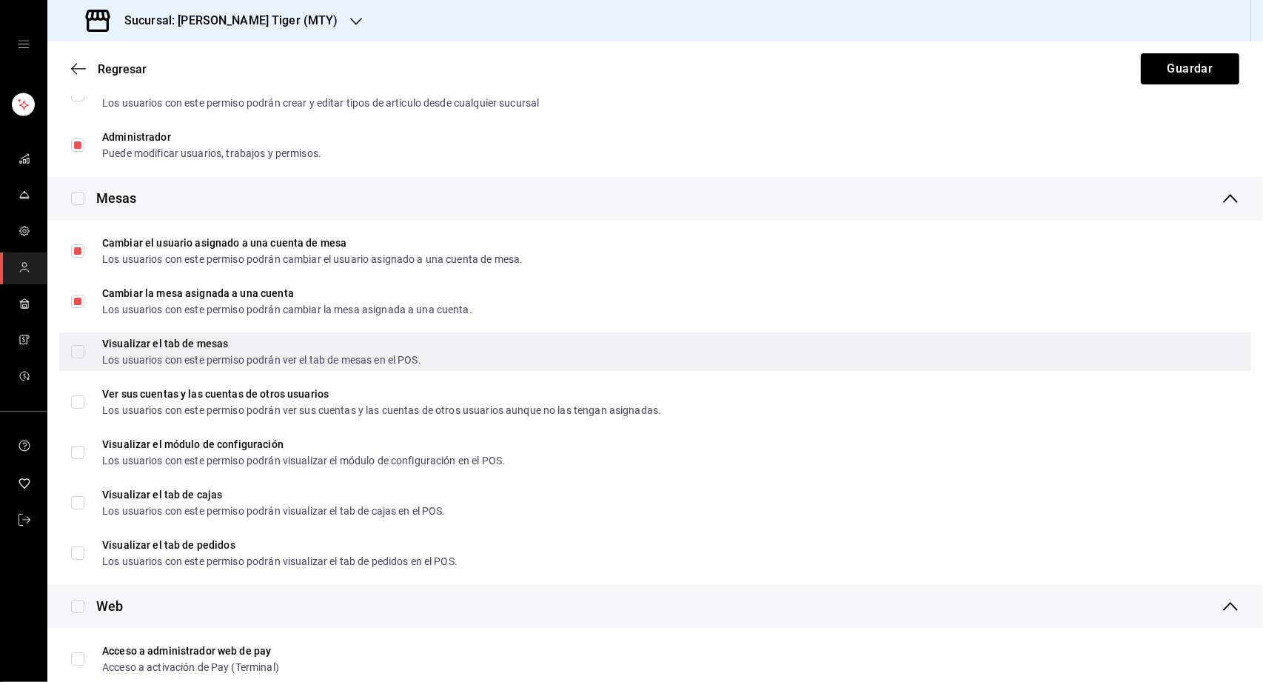
click at [77, 347] on input "Visualizar el tab de mesas Los usuarios con este permiso podrán ver el tab de m…" at bounding box center [77, 351] width 13 height 13
checkbox input "true"
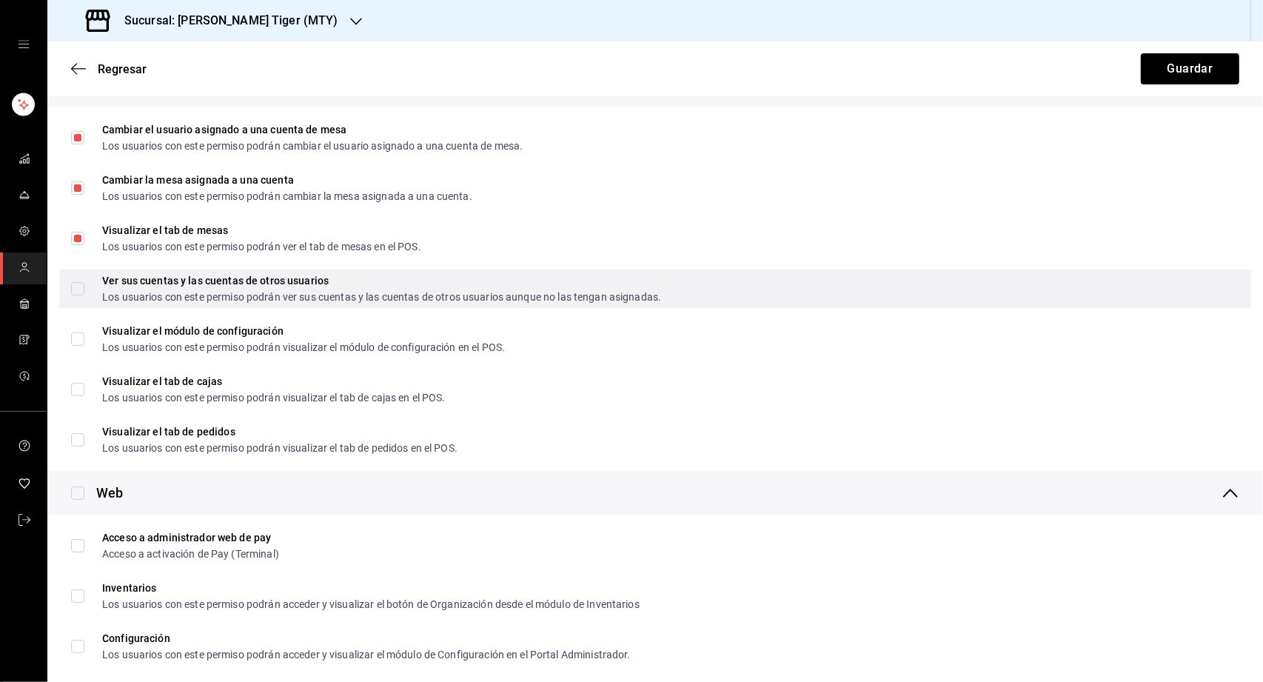
scroll to position [456, 0]
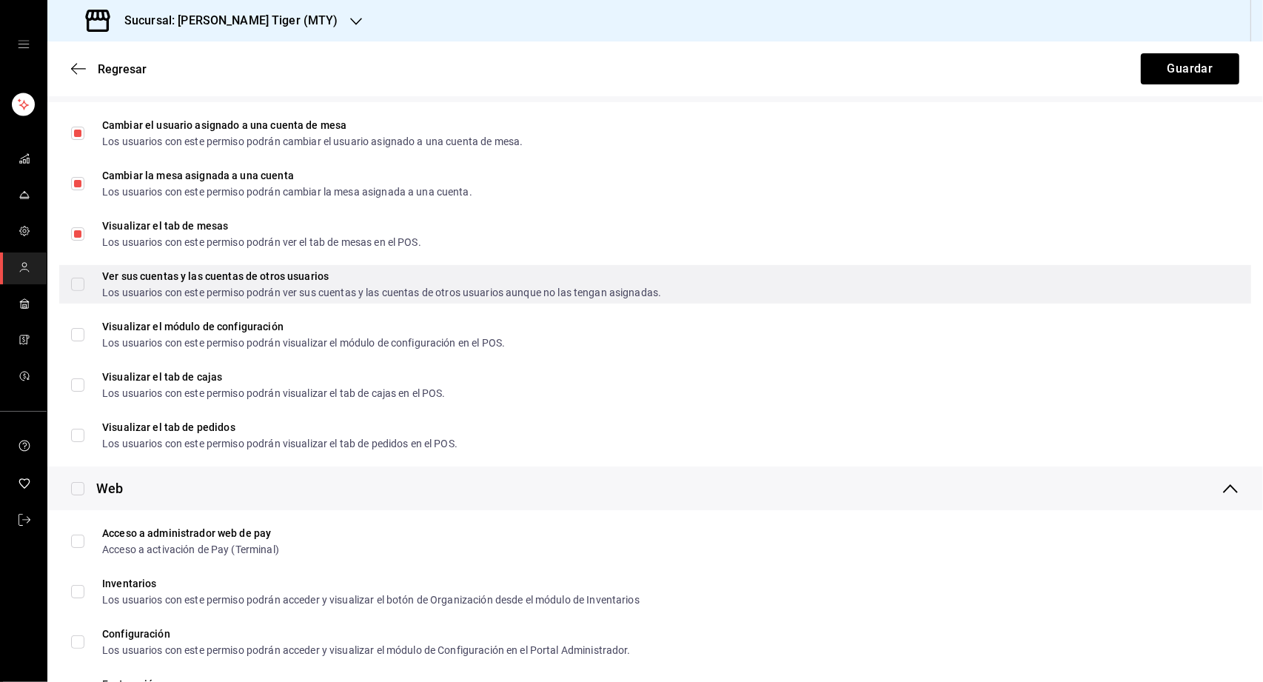
click at [78, 287] on input "Ver sus cuentas y las cuentas de otros usuarios Los usuarios con este permiso p…" at bounding box center [77, 284] width 13 height 13
checkbox input "true"
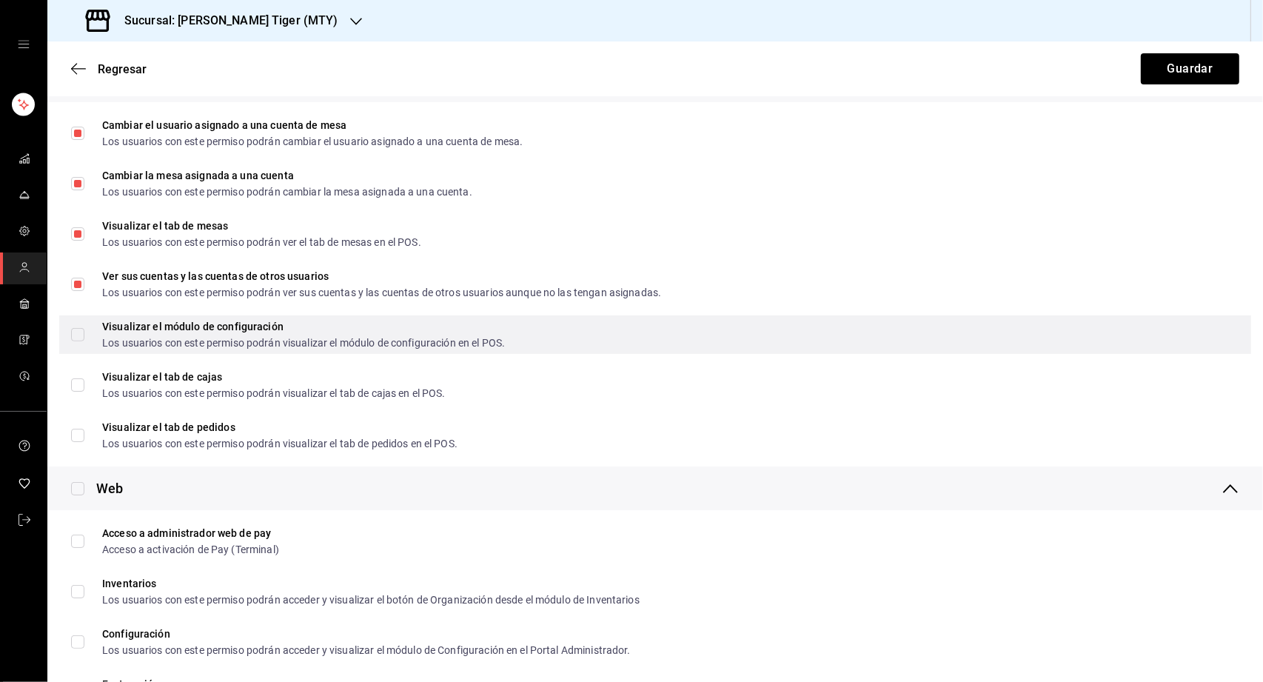
click at [78, 330] on input "Visualizar el módulo de configuración Los usuarios con este permiso podrán visu…" at bounding box center [77, 334] width 13 height 13
checkbox input "true"
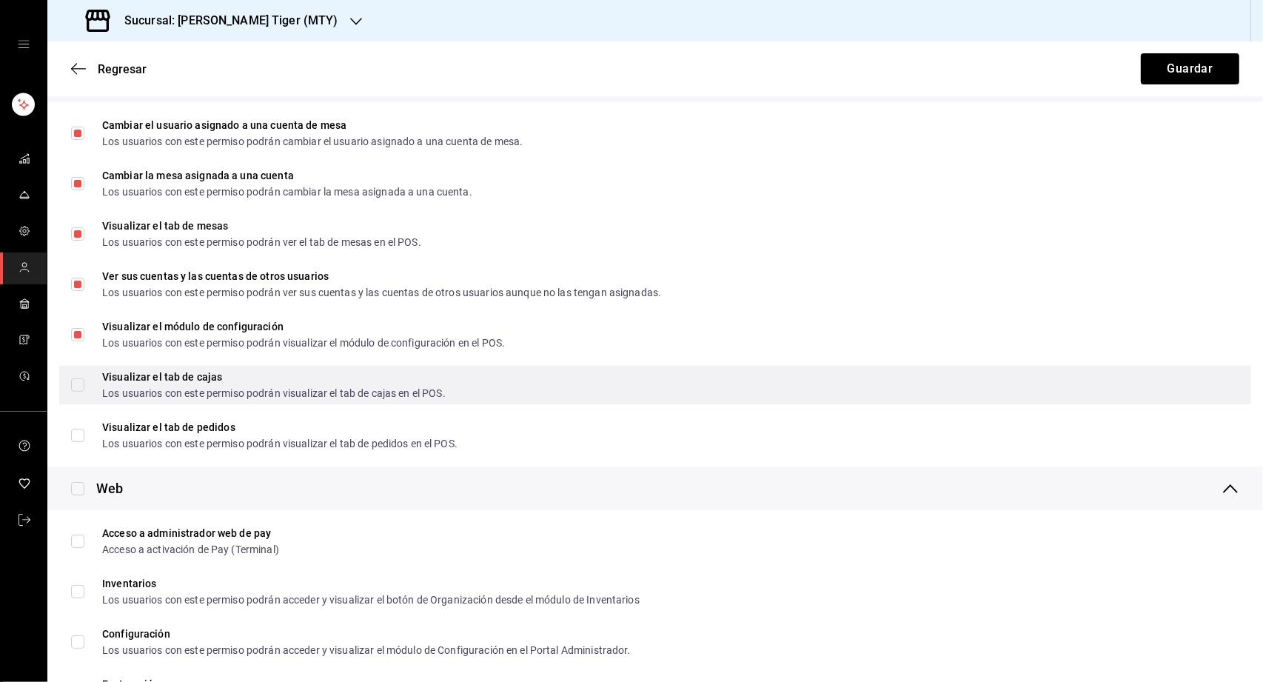
click at [75, 384] on input "Visualizar el tab [PERSON_NAME] Los usuarios con este permiso podrán visualizar…" at bounding box center [77, 384] width 13 height 13
checkbox input "true"
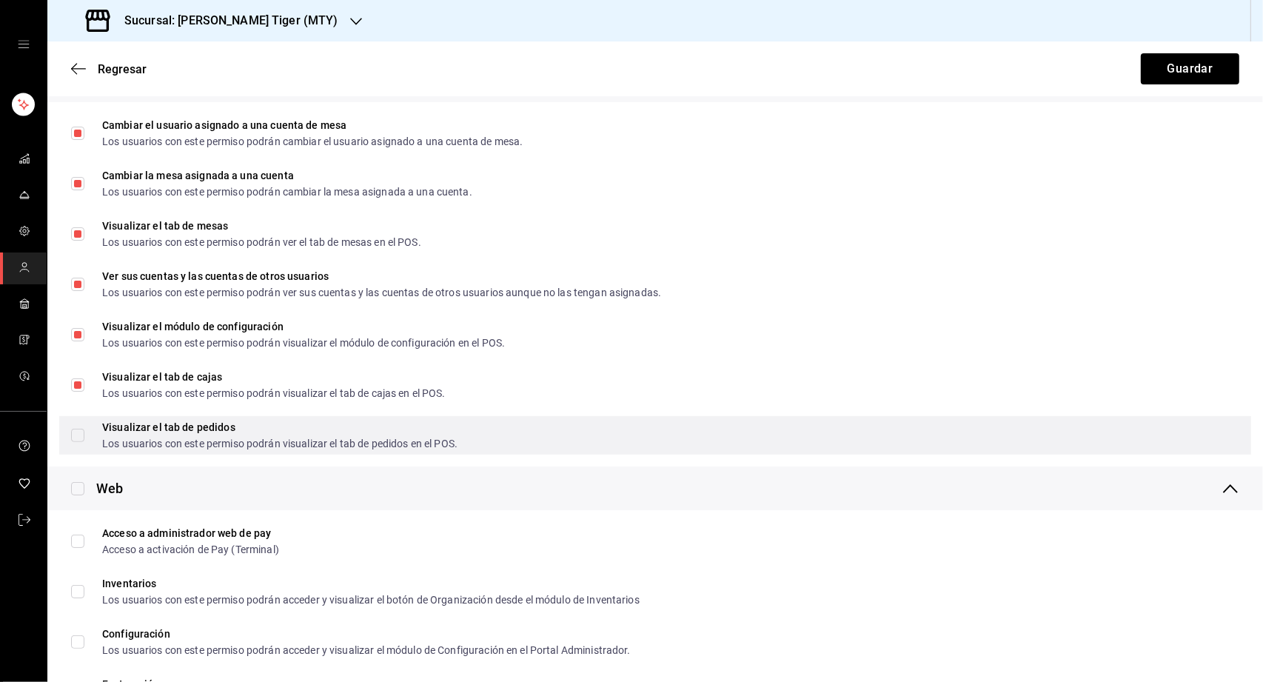
click at [81, 427] on label "Visualizar el tab de pedidos Los usuarios con este permiso podrán visualizar el…" at bounding box center [264, 435] width 386 height 27
click at [81, 428] on input "Visualizar el tab de pedidos Los usuarios con este permiso podrán visualizar el…" at bounding box center [77, 434] width 13 height 13
checkbox input "false"
click at [77, 431] on input "Visualizar el tab de pedidos Los usuarios con este permiso podrán visualizar el…" at bounding box center [77, 434] width 13 height 13
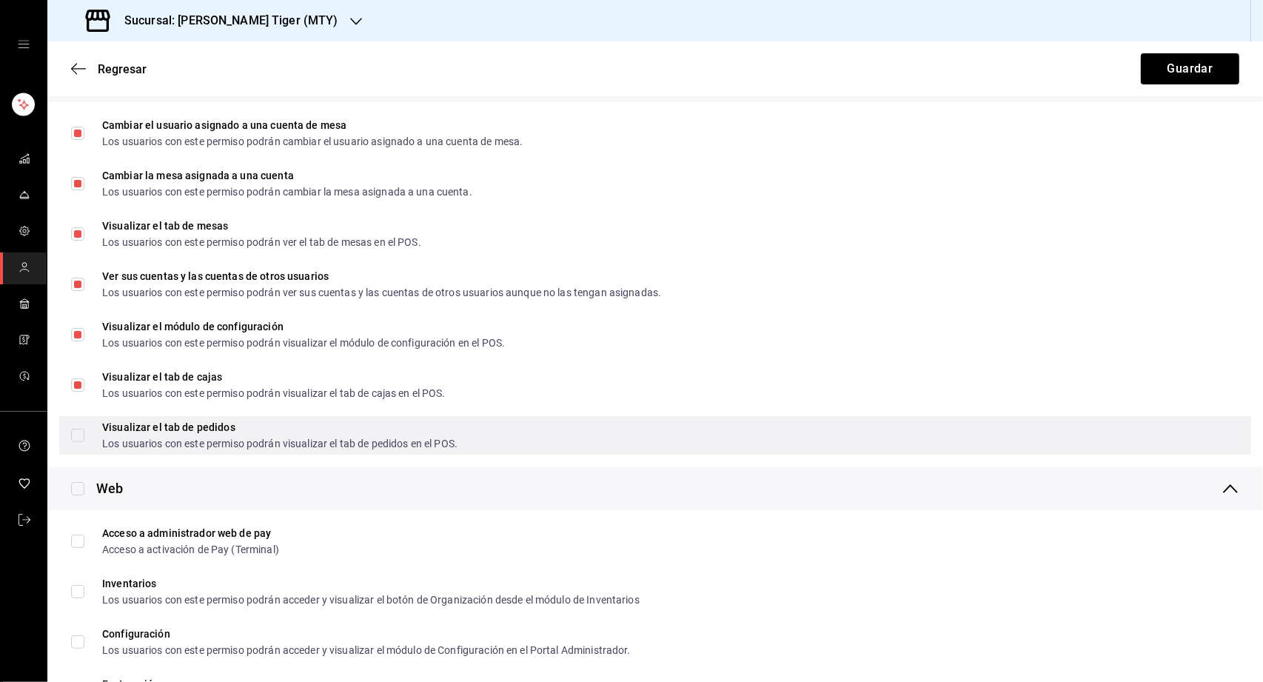
checkbox input "true"
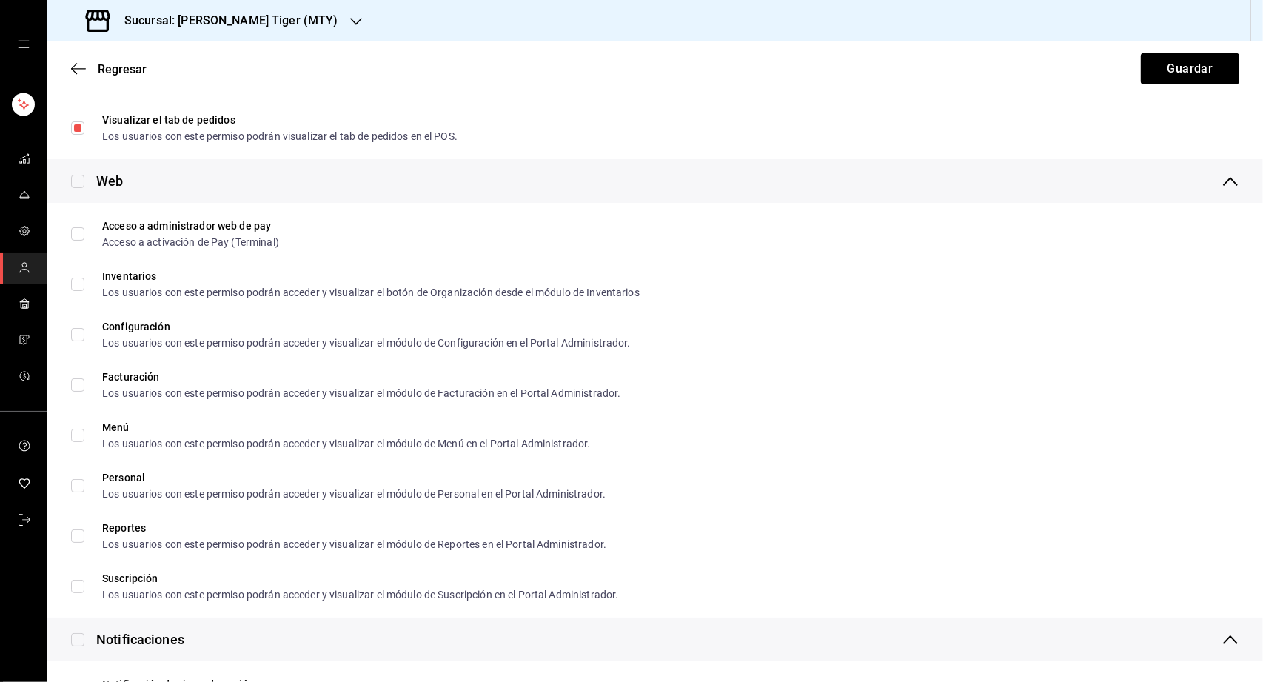
scroll to position [759, 0]
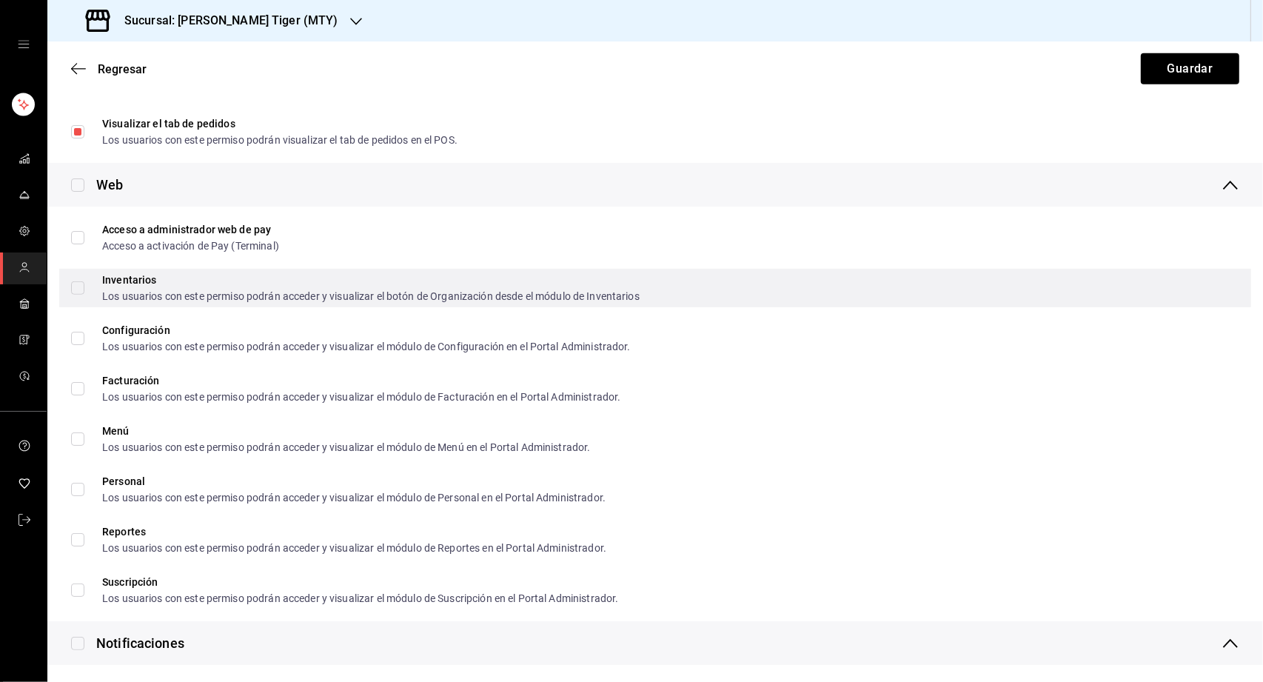
click at [78, 286] on input "Inventarios Los usuarios con este permiso podrán acceder y visualizar el botón …" at bounding box center [77, 287] width 13 height 13
checkbox input "true"
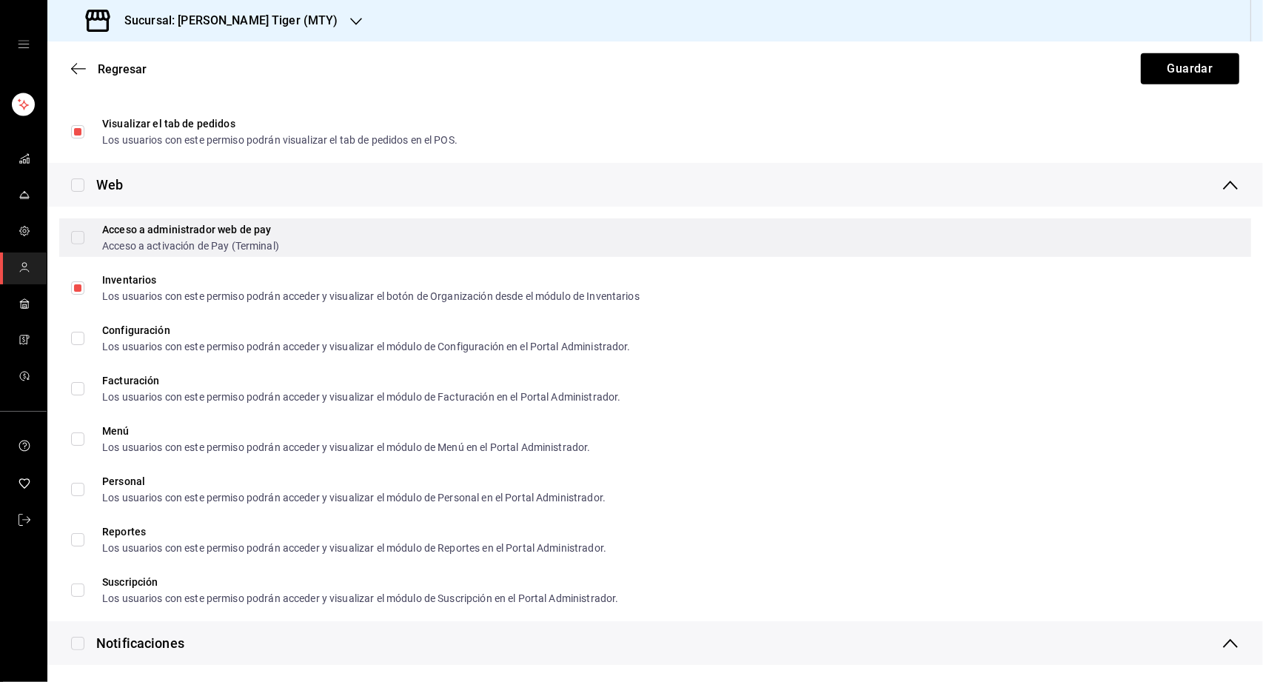
click at [77, 235] on input "Acceso a administrador web de pay Acceso a activación de Pay (Terminal)" at bounding box center [77, 237] width 13 height 13
checkbox input "true"
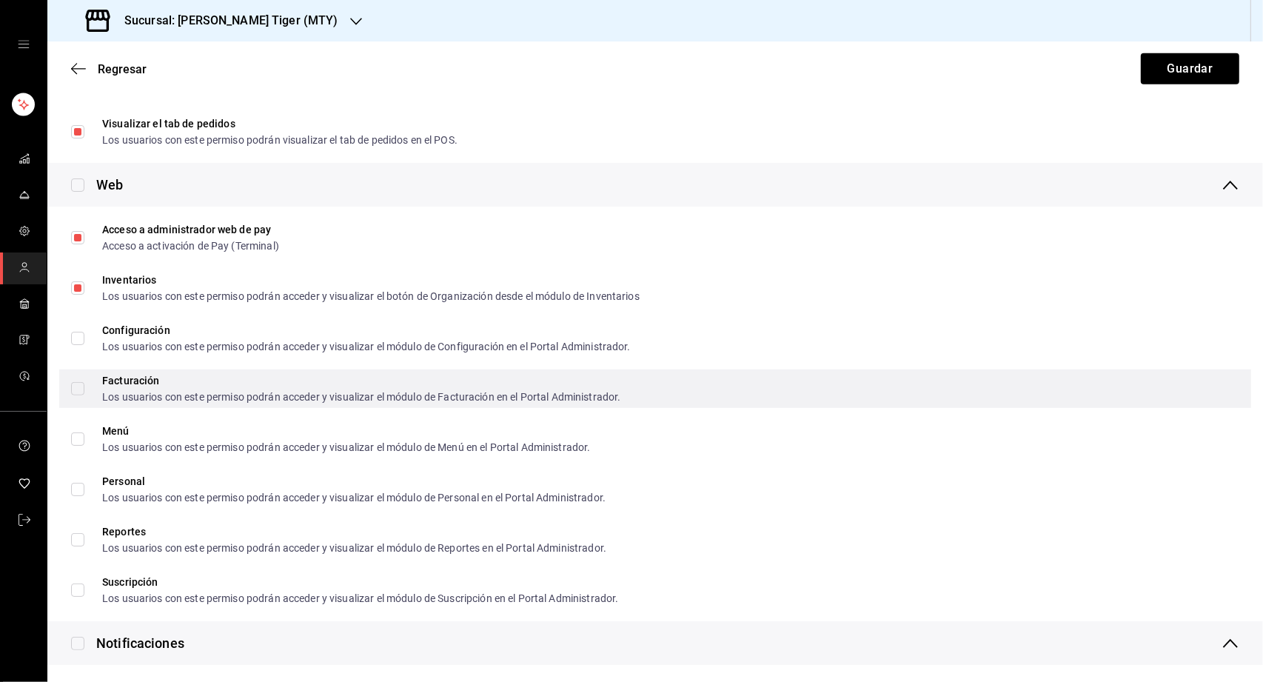
click at [73, 386] on input "Facturación Los usuarios con este permiso podrán acceder y visualizar el módulo…" at bounding box center [77, 388] width 13 height 13
checkbox input "true"
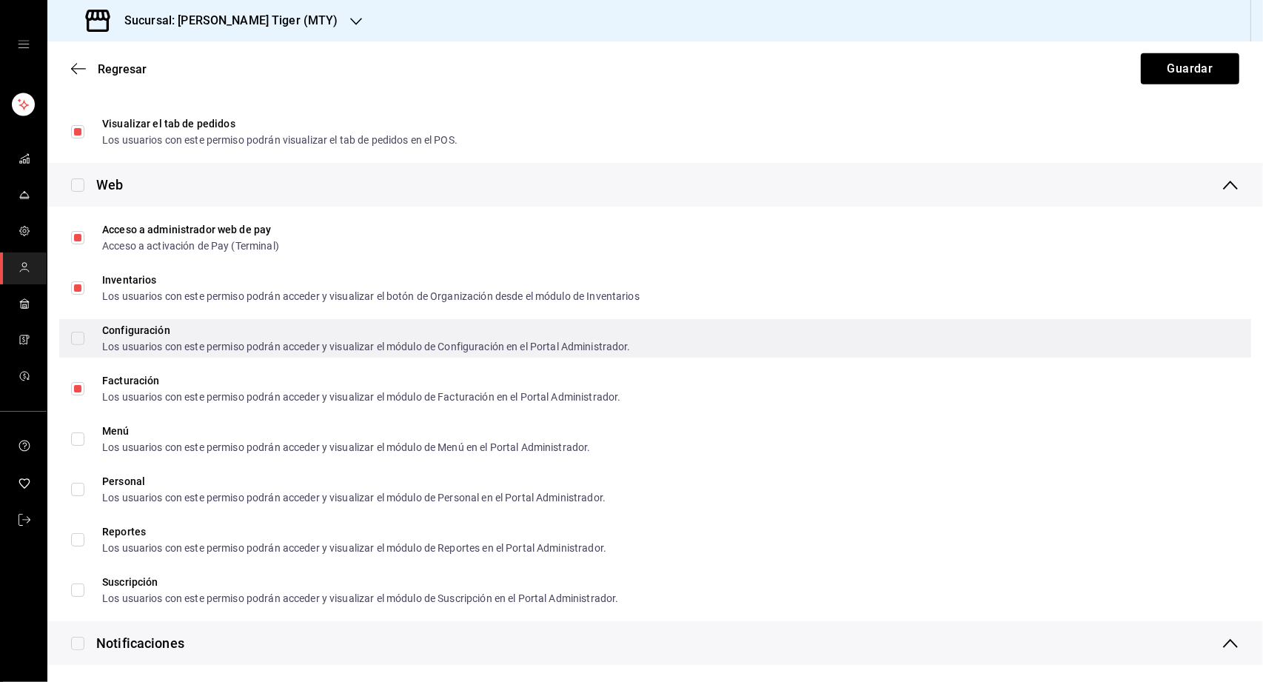
click at [74, 335] on input "Configuración Los usuarios con este permiso podrán acceder y visualizar el módu…" at bounding box center [77, 338] width 13 height 13
checkbox input "true"
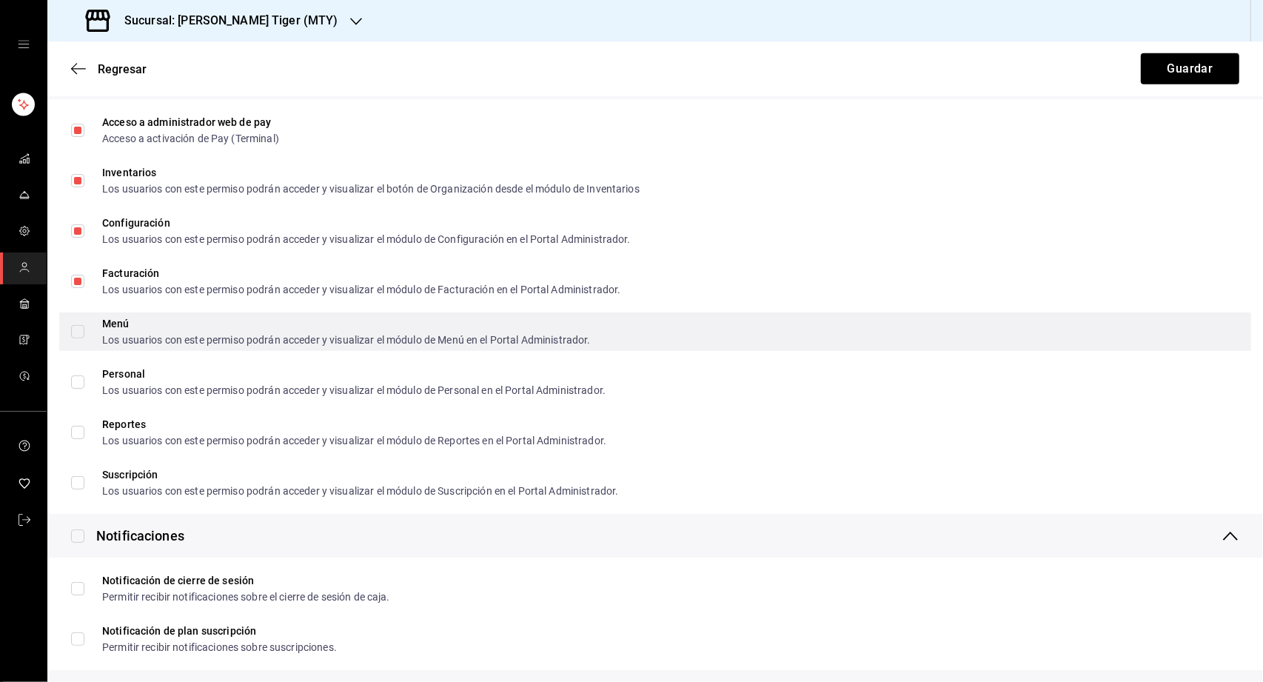
scroll to position [870, 0]
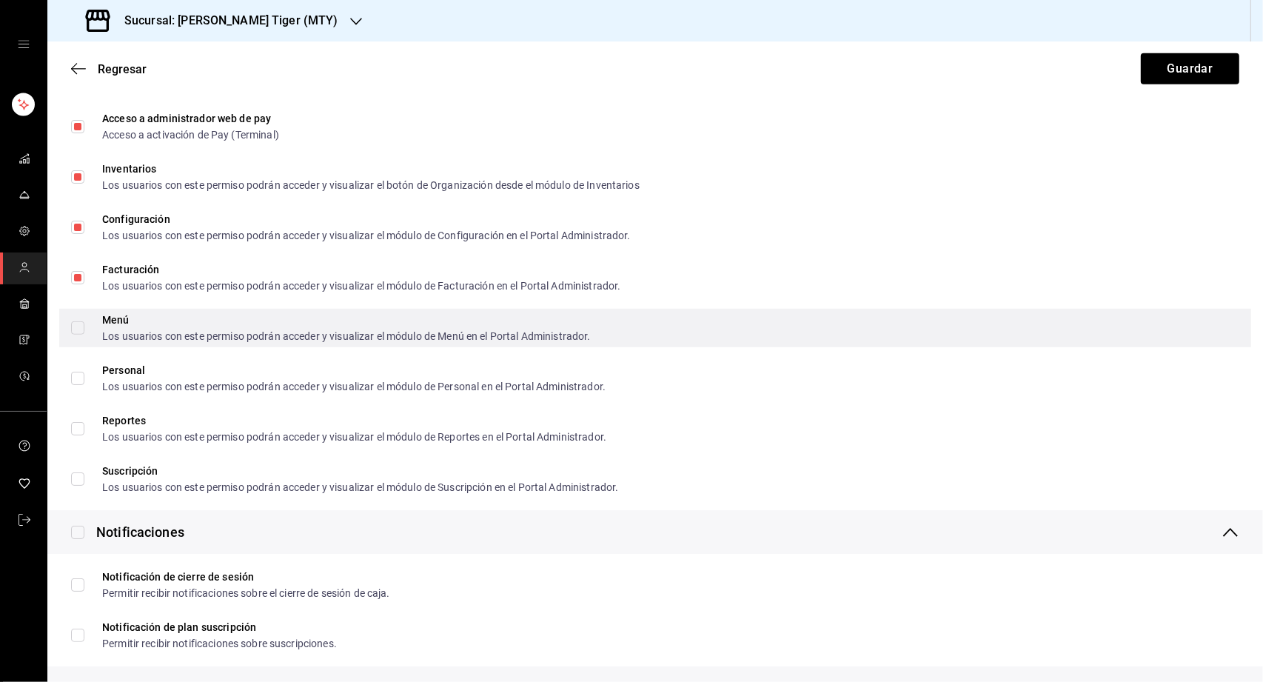
click at [78, 332] on input "Menú Los usuarios con este permiso podrán acceder y visualizar el módulo de Men…" at bounding box center [77, 327] width 13 height 13
checkbox input "true"
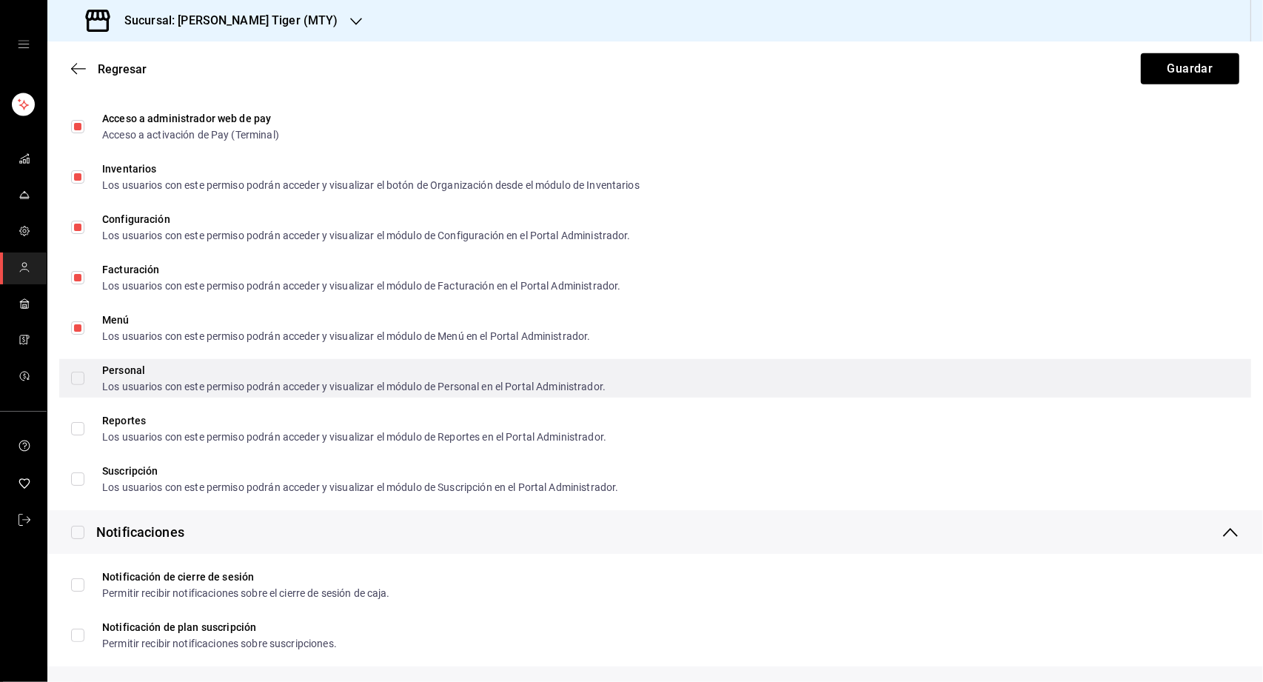
click at [77, 377] on input "Personal Los usuarios con este permiso podrán acceder y visualizar el módulo de…" at bounding box center [77, 378] width 13 height 13
checkbox input "true"
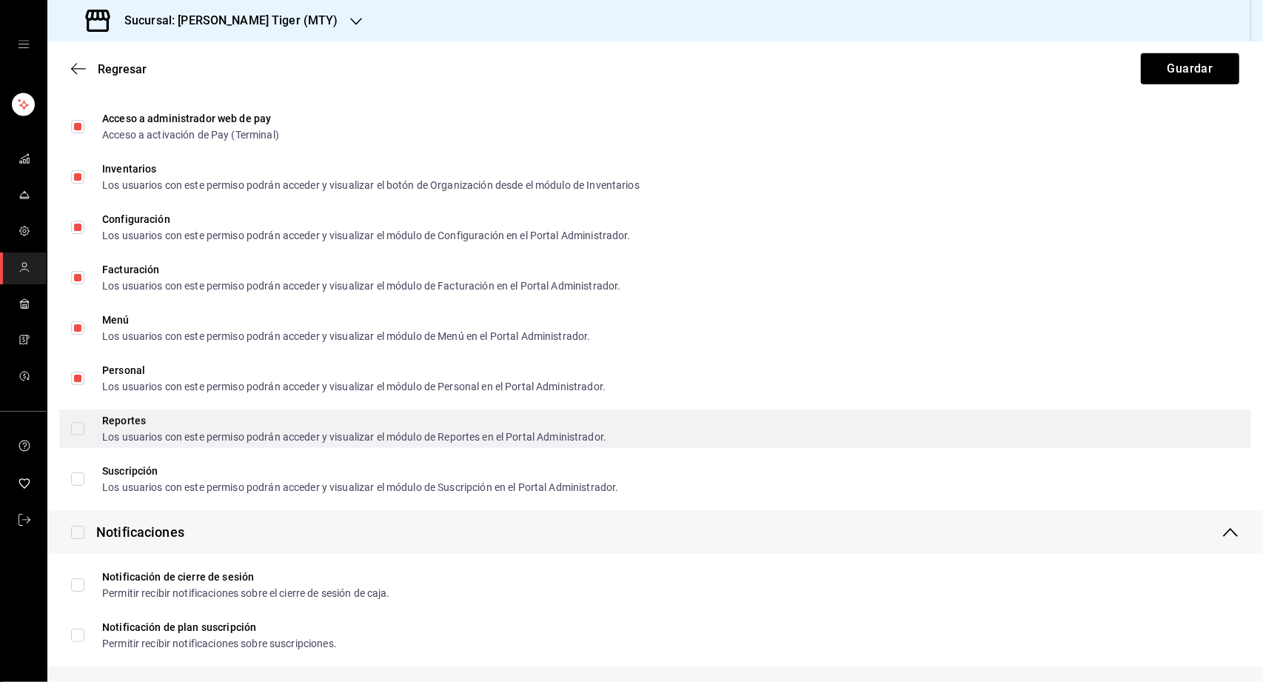
click at [85, 425] on span "Reportes Los usuarios con este permiso podrán acceder y visualizar el módulo de…" at bounding box center [345, 428] width 522 height 27
click at [84, 425] on input "Reportes Los usuarios con este permiso podrán acceder y visualizar el módulo de…" at bounding box center [77, 428] width 13 height 13
click at [78, 427] on input "Reportes Los usuarios con este permiso podrán acceder y visualizar el módulo de…" at bounding box center [77, 428] width 13 height 13
checkbox input "true"
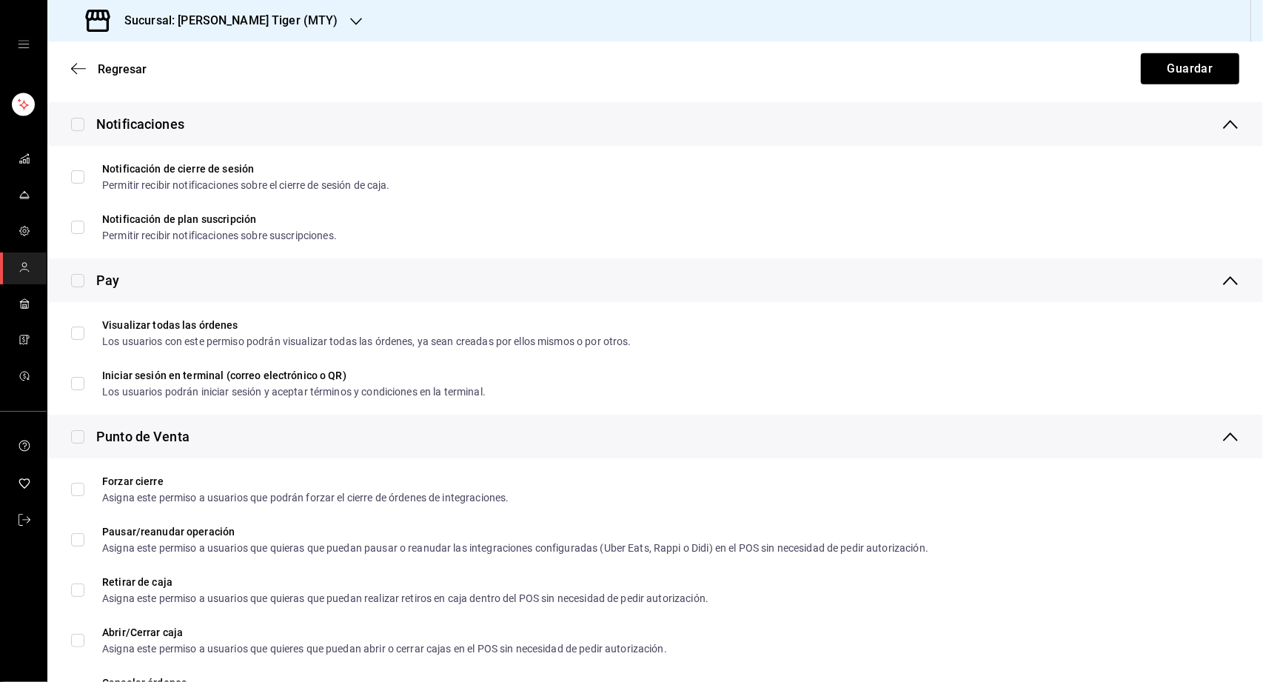
scroll to position [1288, 0]
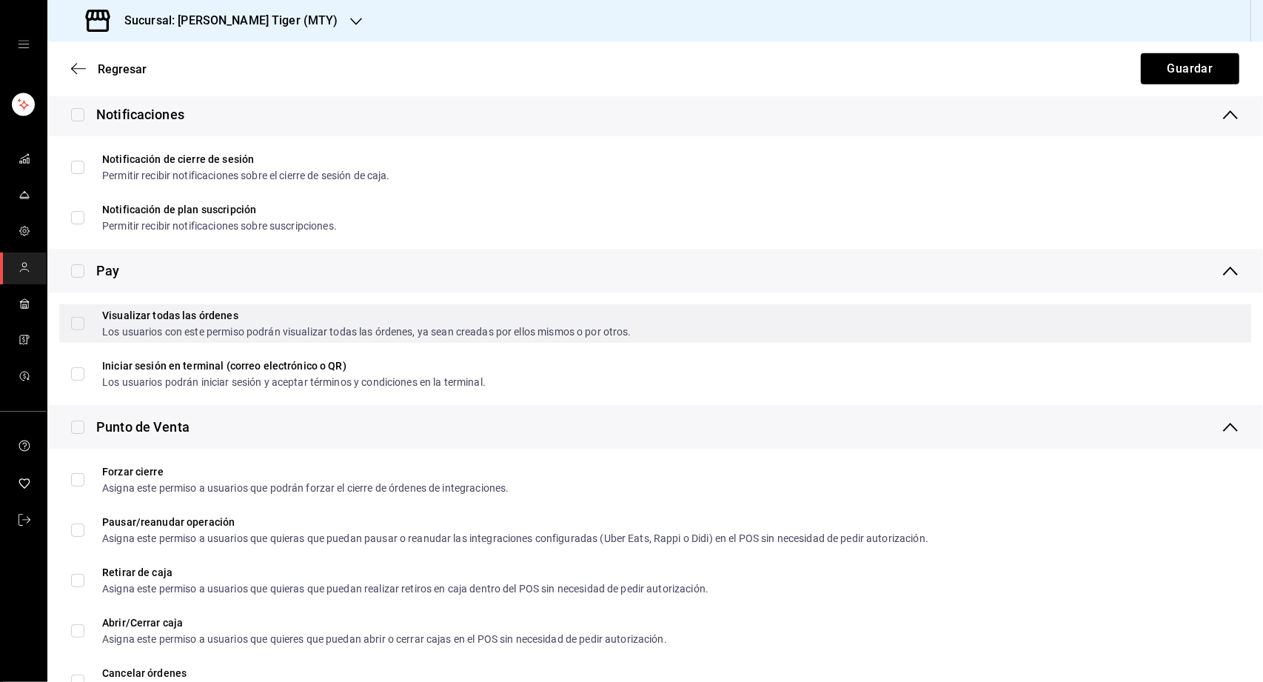
click at [78, 323] on input "Visualizar todas las órdenes Los usuarios con este permiso podrán visualizar to…" at bounding box center [77, 323] width 13 height 13
checkbox input "true"
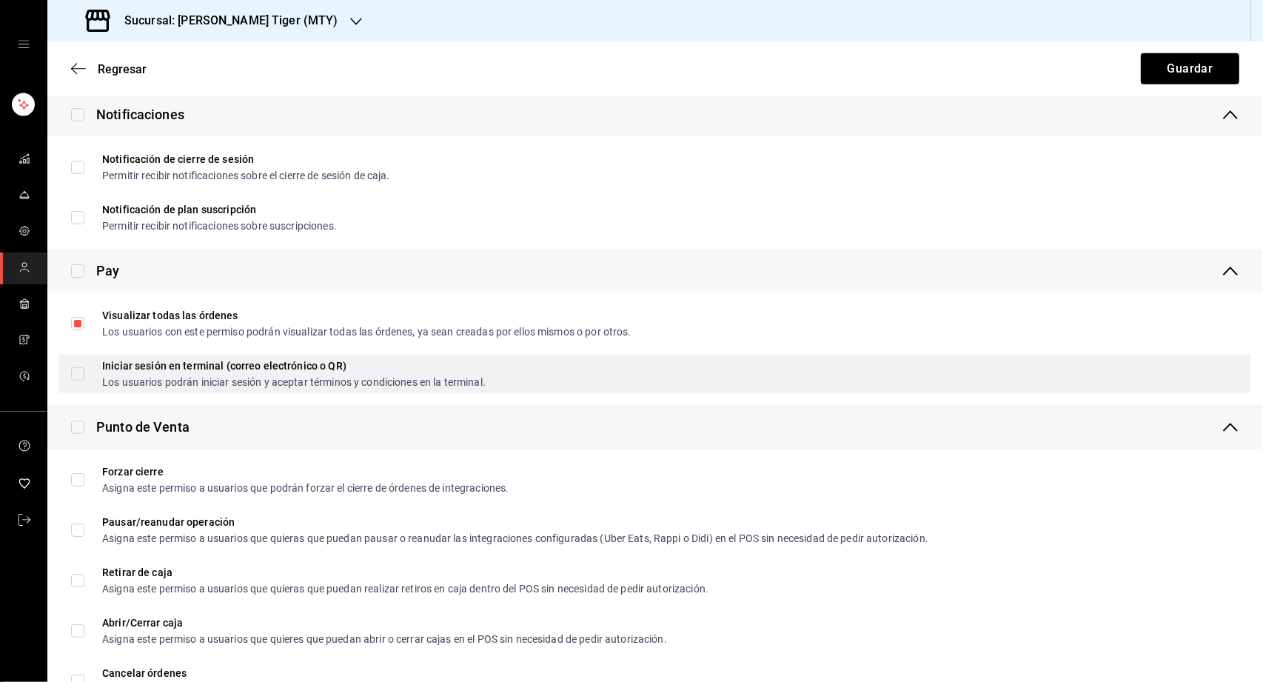
click at [77, 376] on input "Iniciar sesión en terminal (correo electrónico o QR) Los usuarios podrán inicia…" at bounding box center [77, 373] width 13 height 13
checkbox input "true"
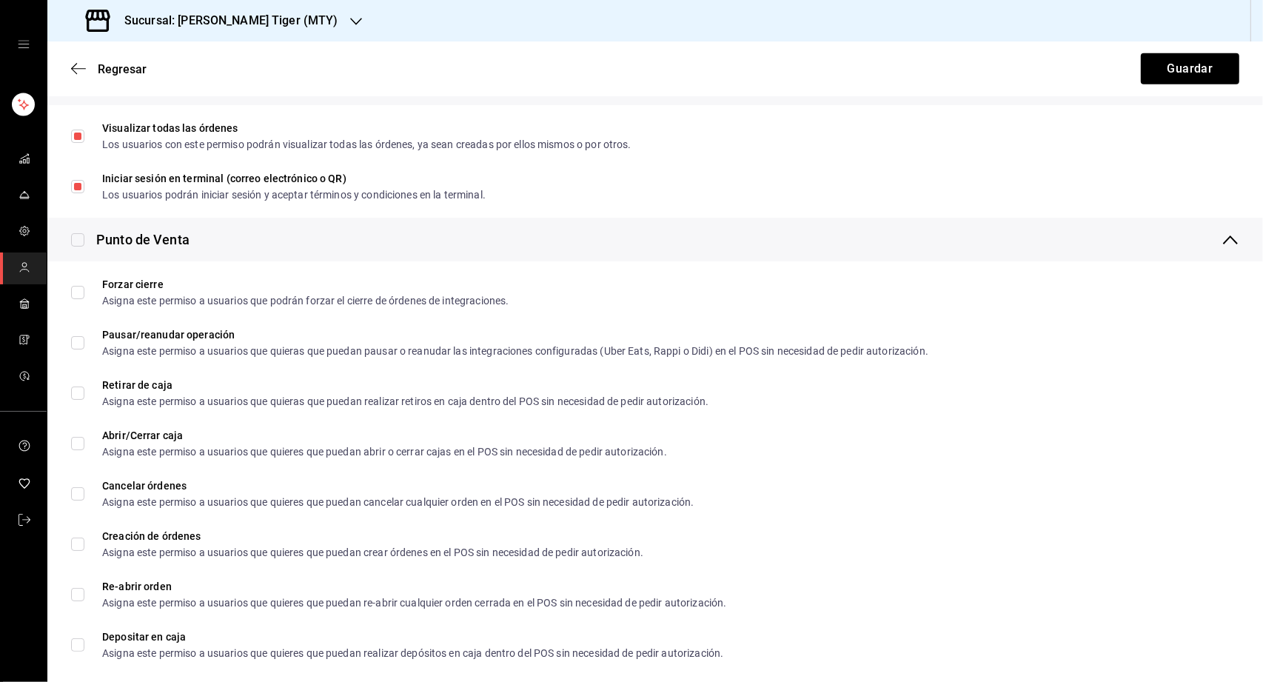
scroll to position [1476, 0]
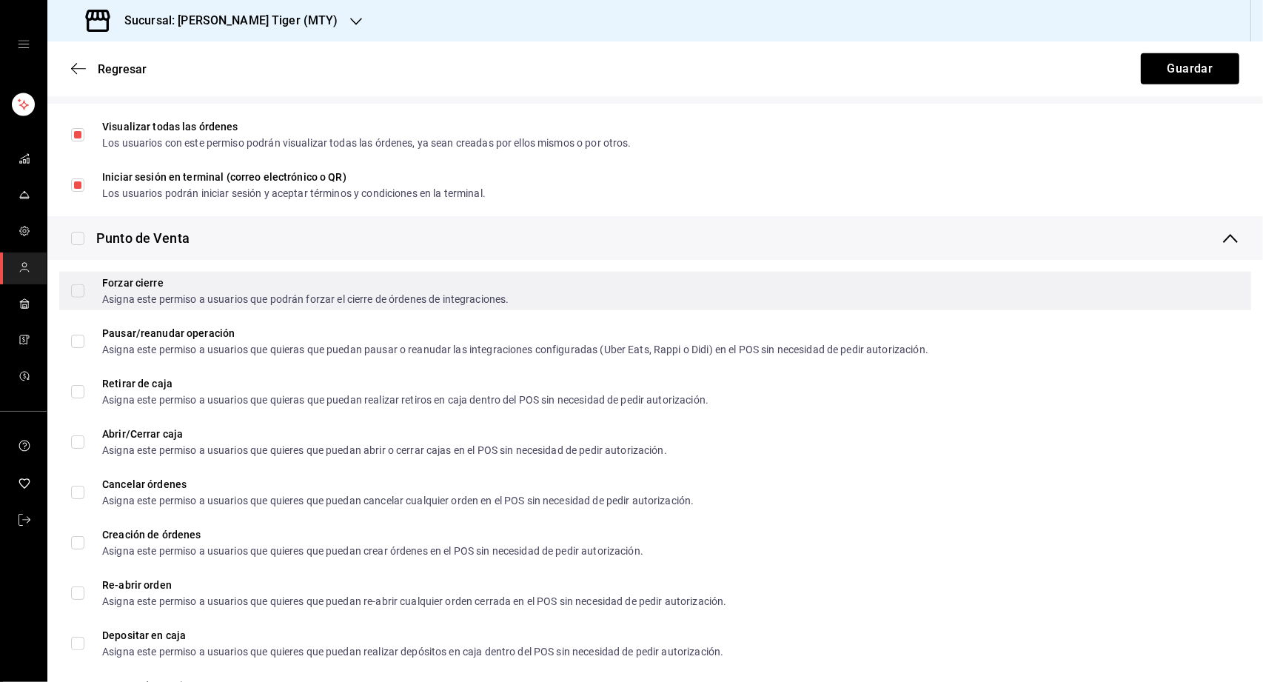
click at [78, 286] on input "Forzar cierre Asigna este permiso a usuarios que podrán forzar el cierre de órd…" at bounding box center [77, 290] width 13 height 13
checkbox input "true"
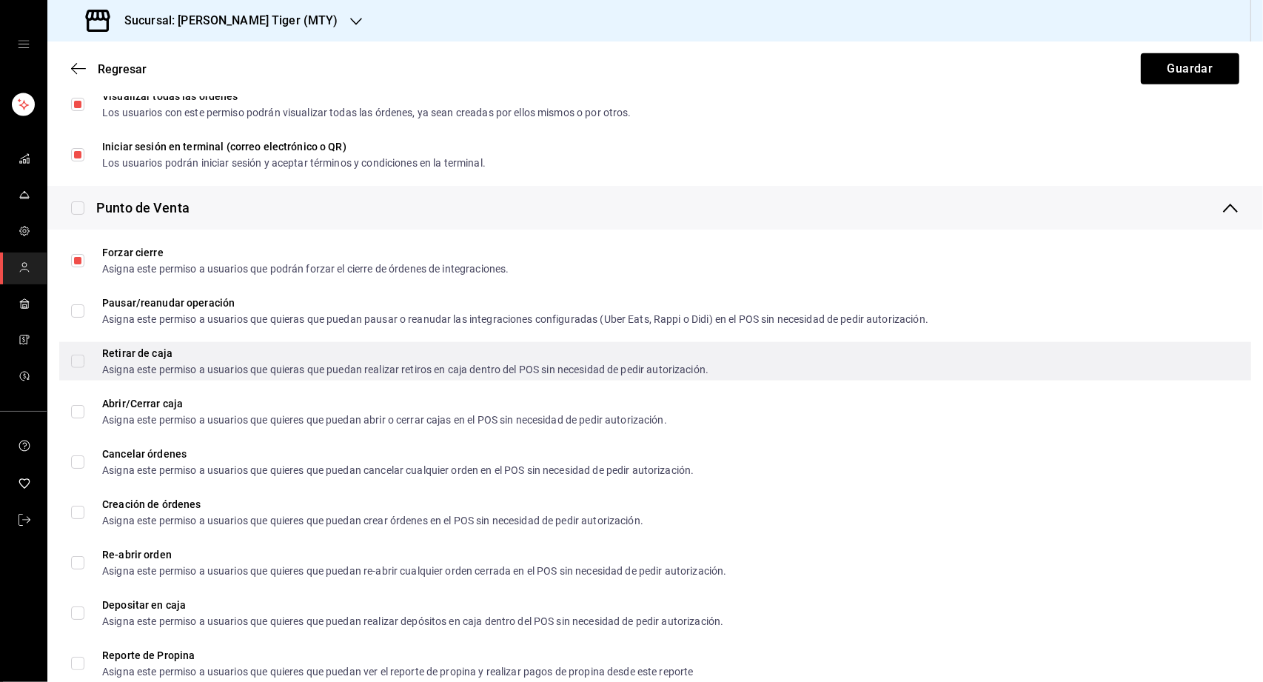
scroll to position [1529, 0]
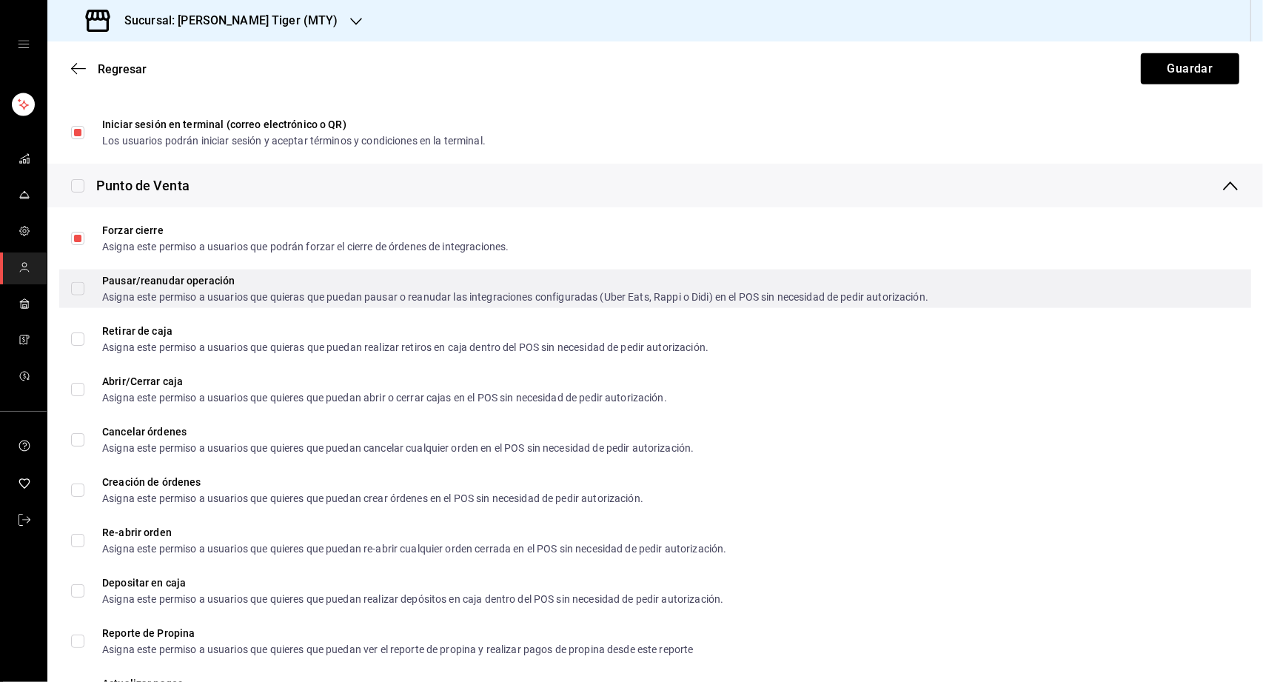
click at [81, 287] on input "Pausar/reanudar operación Asigna este permiso a usuarios que quieras que puedan…" at bounding box center [77, 288] width 13 height 13
checkbox input "true"
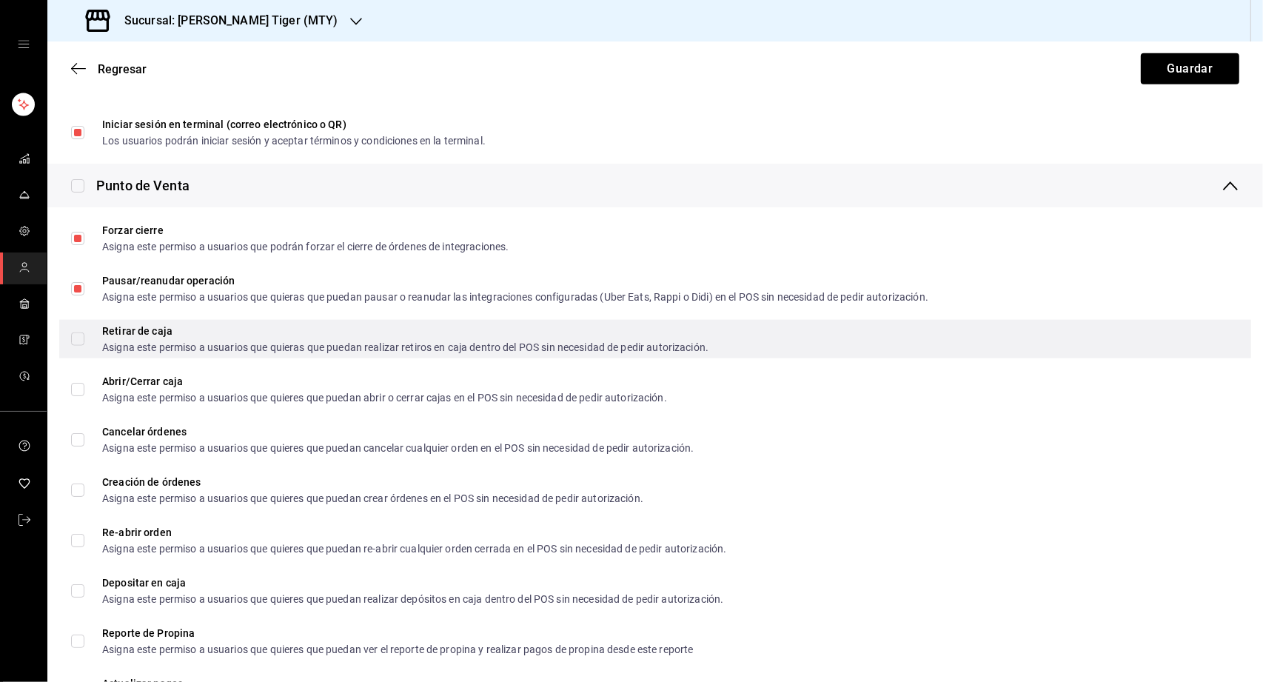
click at [76, 339] on input "Retirar de caja Asigna este permiso a usuarios que quieras que puedan realizar …" at bounding box center [77, 338] width 13 height 13
checkbox input "true"
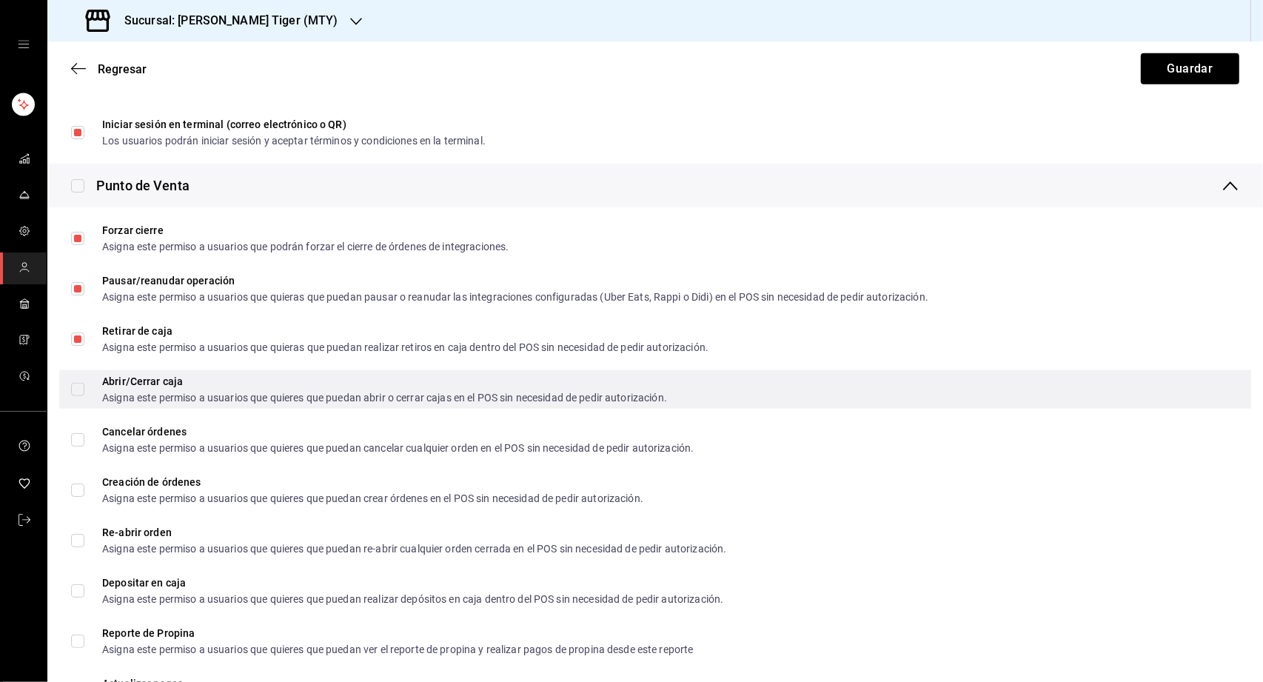
click at [79, 383] on input "Abrir/Cerrar caja Asigna este permiso a usuarios que quieres que puedan abrir o…" at bounding box center [77, 389] width 13 height 13
checkbox input "true"
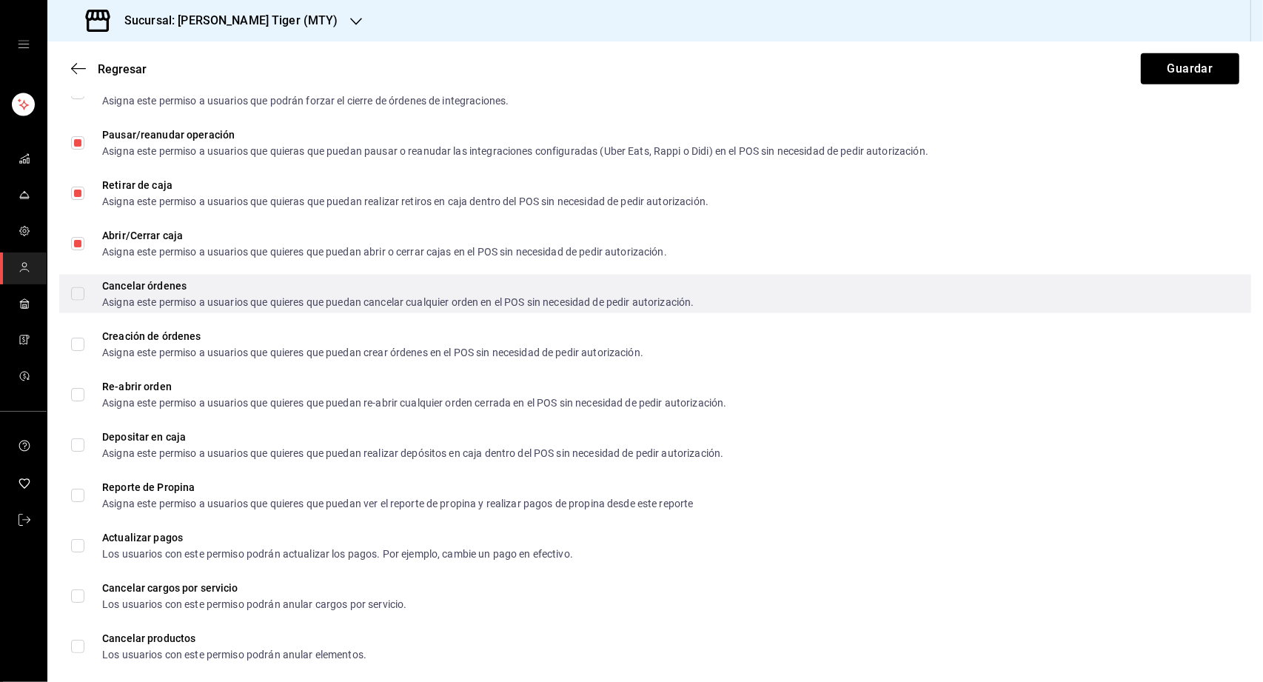
scroll to position [1685, 0]
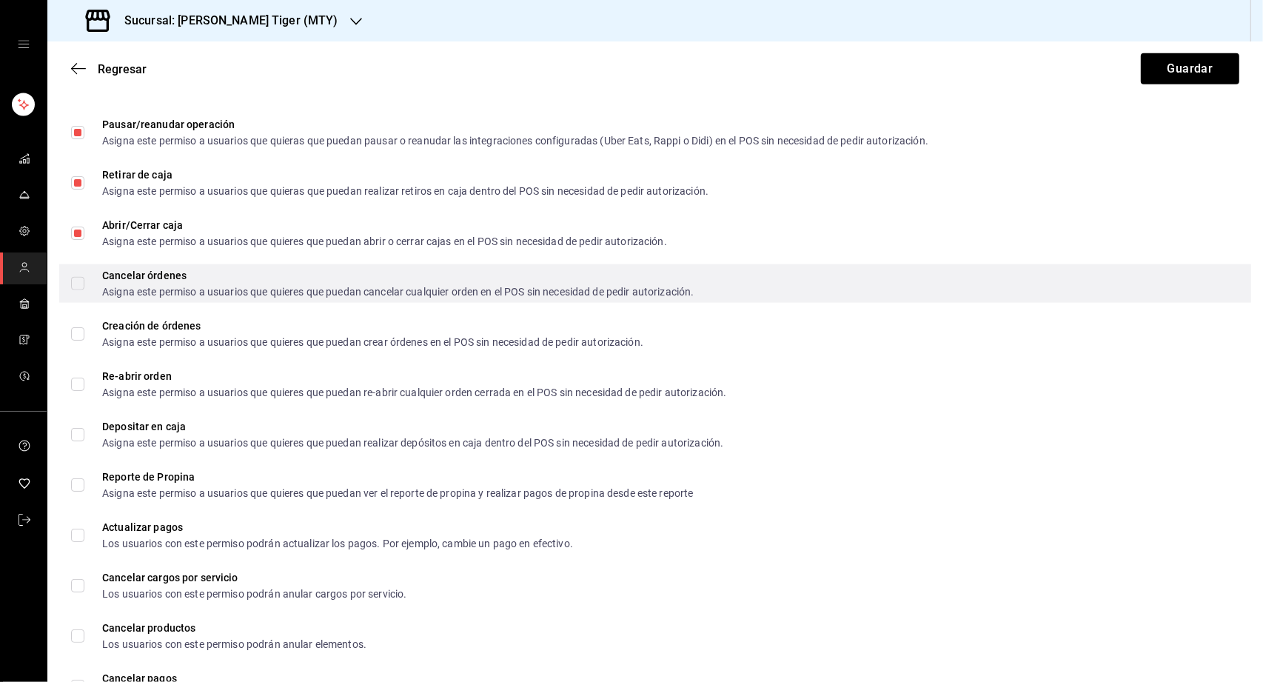
click at [73, 278] on input "Cancelar órdenes Asigna este permiso a usuarios que quieres que puedan cancelar…" at bounding box center [77, 283] width 13 height 13
checkbox input "true"
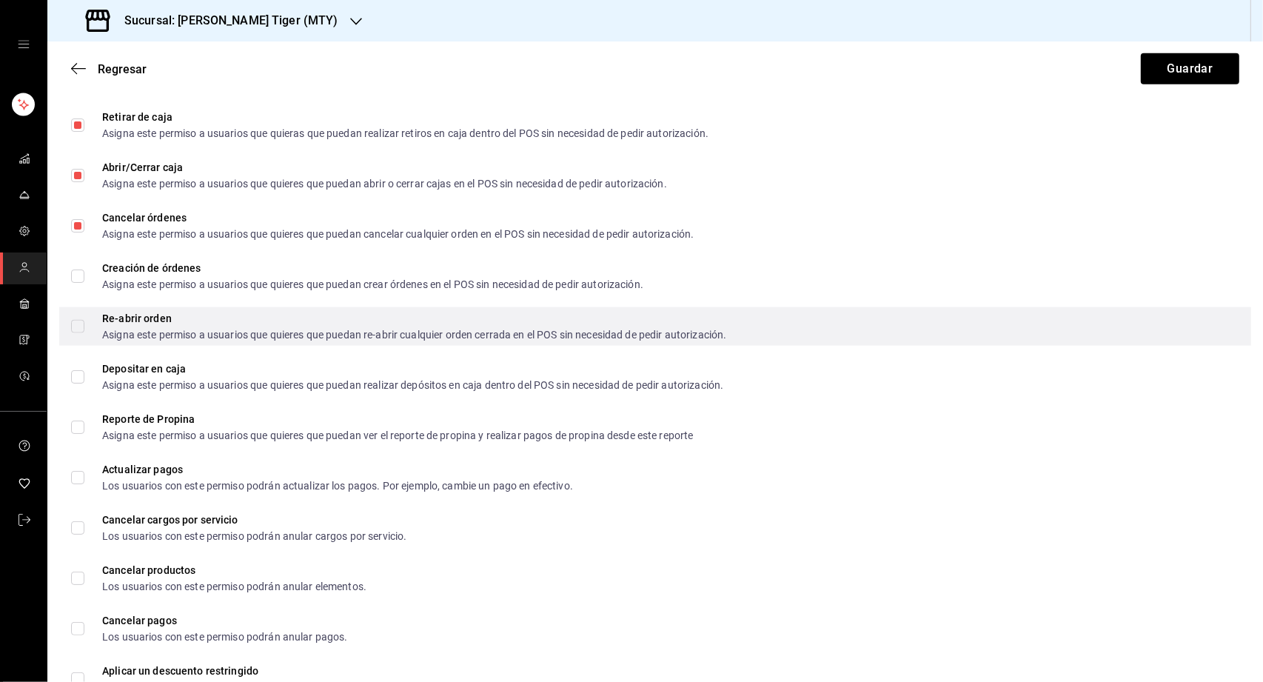
scroll to position [1773, 0]
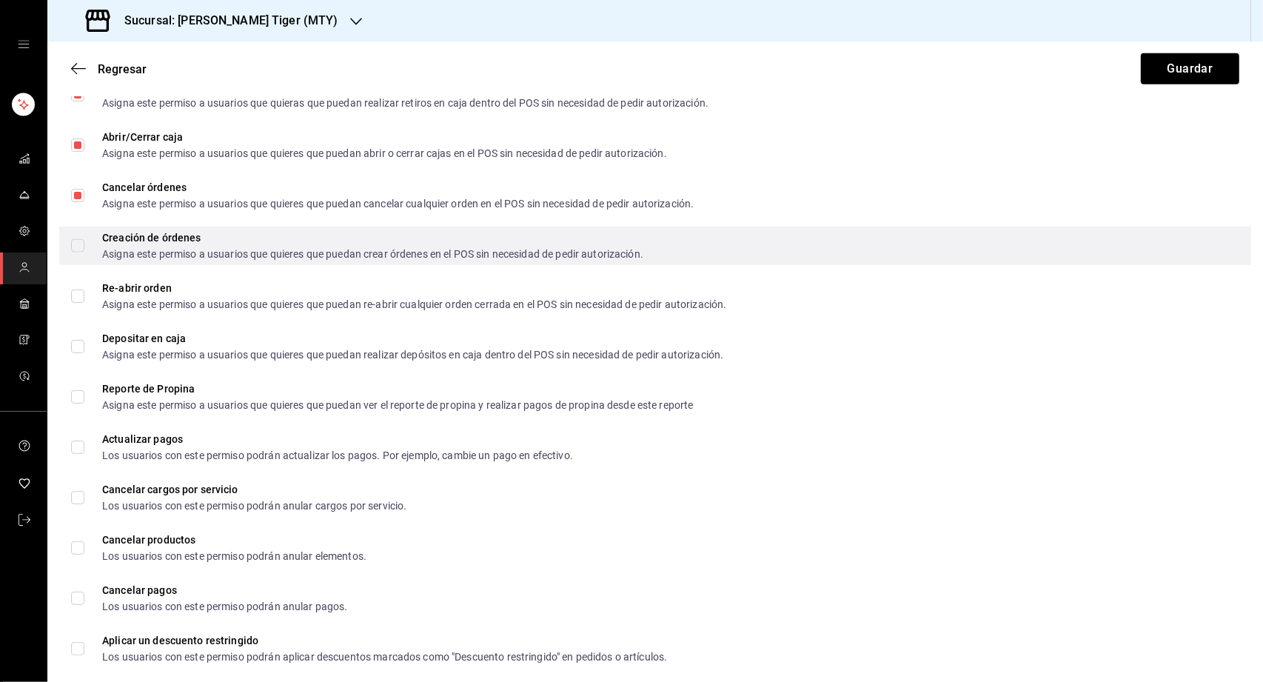
click at [81, 245] on input "Creación de órdenes Asigna este permiso a usuarios que quieres que puedan crear…" at bounding box center [77, 245] width 13 height 13
checkbox input "true"
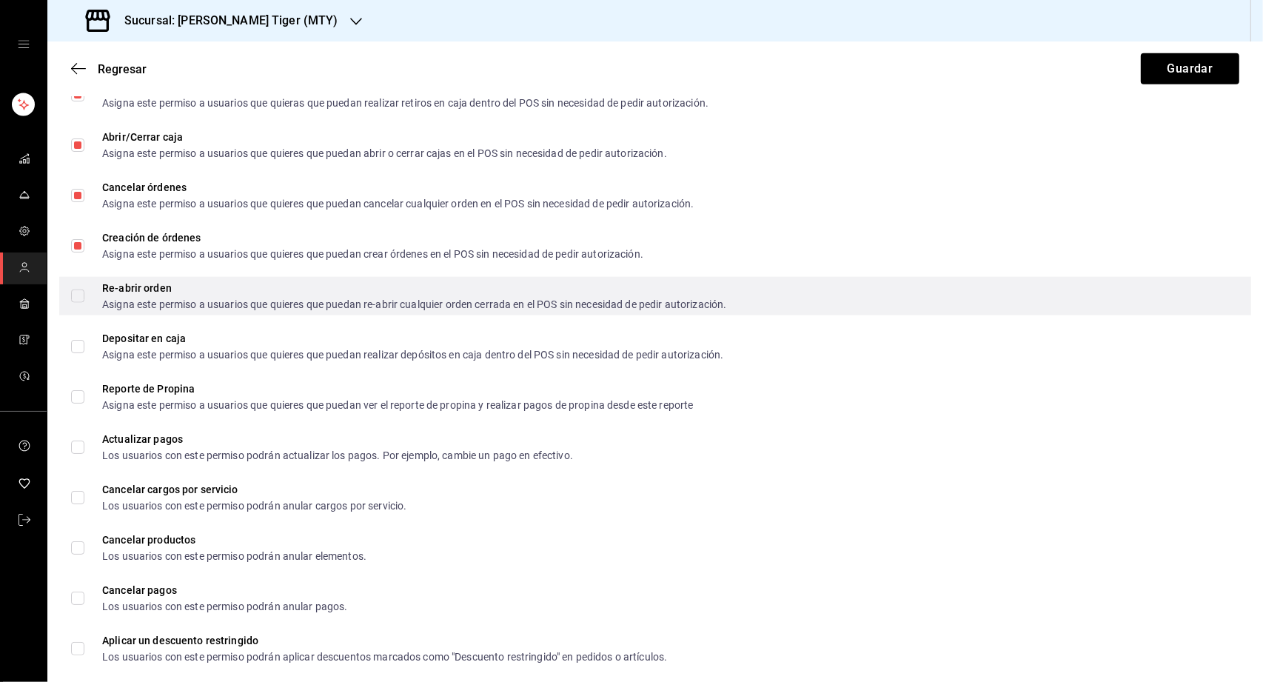
click at [78, 289] on input "Re-abrir orden Asigna este permiso a usuarios que quieres que puedan re-abrir c…" at bounding box center [77, 295] width 13 height 13
checkbox input "true"
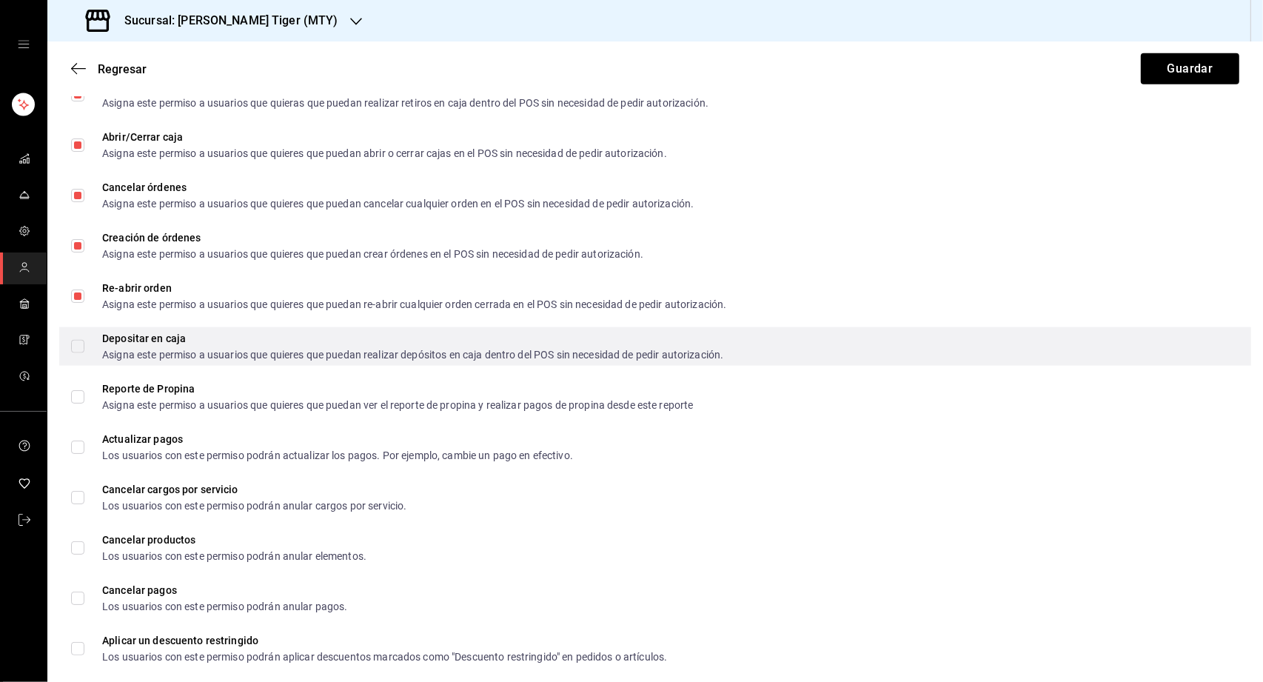
click at [82, 349] on input "Depositar en caja Asigna este permiso a usuarios que quieres que puedan realiza…" at bounding box center [77, 346] width 13 height 13
checkbox input "true"
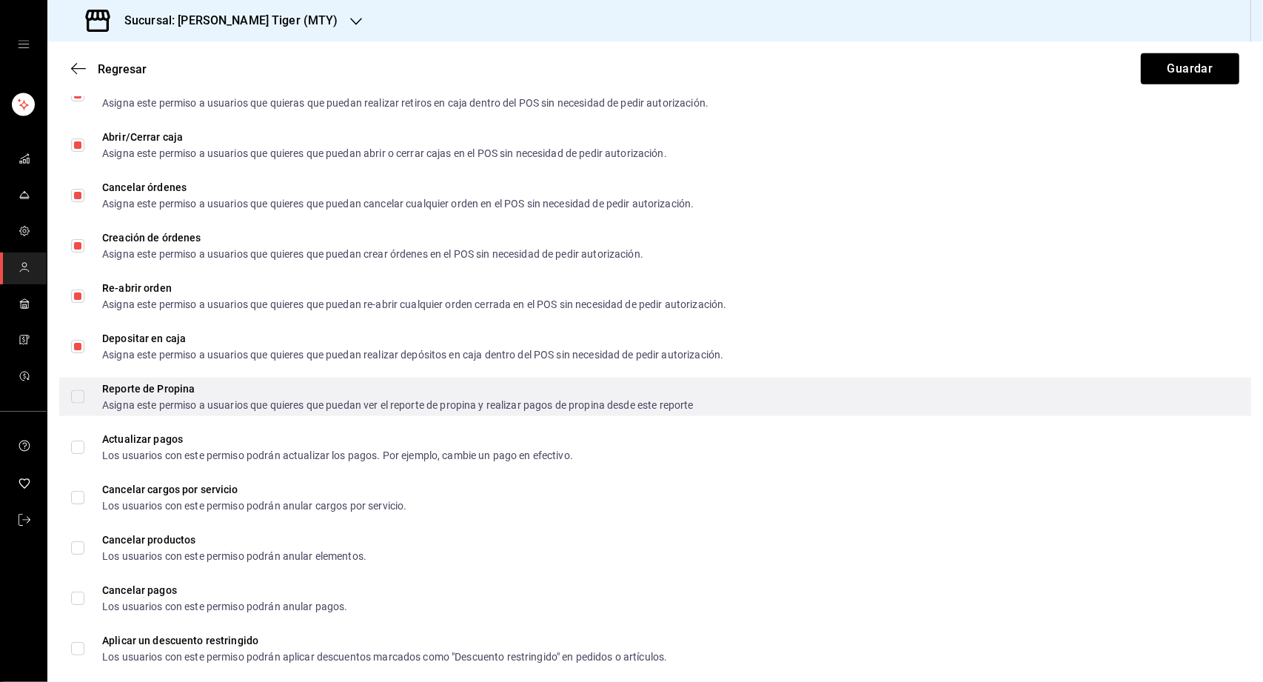
click at [79, 397] on input "Reporte de Propina Asigna este permiso a usuarios que quieres que puedan ver el…" at bounding box center [77, 396] width 13 height 13
checkbox input "true"
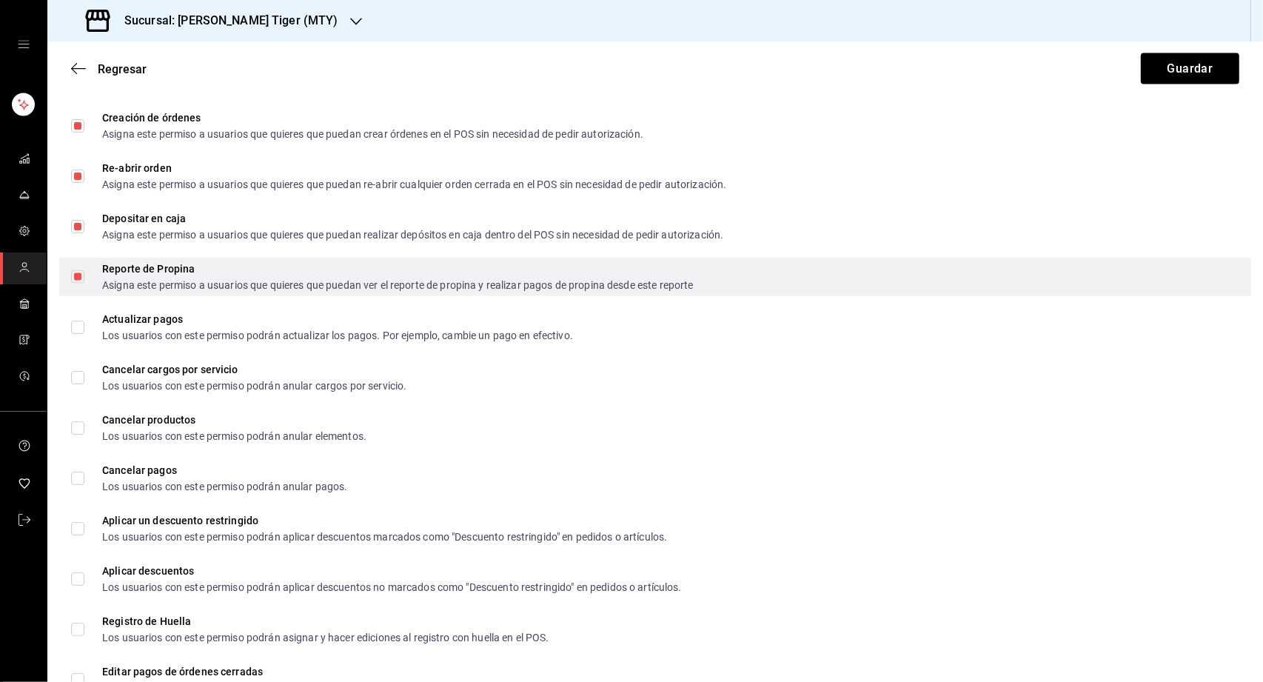
scroll to position [1922, 0]
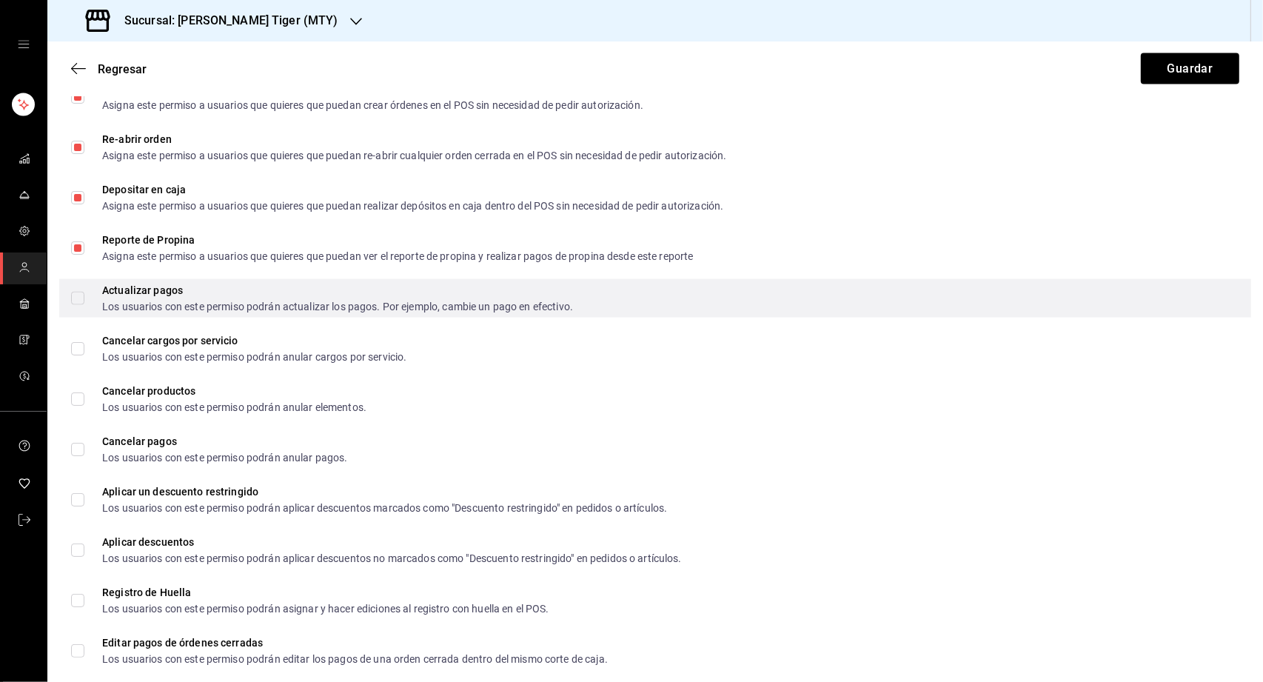
click at [80, 298] on input "Actualizar pagos Los usuarios con este permiso podrán actualizar los pagos. Por…" at bounding box center [77, 298] width 13 height 13
checkbox input "true"
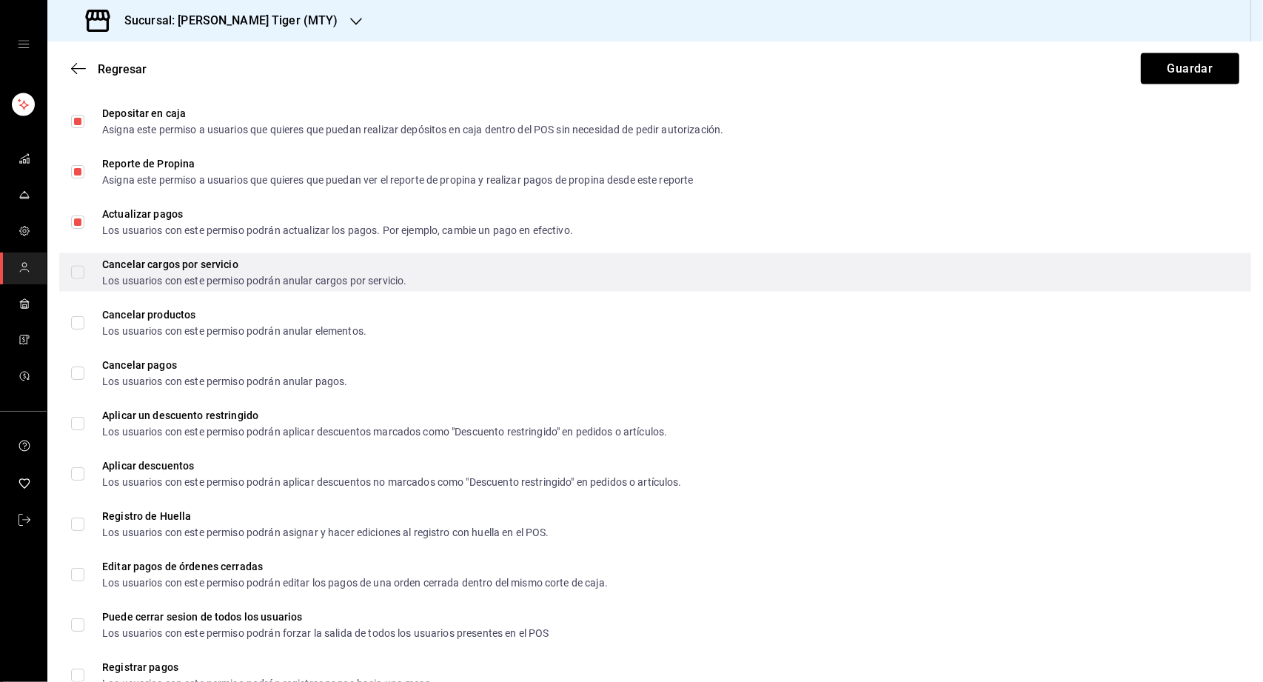
scroll to position [2000, 0]
click at [79, 269] on input "Cancelar cargos por servicio Los usuarios con este permiso podrán anular cargos…" at bounding box center [77, 270] width 13 height 13
checkbox input "true"
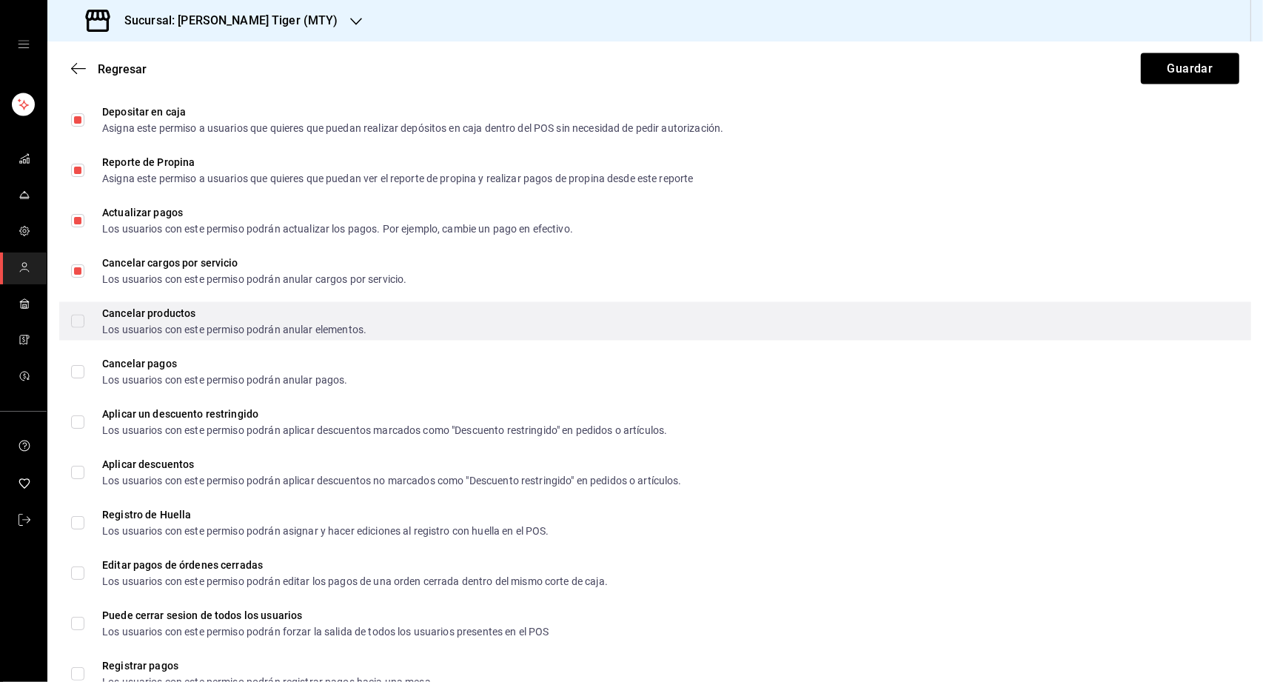
click at [75, 317] on input "Cancelar productos Los usuarios con este permiso podrán anular elementos." at bounding box center [77, 321] width 13 height 13
checkbox input "true"
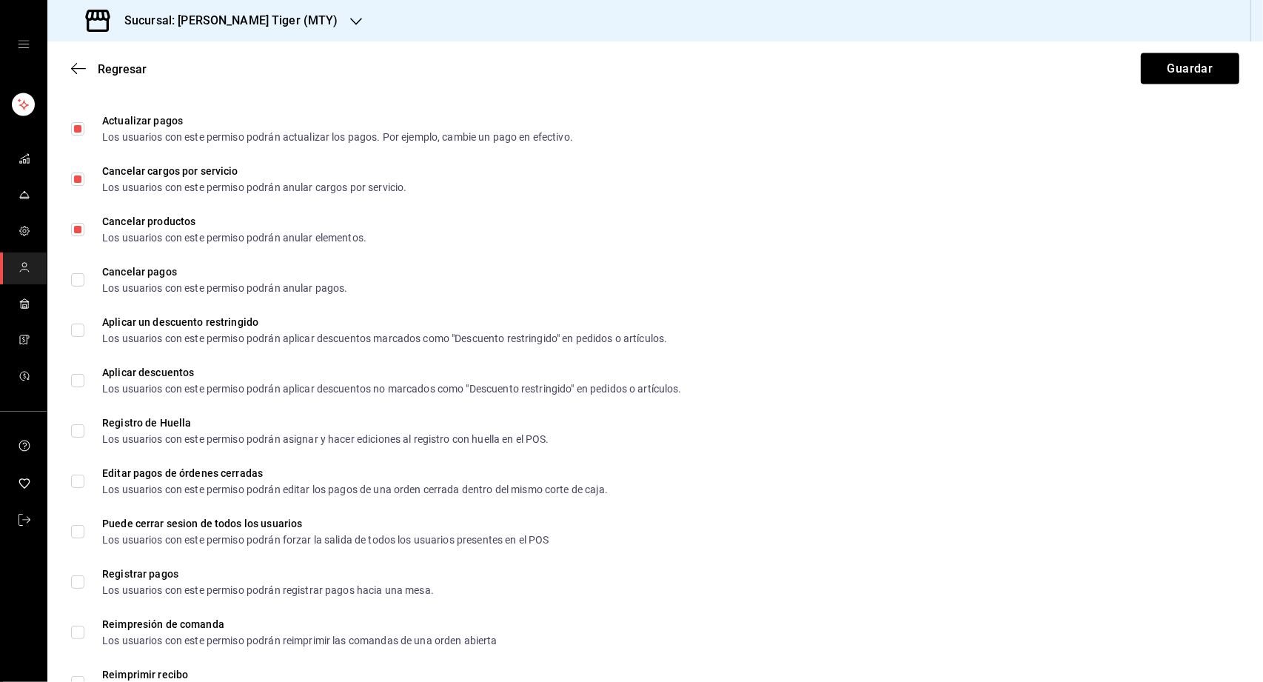
scroll to position [2093, 0]
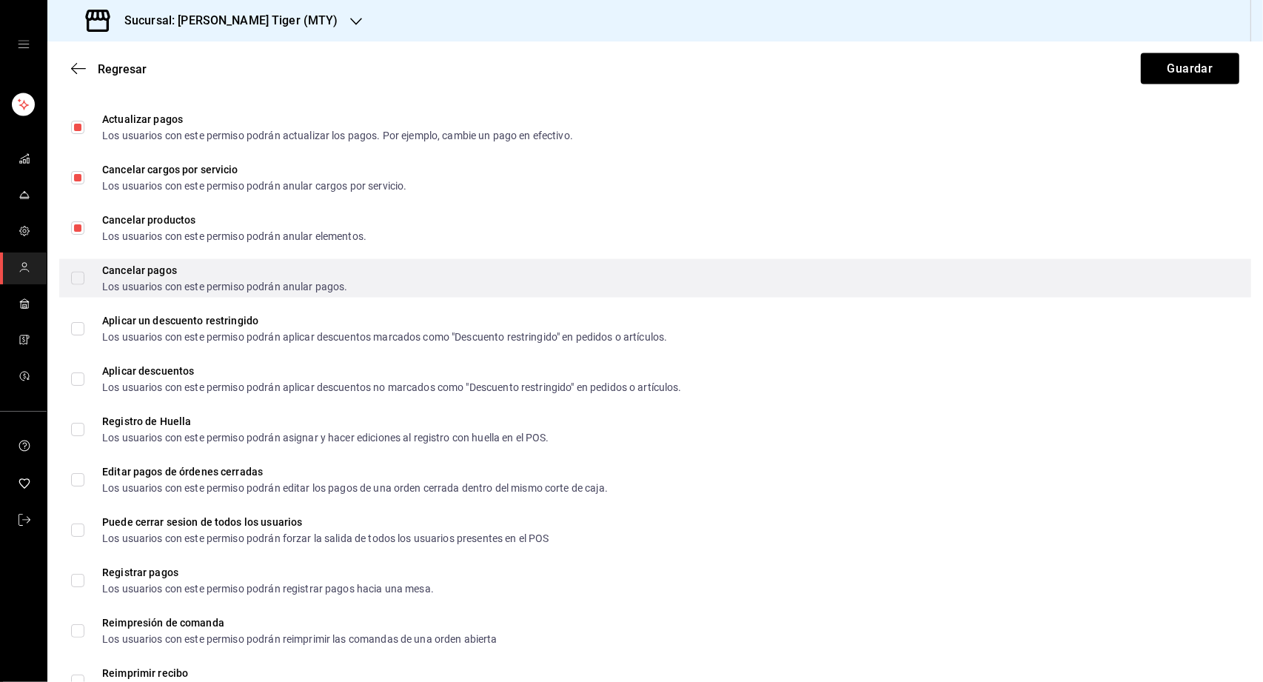
click at [75, 273] on input "Cancelar pagos Los usuarios con este permiso podrán anular pagos." at bounding box center [77, 278] width 13 height 13
checkbox input "true"
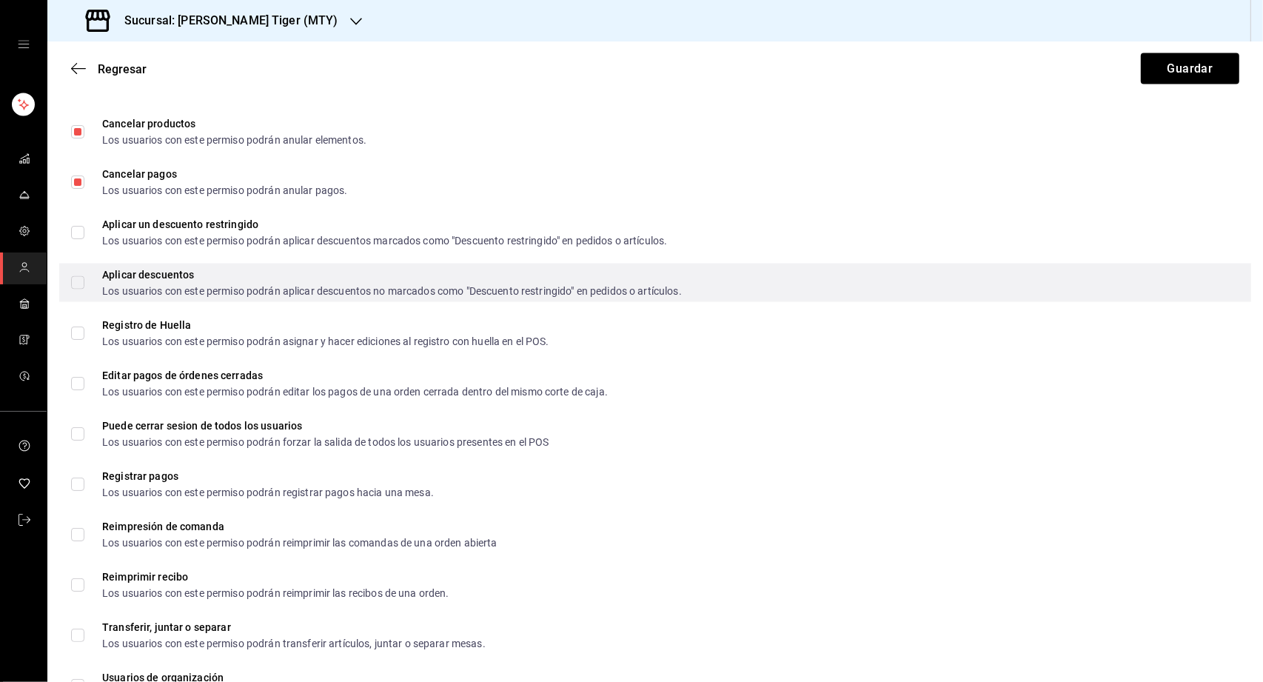
scroll to position [2191, 0]
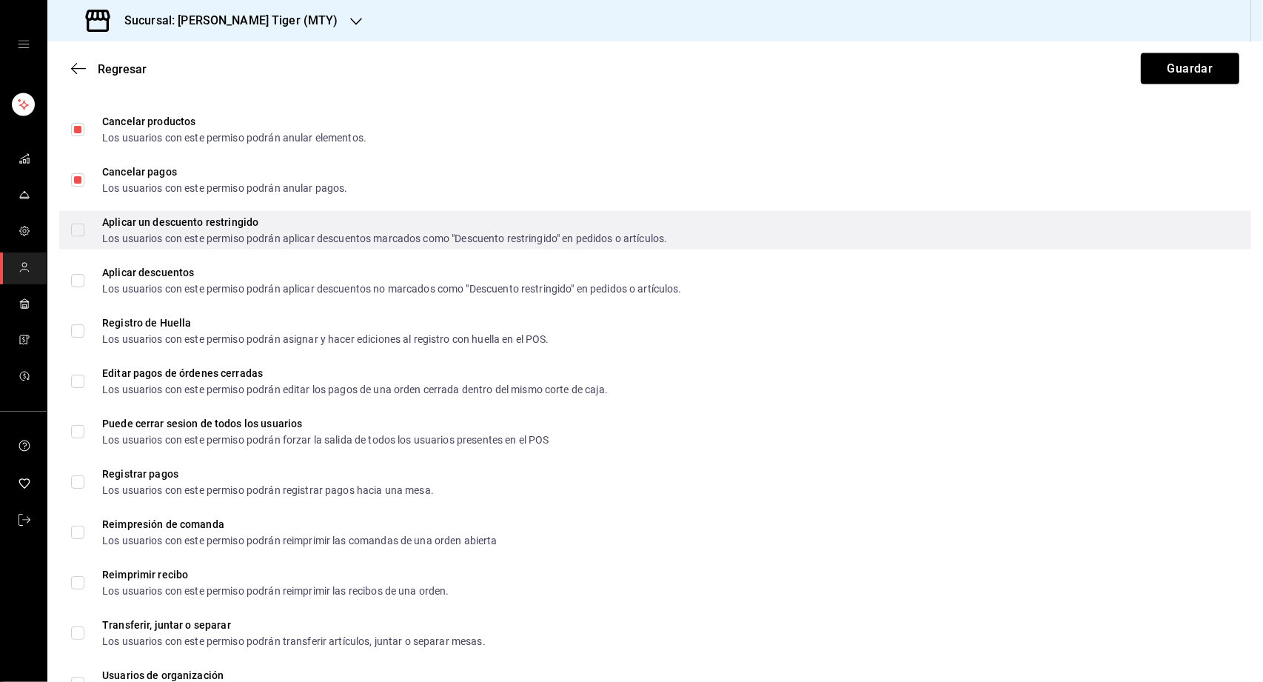
click at [76, 225] on input "Aplicar un descuento restringido Los usuarios con este permiso podrán aplicar d…" at bounding box center [77, 229] width 13 height 13
checkbox input "true"
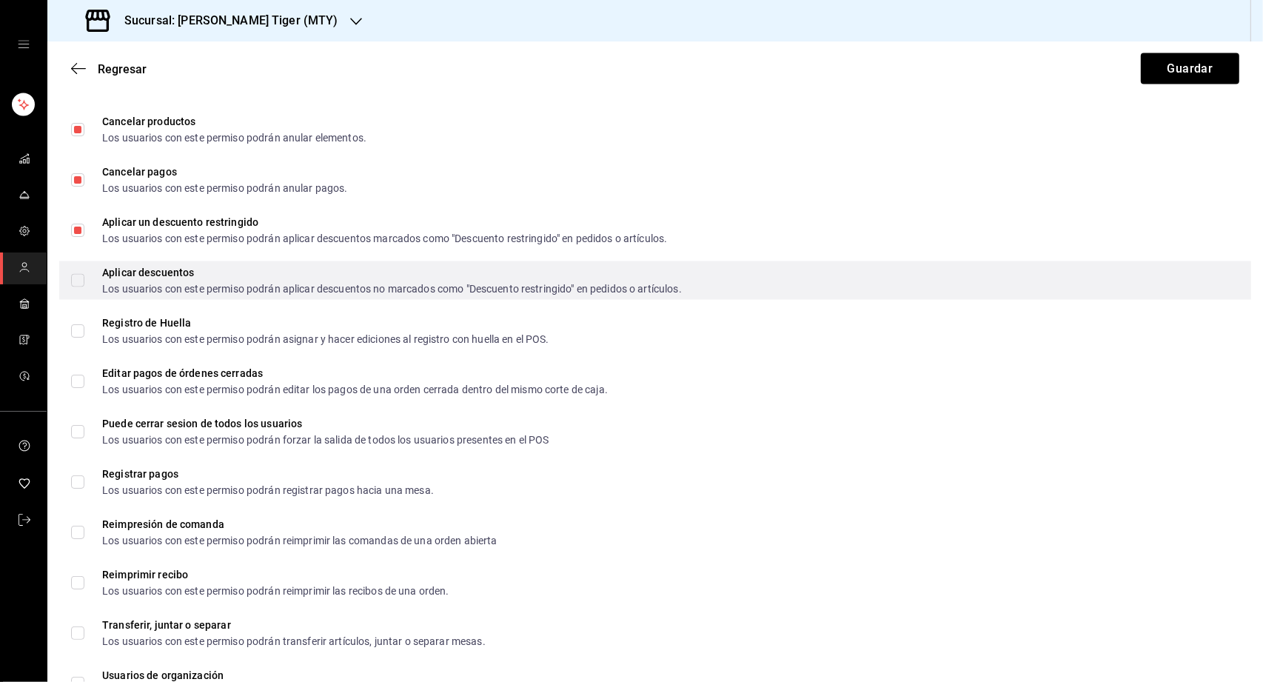
click at [79, 275] on input "Aplicar descuentos Los usuarios con este permiso podrán aplicar descuentos no m…" at bounding box center [77, 280] width 13 height 13
checkbox input "true"
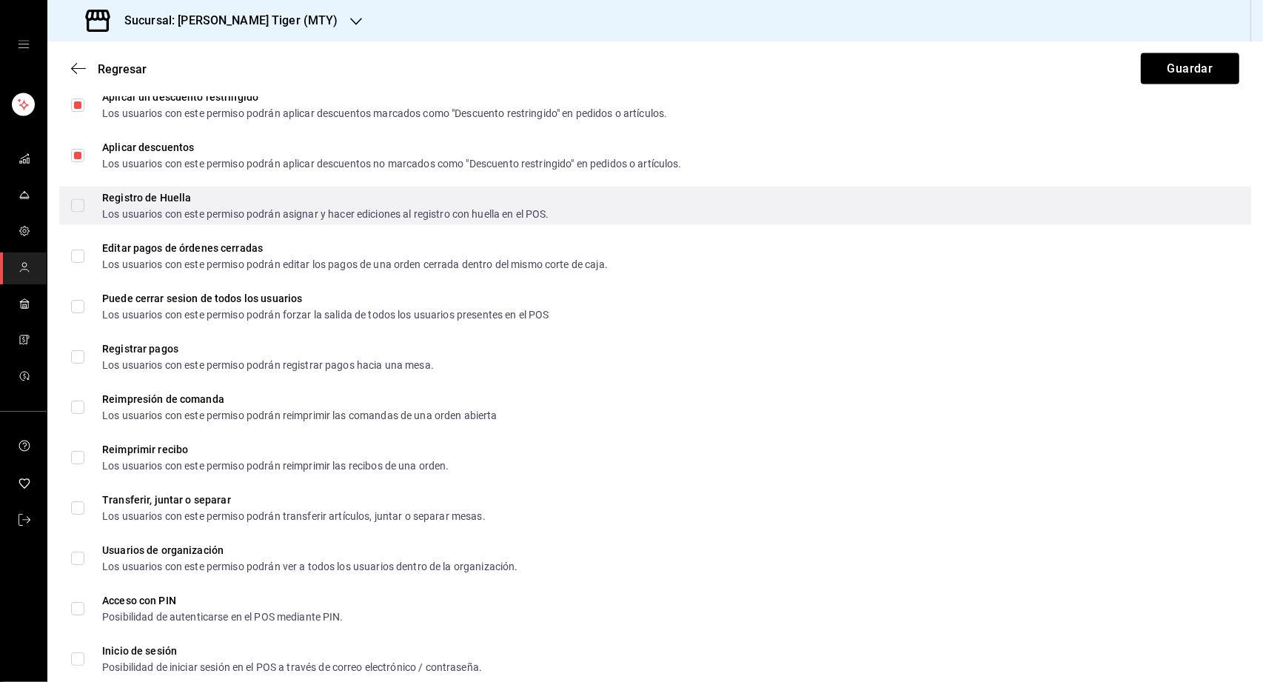
scroll to position [2325, 0]
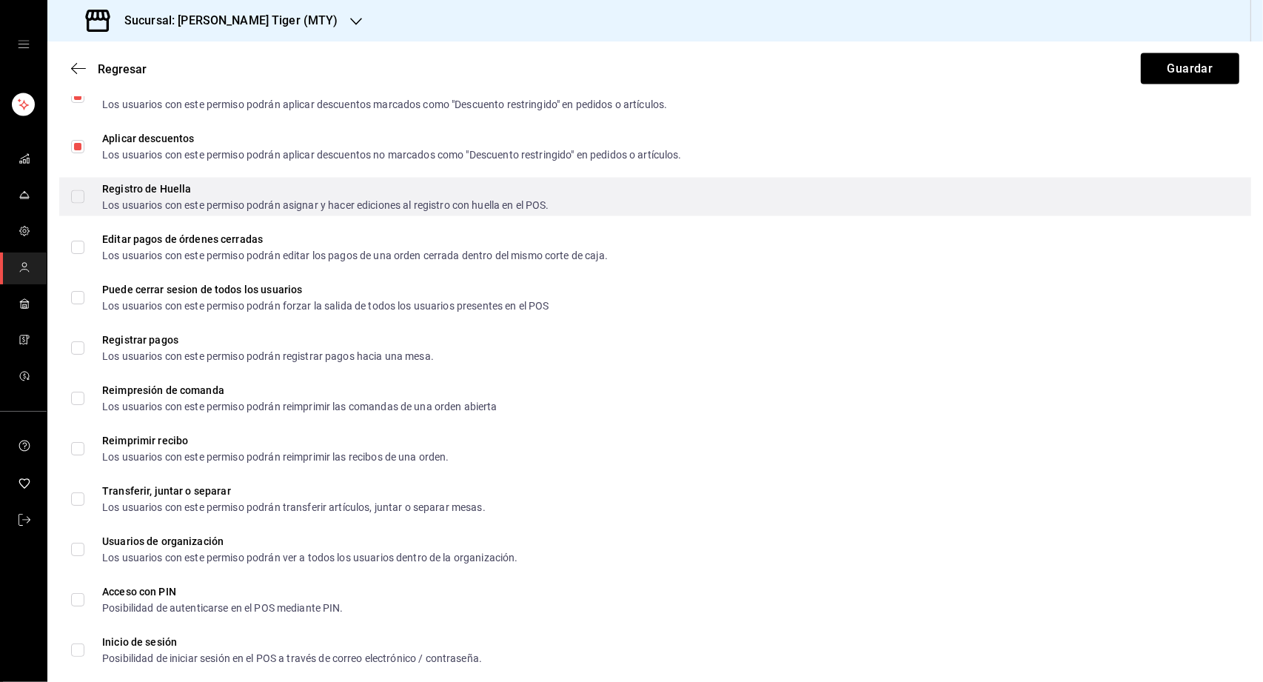
click at [78, 191] on input "Registro de Huella Los usuarios con este permiso podrán asignar y hacer edicion…" at bounding box center [77, 196] width 13 height 13
checkbox input "true"
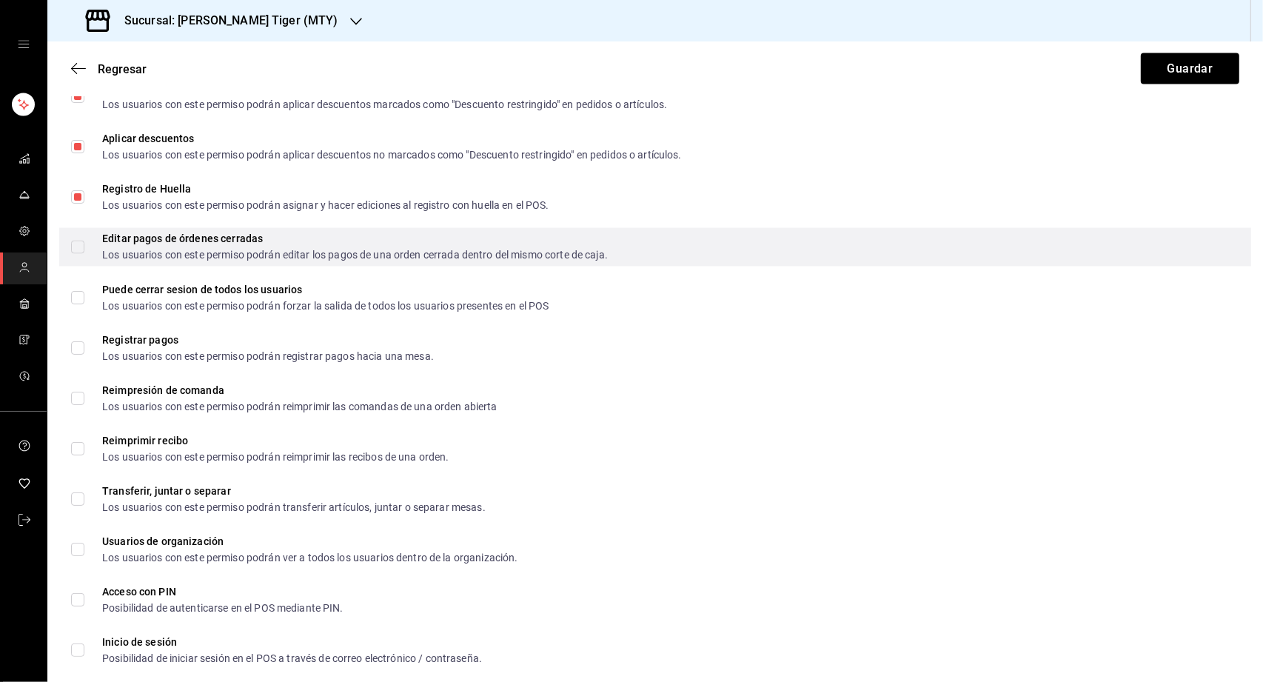
click at [77, 241] on input "Editar pagos de órdenes cerradas Los usuarios con este permiso podrán editar lo…" at bounding box center [77, 247] width 13 height 13
checkbox input "true"
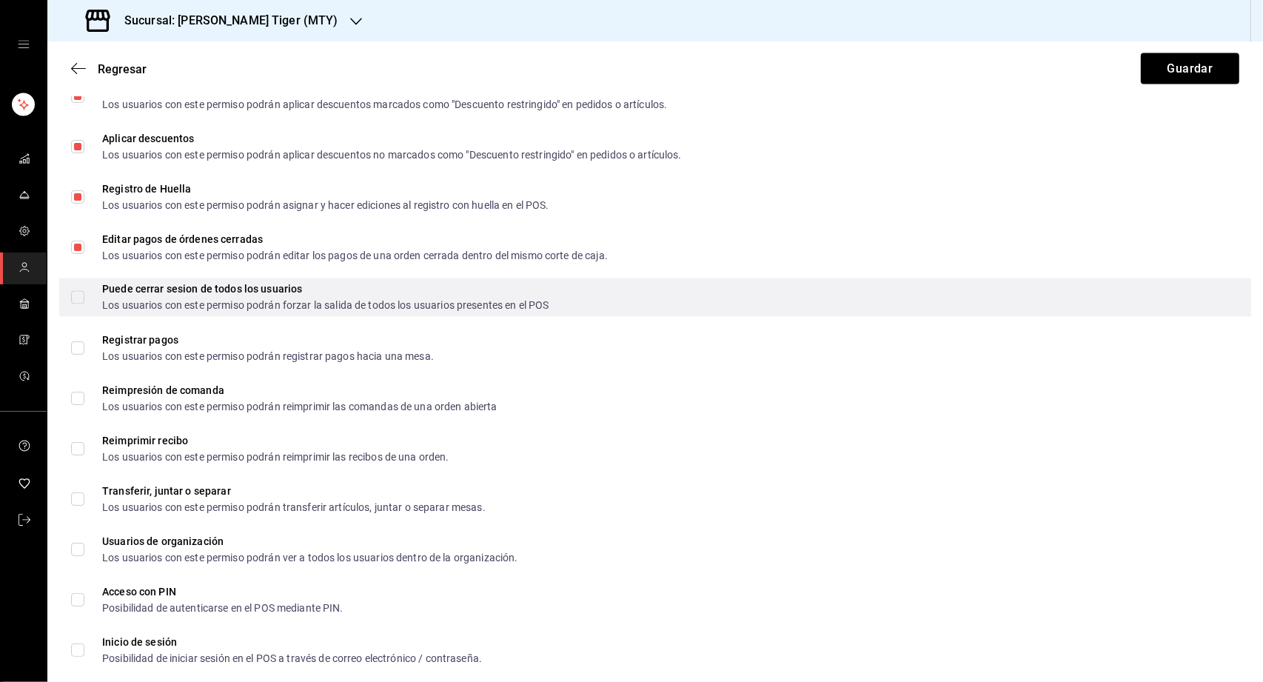
click at [77, 295] on input "Puede cerrar sesion de todos los usuarios Los usuarios con este permiso podrán …" at bounding box center [77, 297] width 13 height 13
checkbox input "true"
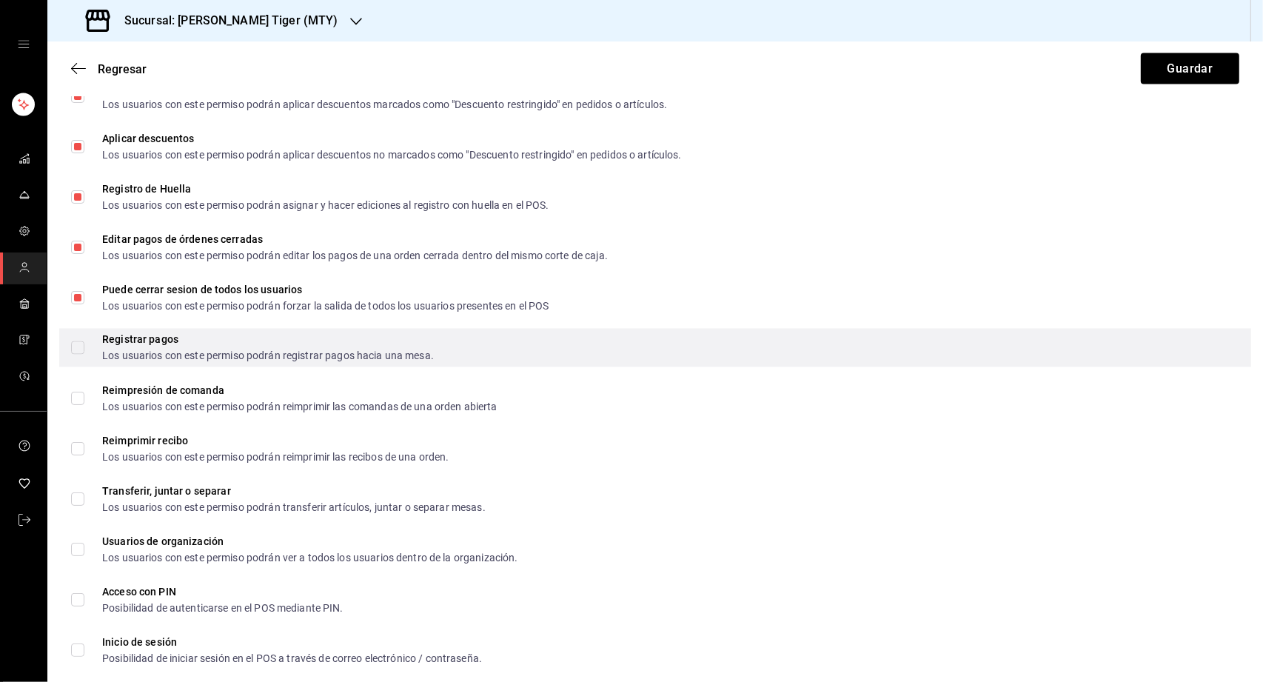
click at [81, 346] on input "Registrar pagos Los usuarios con este permiso podrán registrar pagos hacia una …" at bounding box center [77, 347] width 13 height 13
checkbox input "true"
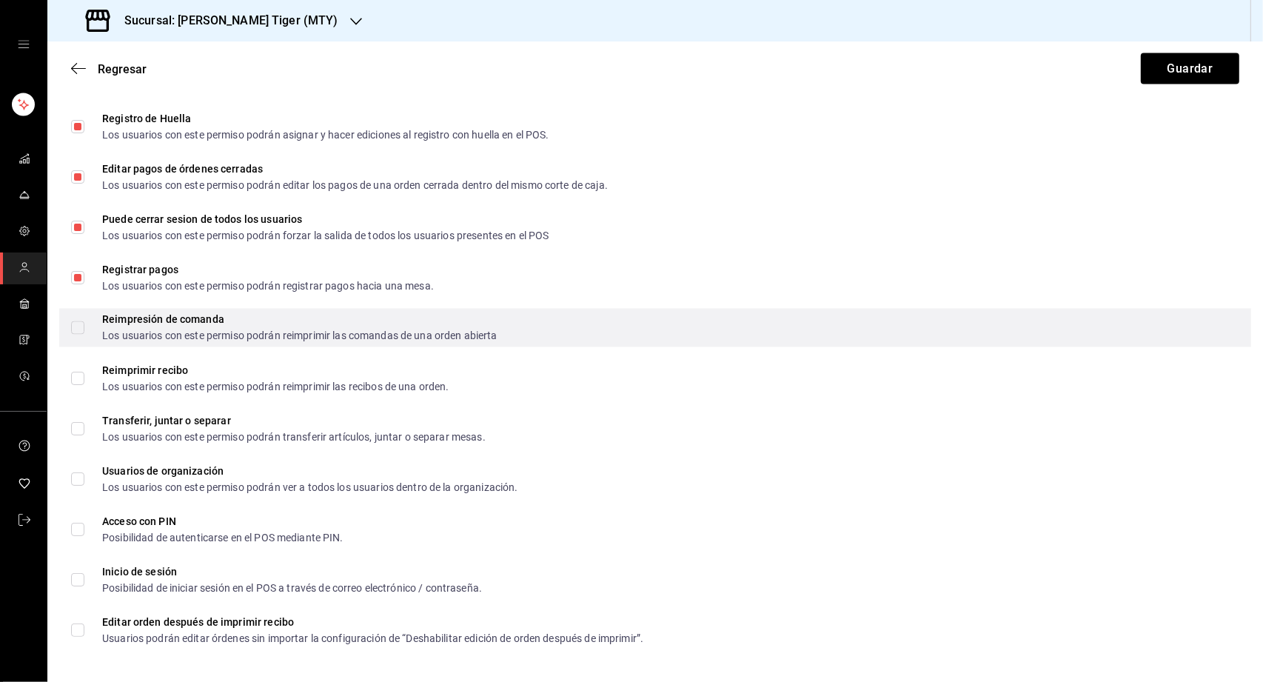
scroll to position [2398, 0]
click at [83, 332] on label "Reimpresión de comanda Los usuarios con este permiso podrán reimprimir las coma…" at bounding box center [284, 325] width 426 height 27
click at [83, 332] on input "Reimpresión de comanda Los usuarios con este permiso podrán reimprimir las coma…" at bounding box center [77, 325] width 13 height 13
click at [82, 322] on input "Reimpresión de comanda Los usuarios con este permiso podrán reimprimir las coma…" at bounding box center [77, 325] width 13 height 13
checkbox input "true"
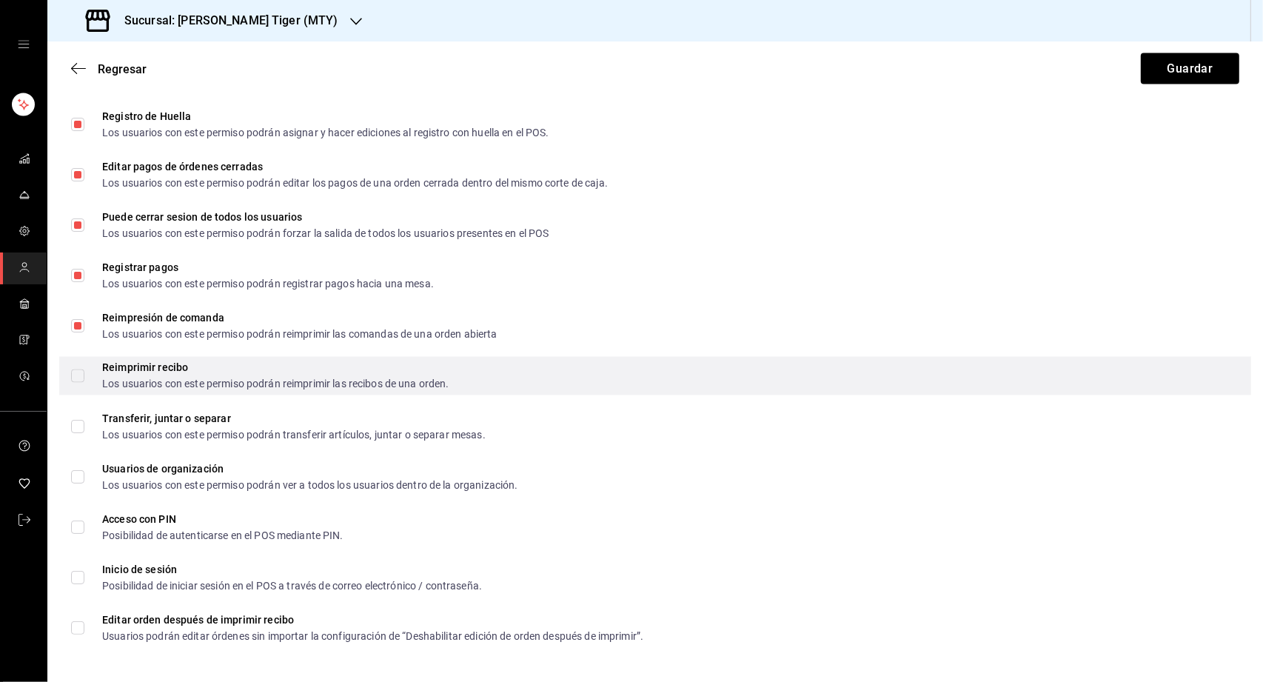
click at [75, 374] on input "Reimprimir recibo Los usuarios con este permiso podrán reimprimir las recibos d…" at bounding box center [77, 375] width 13 height 13
checkbox input "true"
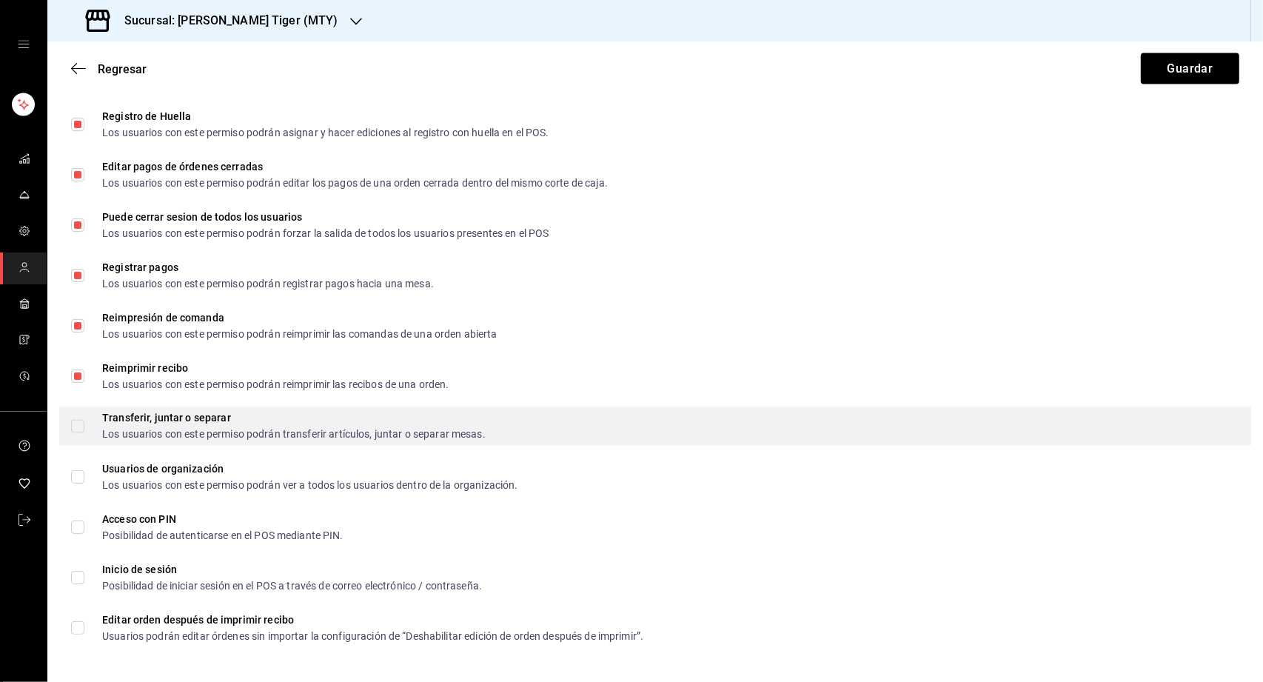
click at [81, 426] on input "Transferir, juntar o separar Los usuarios con este permiso podrán transferir ar…" at bounding box center [77, 426] width 13 height 13
checkbox input "true"
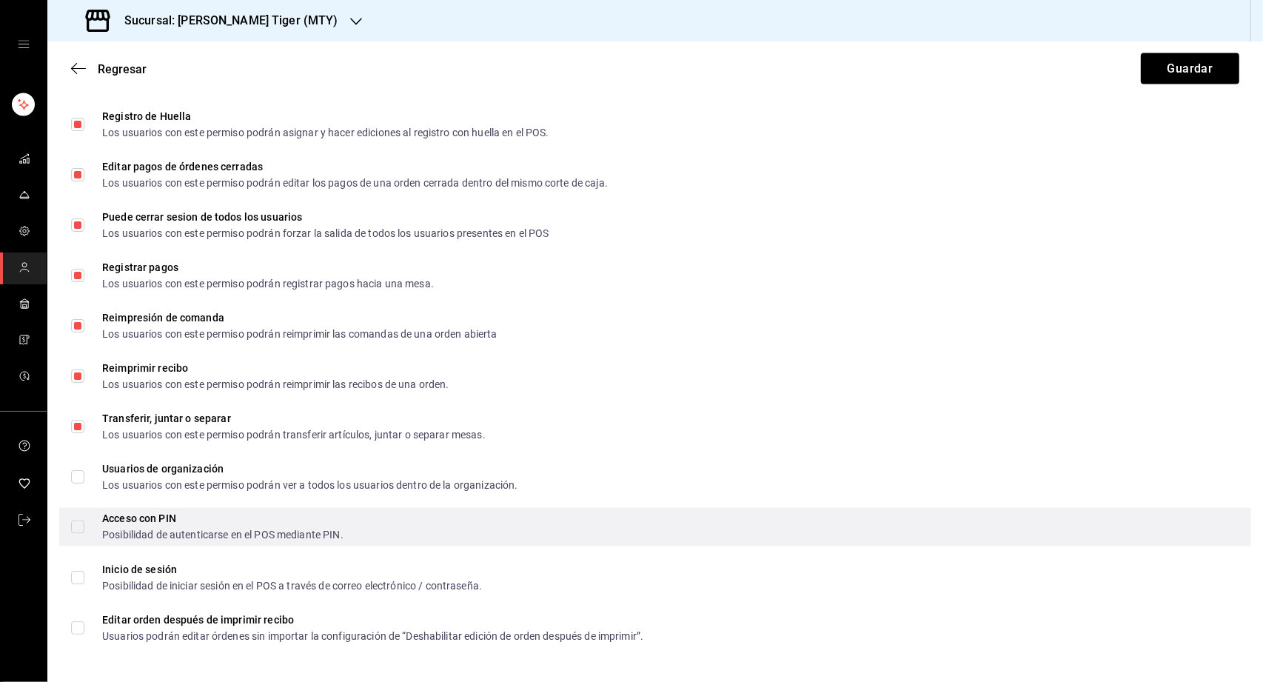
click at [71, 522] on input "Acceso con PIN Posibilidad de autenticarse en el POS mediante PIN." at bounding box center [77, 526] width 13 height 13
checkbox input "true"
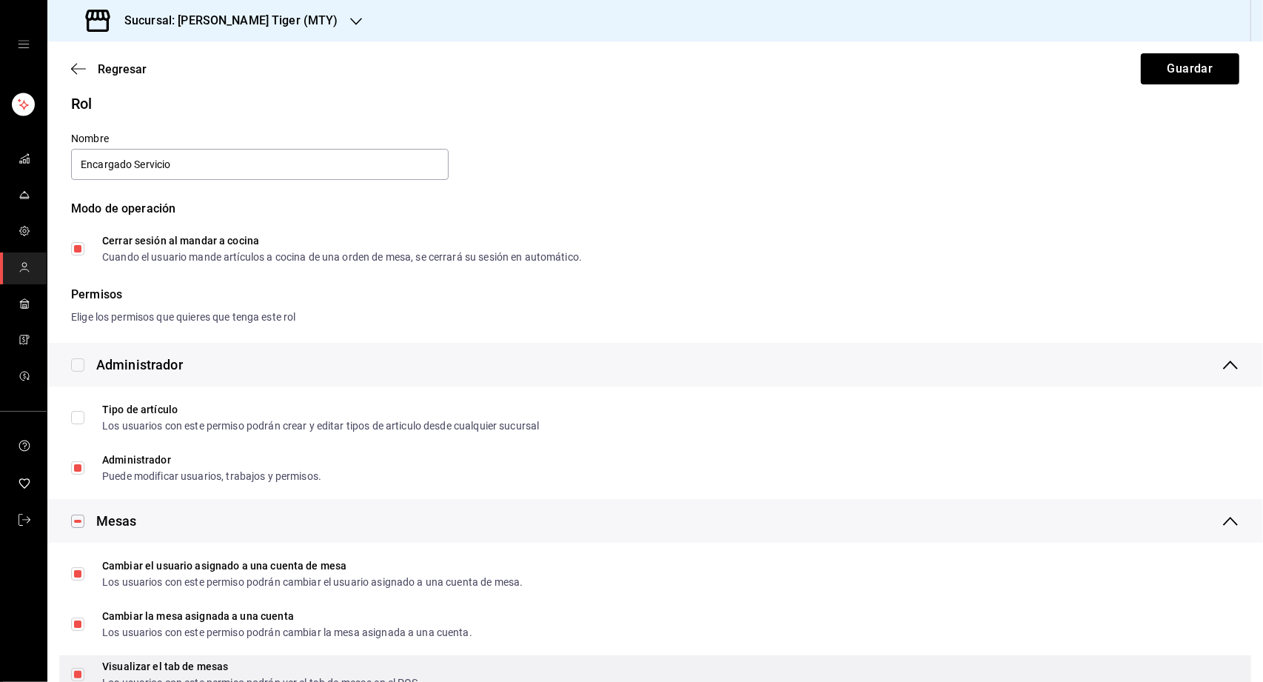
scroll to position [0, 0]
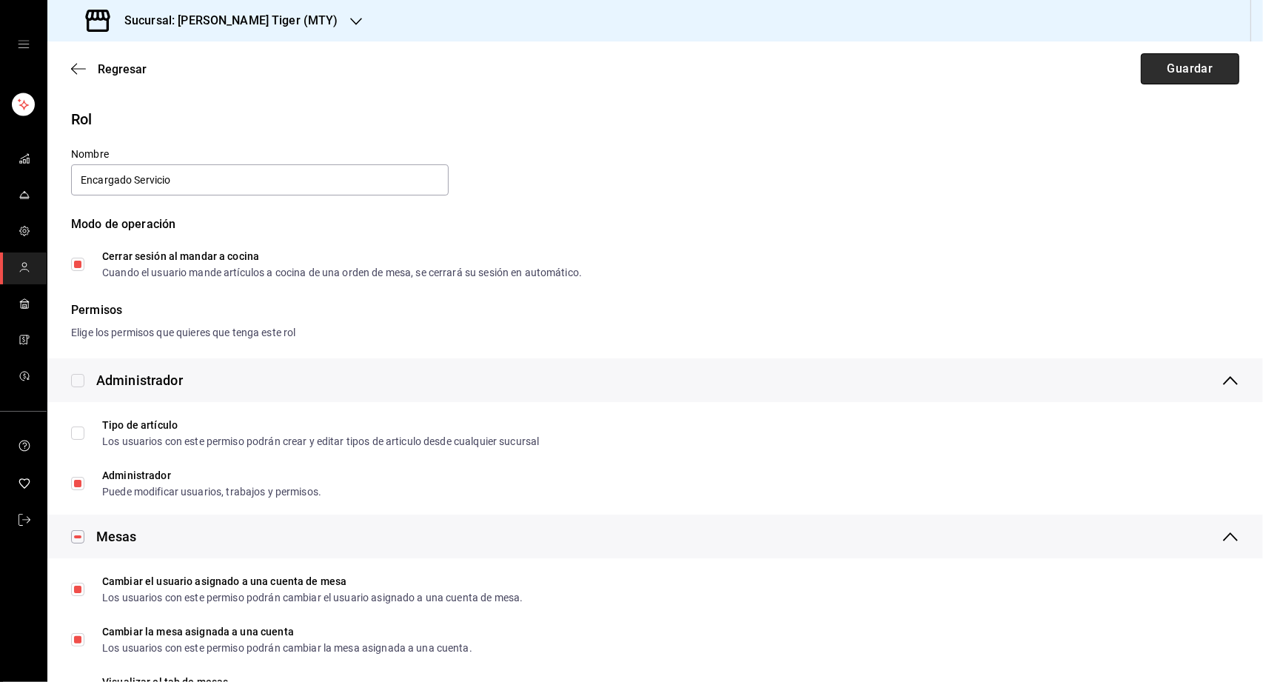
click at [1207, 66] on button "Guardar" at bounding box center [1189, 68] width 98 height 31
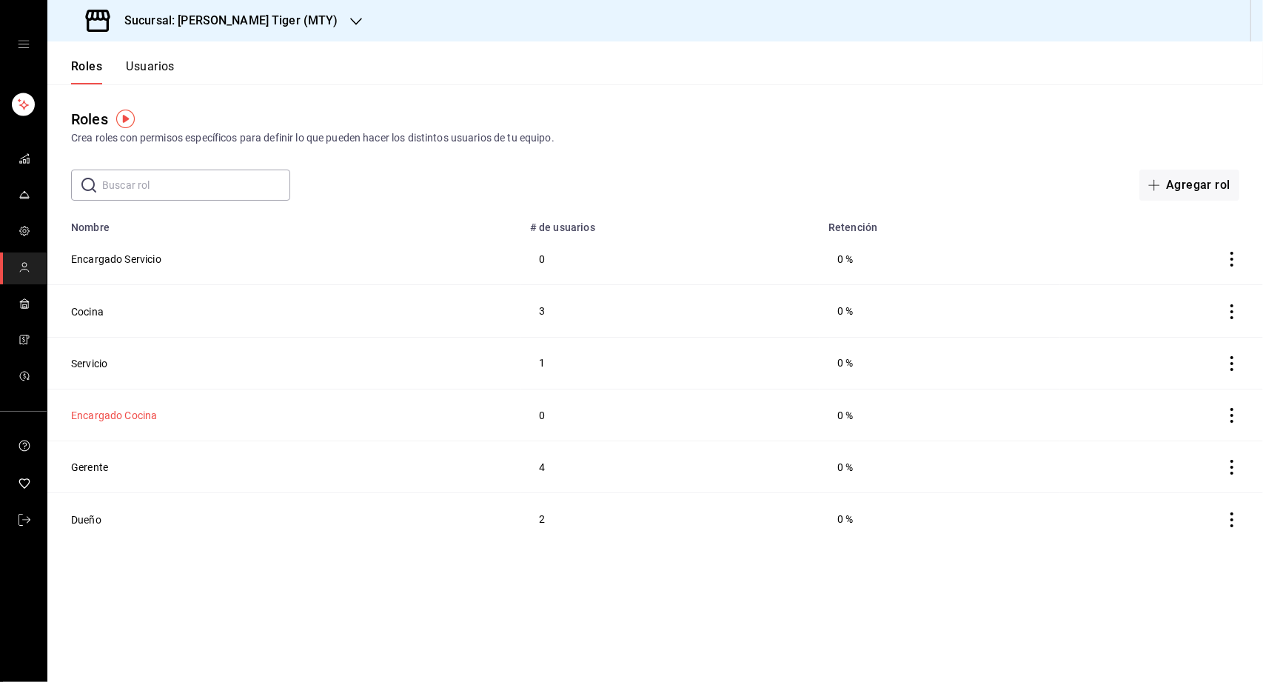
click at [132, 412] on button "Encargado Cocina" at bounding box center [114, 415] width 86 height 15
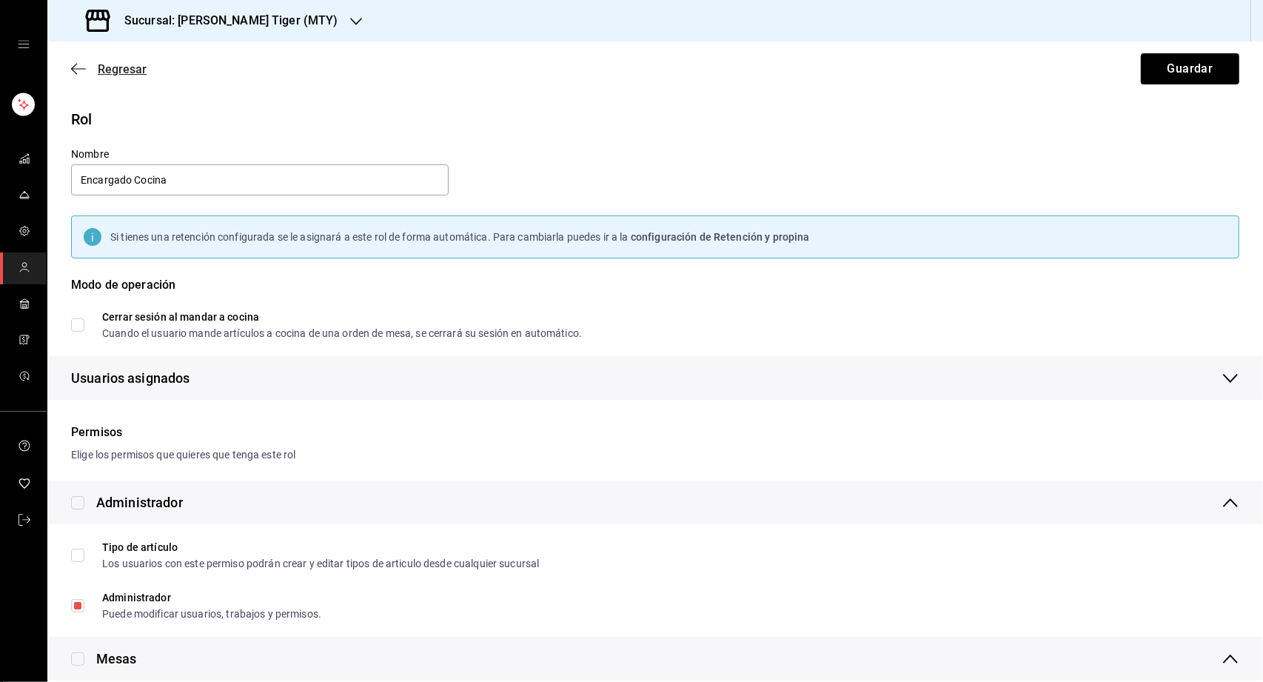
click at [117, 65] on span "Regresar" at bounding box center [122, 69] width 49 height 14
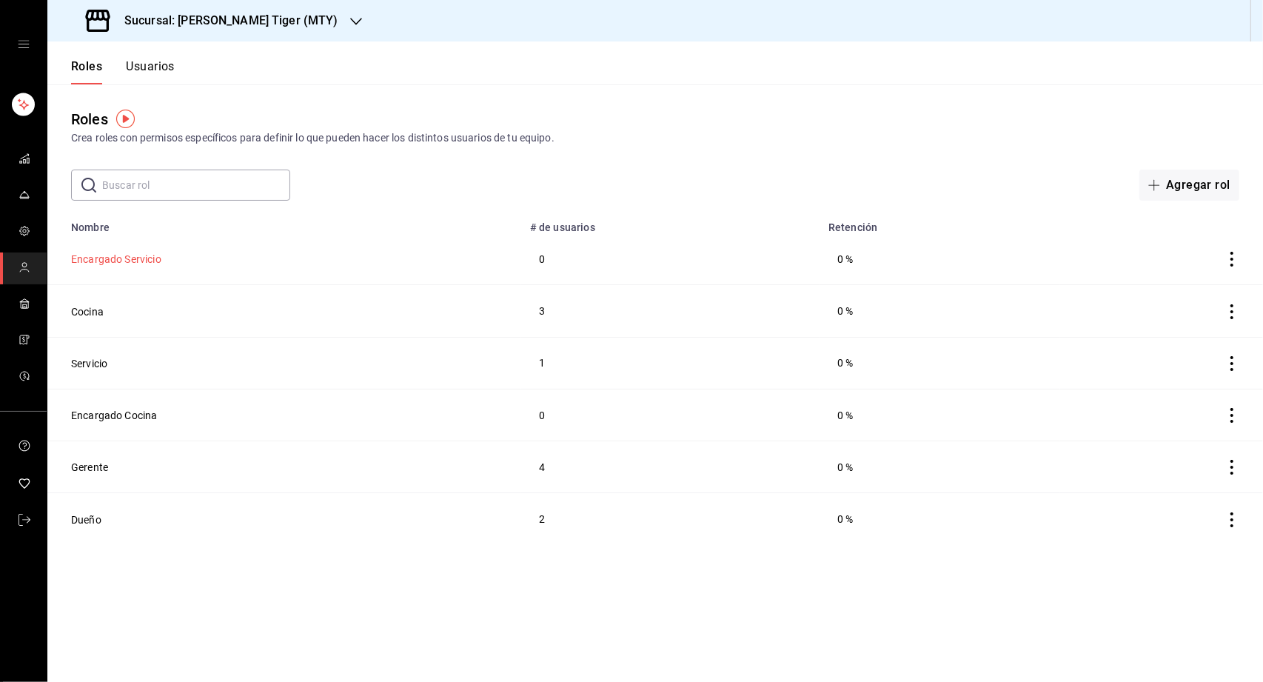
click at [118, 256] on button "Encargado Servicio" at bounding box center [116, 259] width 90 height 15
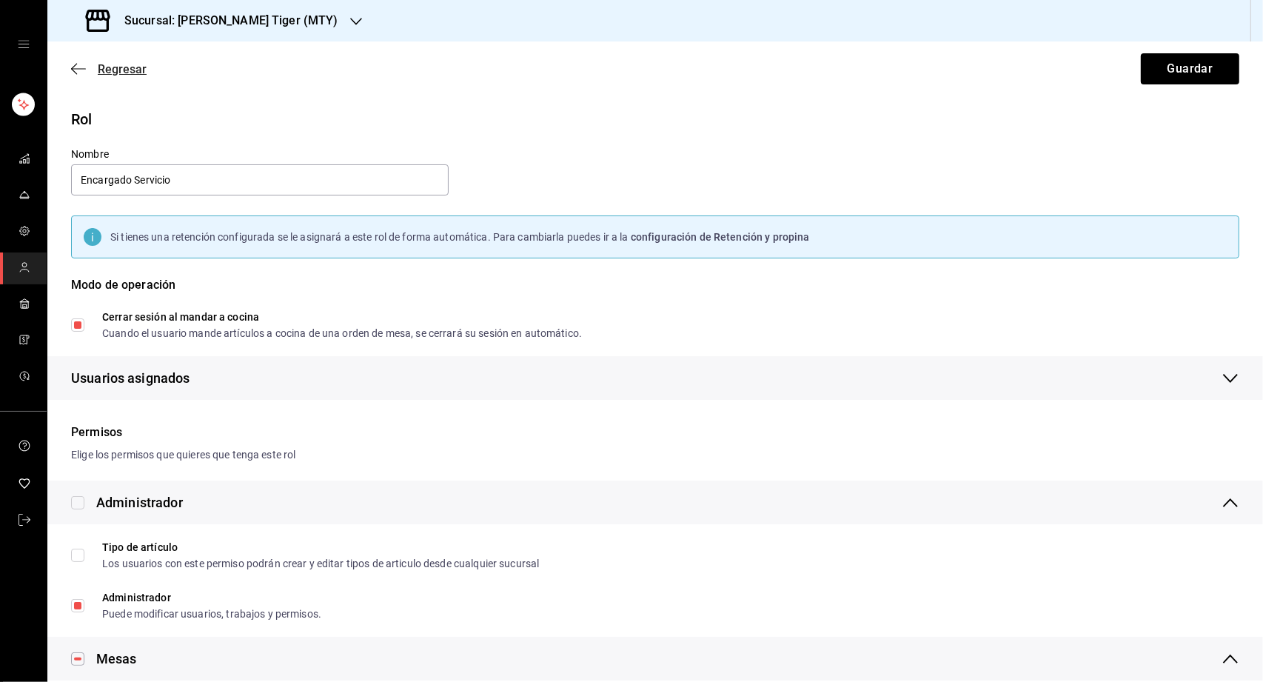
click at [107, 69] on span "Regresar" at bounding box center [122, 69] width 49 height 14
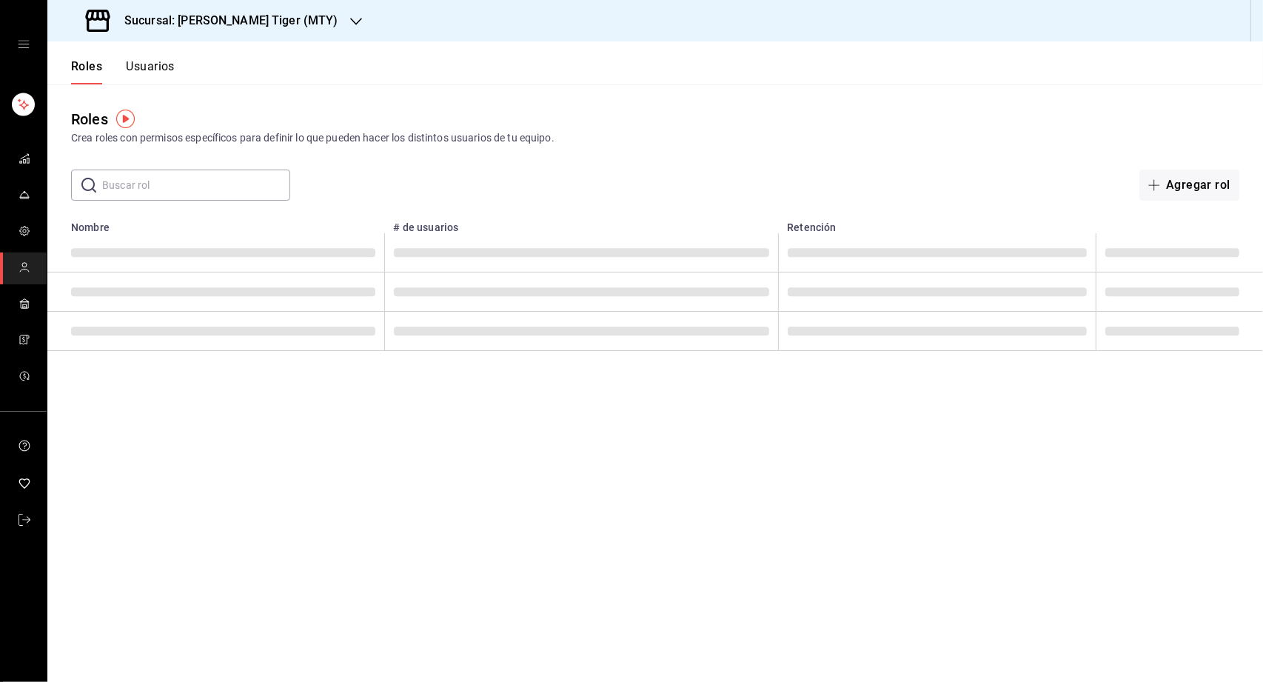
click at [141, 65] on button "Usuarios" at bounding box center [150, 71] width 49 height 25
click at [93, 61] on button "Roles" at bounding box center [86, 71] width 30 height 25
click at [202, 21] on h3 "Sucursal: [PERSON_NAME] Tiger (MTY)" at bounding box center [225, 21] width 226 height 18
click at [172, 59] on span "[PERSON_NAME] House (MTY)" at bounding box center [131, 64] width 144 height 16
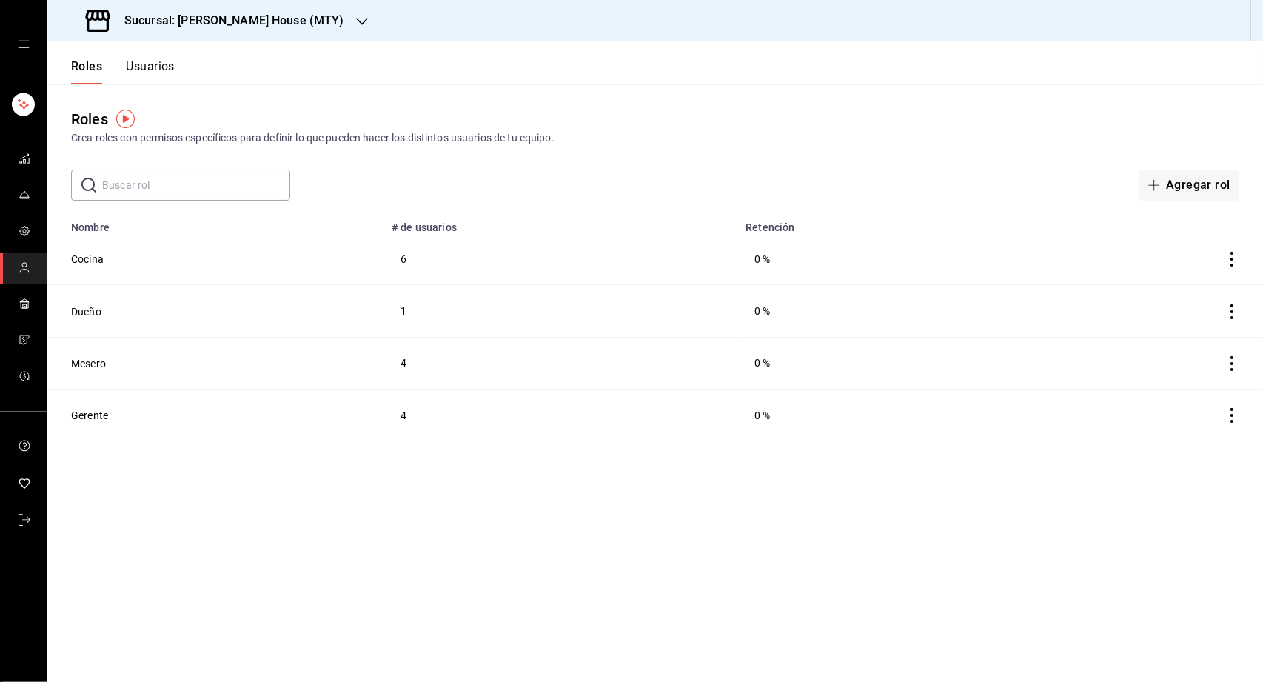
click at [226, 15] on h3 "Sucursal: [PERSON_NAME] House (MTY)" at bounding box center [228, 21] width 232 height 18
click at [152, 91] on div "[PERSON_NAME] Tiger (MTY)" at bounding box center [158, 98] width 198 height 16
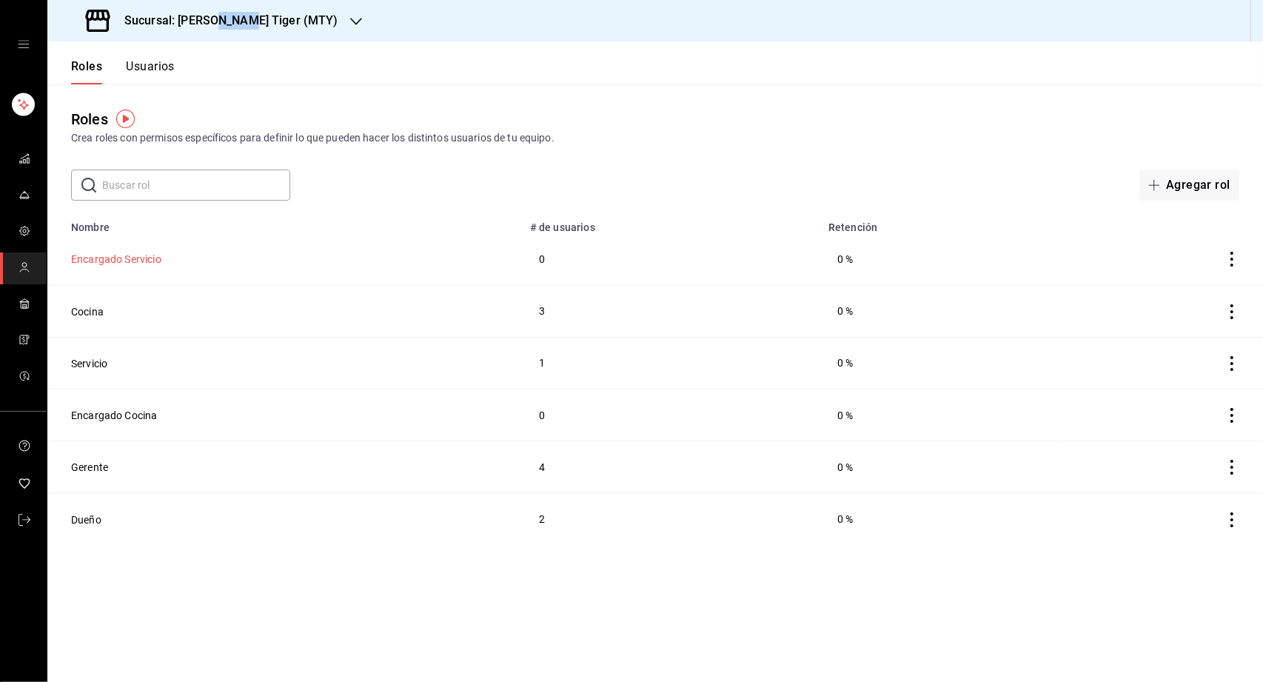
click at [113, 260] on button "Encargado Servicio" at bounding box center [116, 259] width 90 height 15
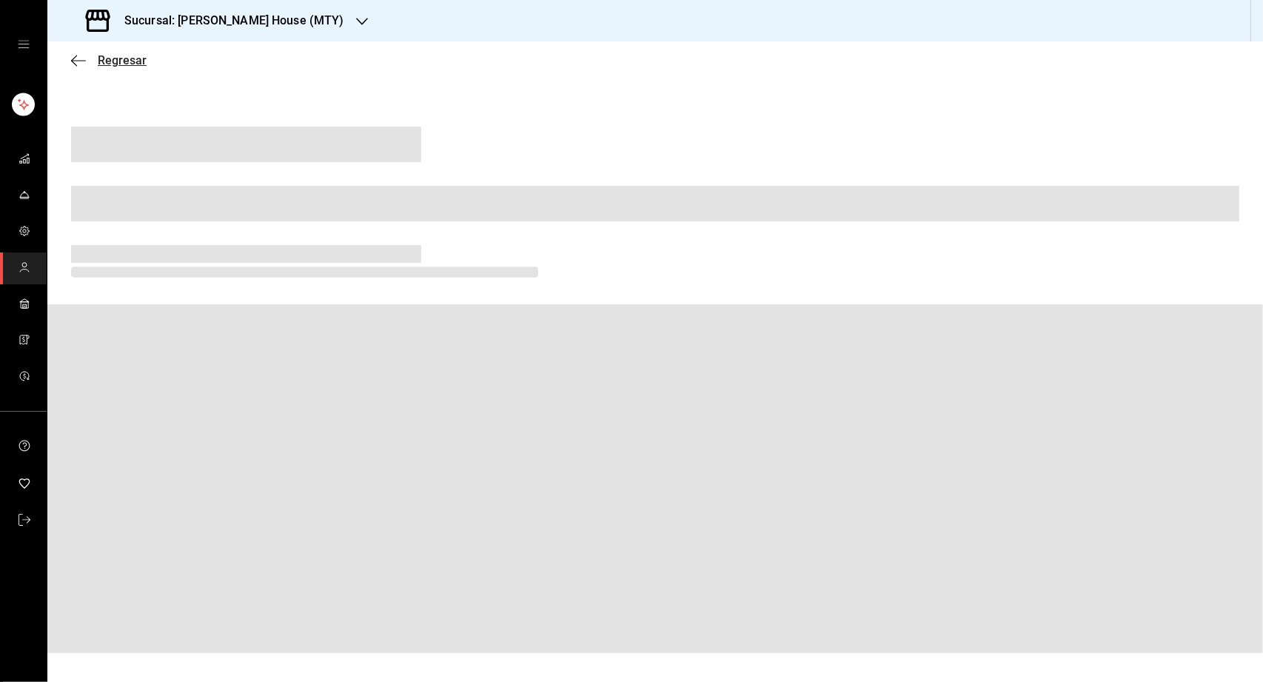
click at [117, 54] on span "Regresar" at bounding box center [122, 60] width 49 height 14
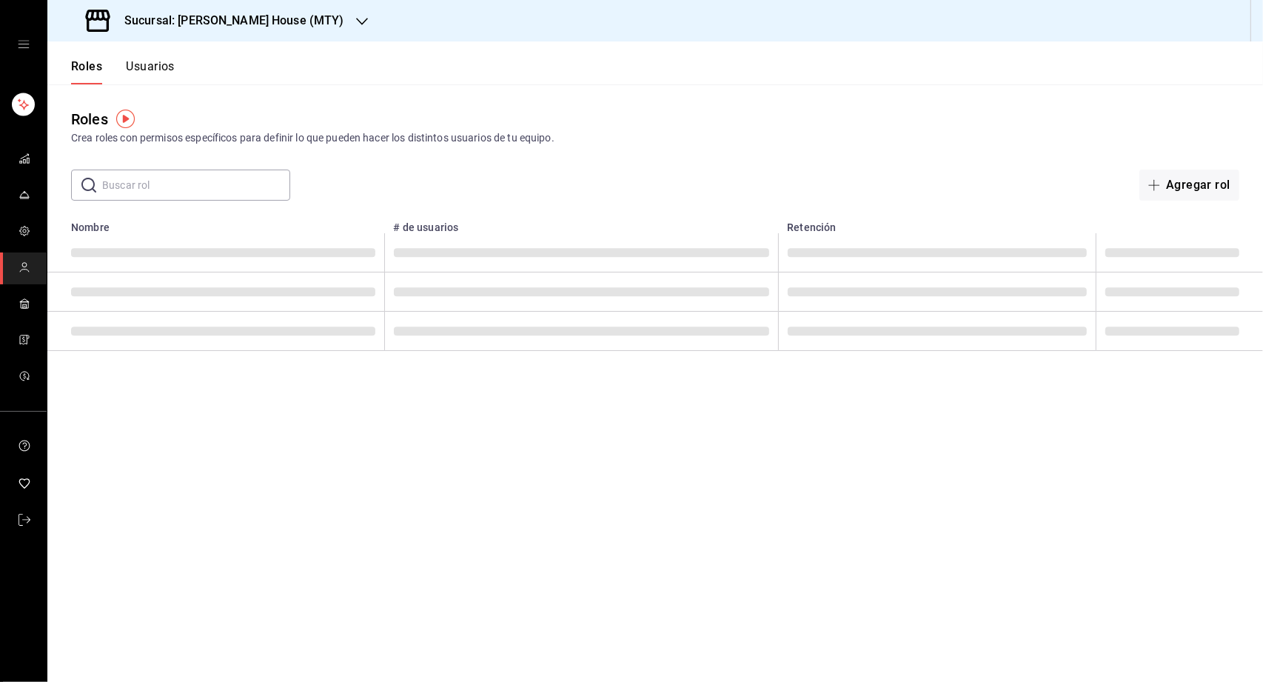
click at [241, 15] on h3 "Sucursal: [PERSON_NAME] House (MTY)" at bounding box center [228, 21] width 232 height 18
click at [178, 94] on div "[PERSON_NAME] Tiger (MTY)" at bounding box center [158, 98] width 198 height 16
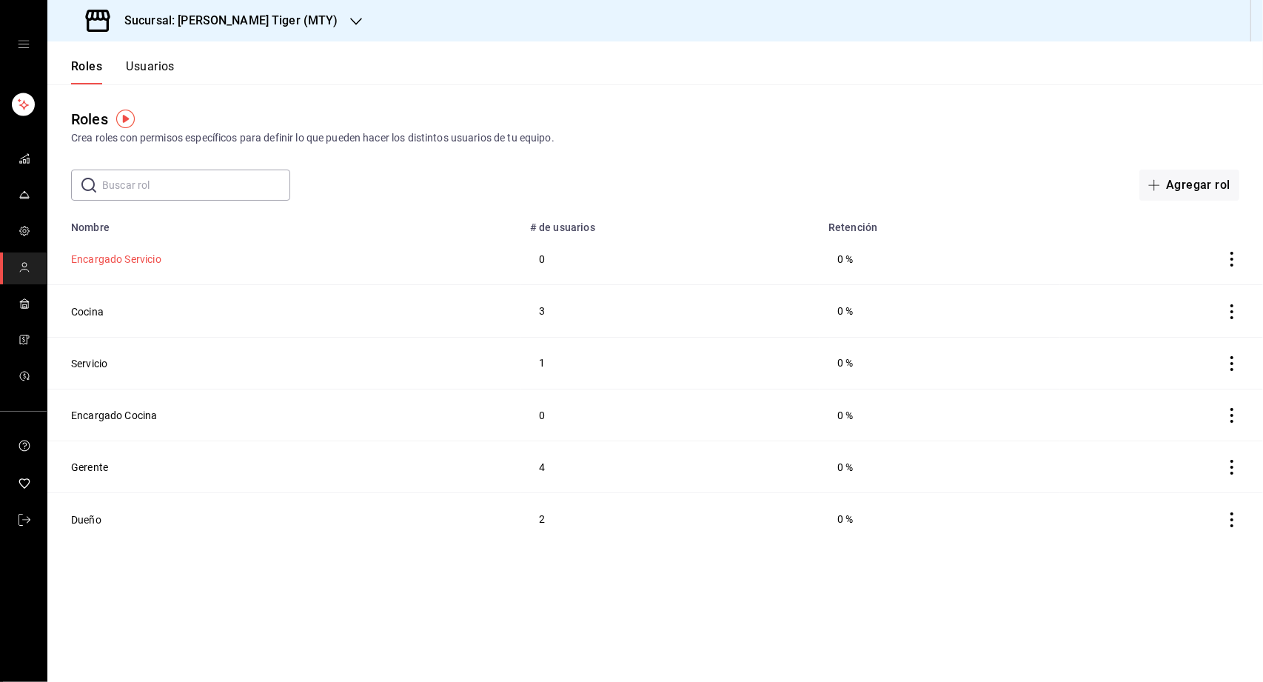
click at [120, 261] on button "Encargado Servicio" at bounding box center [116, 259] width 90 height 15
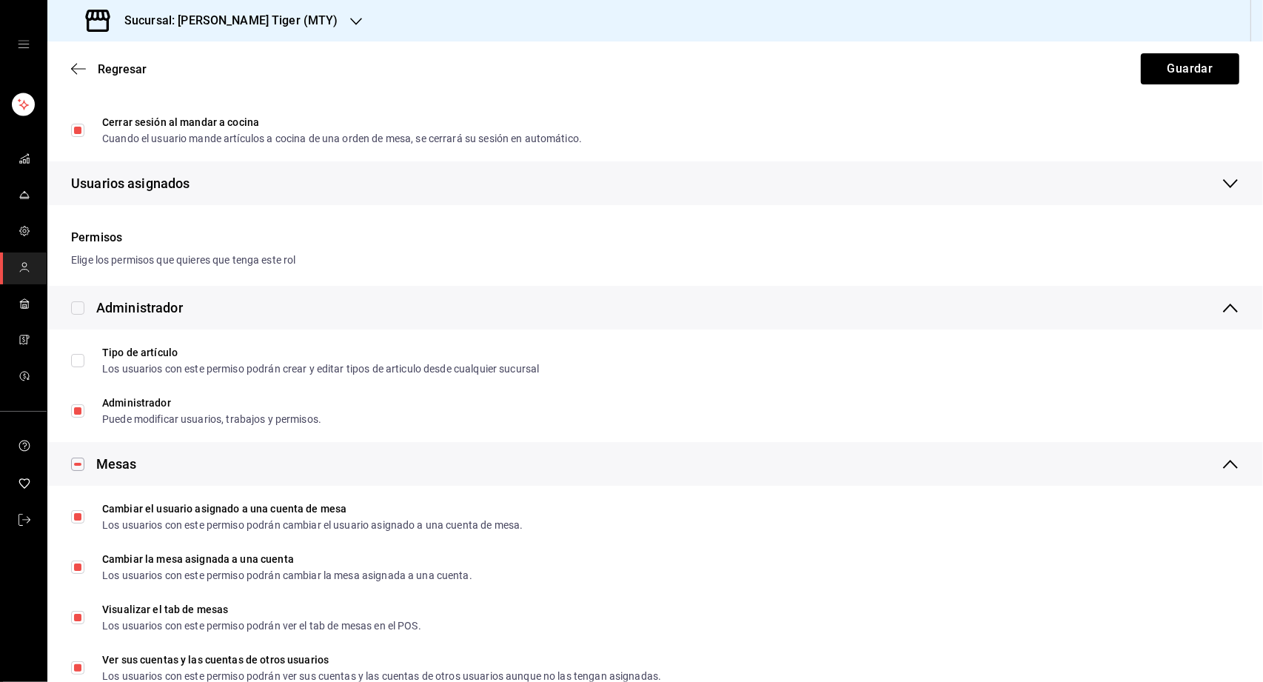
scroll to position [196, 0]
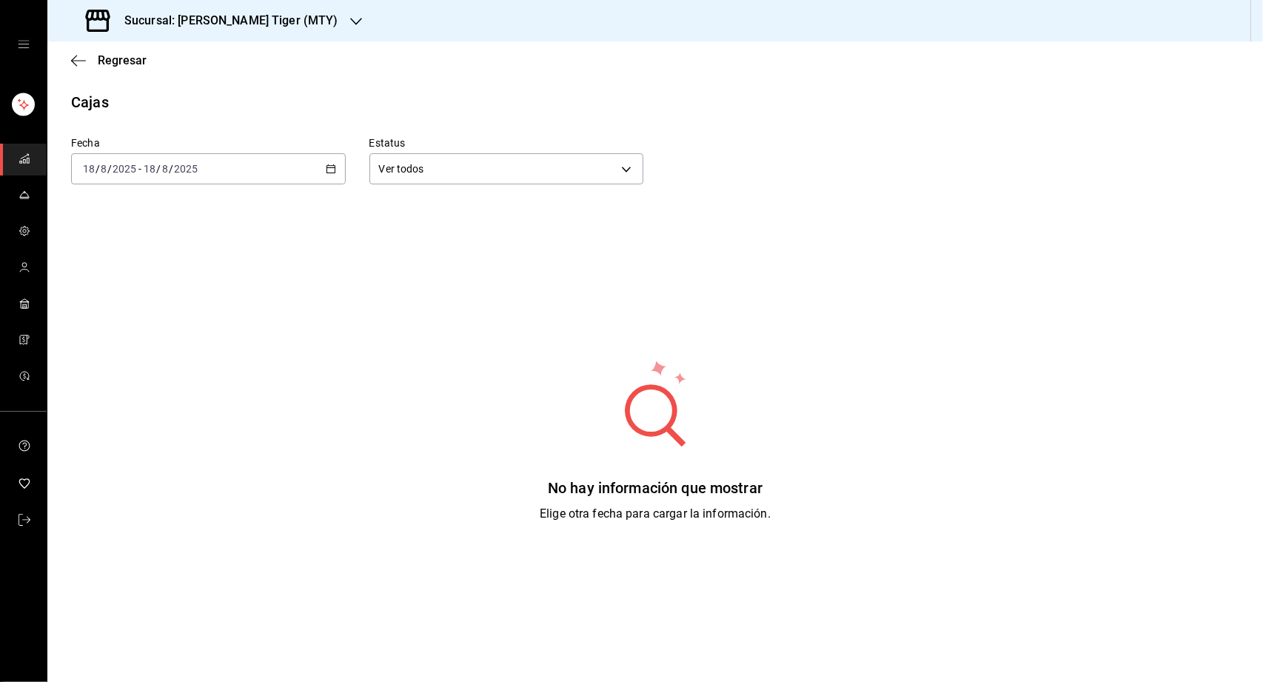
click at [263, 17] on h3 "Sucursal: Toshi Tiger (MTY)" at bounding box center [225, 21] width 226 height 18
click at [155, 67] on span "Tadaima Ramen House (MTY)" at bounding box center [131, 64] width 144 height 16
click at [31, 263] on link "mailbox folders" at bounding box center [23, 268] width 47 height 32
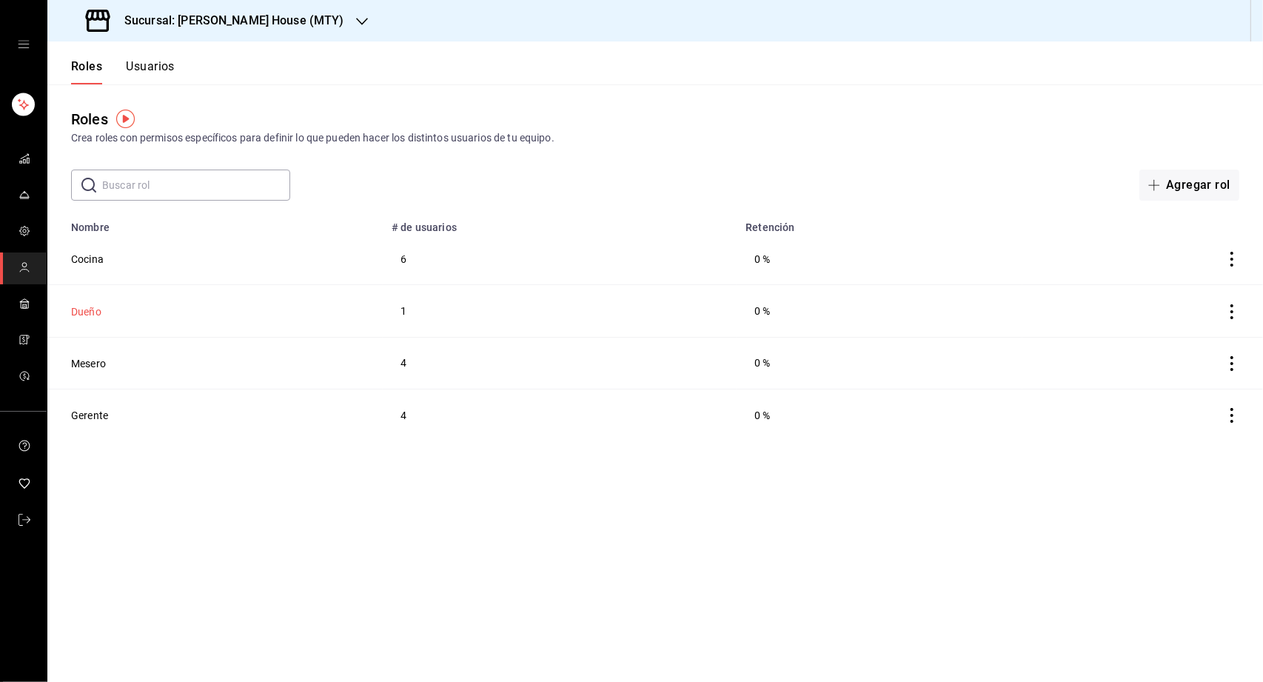
click at [90, 311] on button "Dueño" at bounding box center [86, 311] width 30 height 15
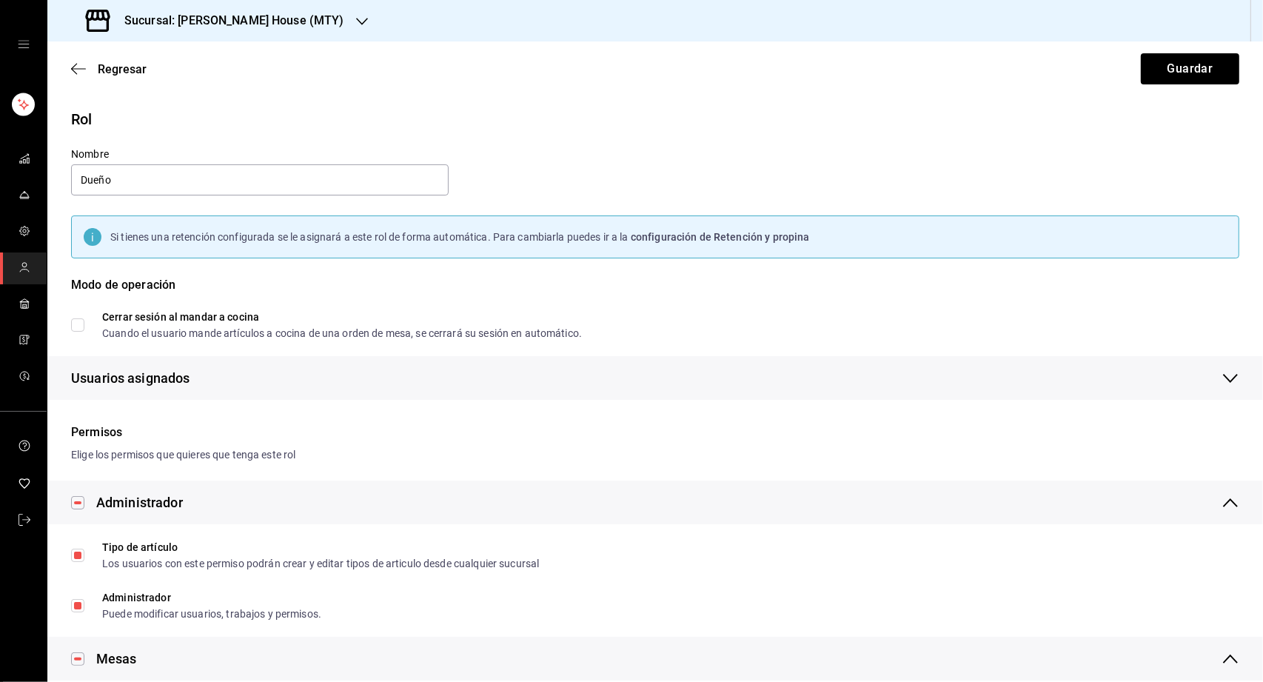
click at [80, 322] on input "Cerrar sesión al mandar a cocina Cuando el usuario mande artículos a cocina de …" at bounding box center [77, 324] width 13 height 13
checkbox input "true"
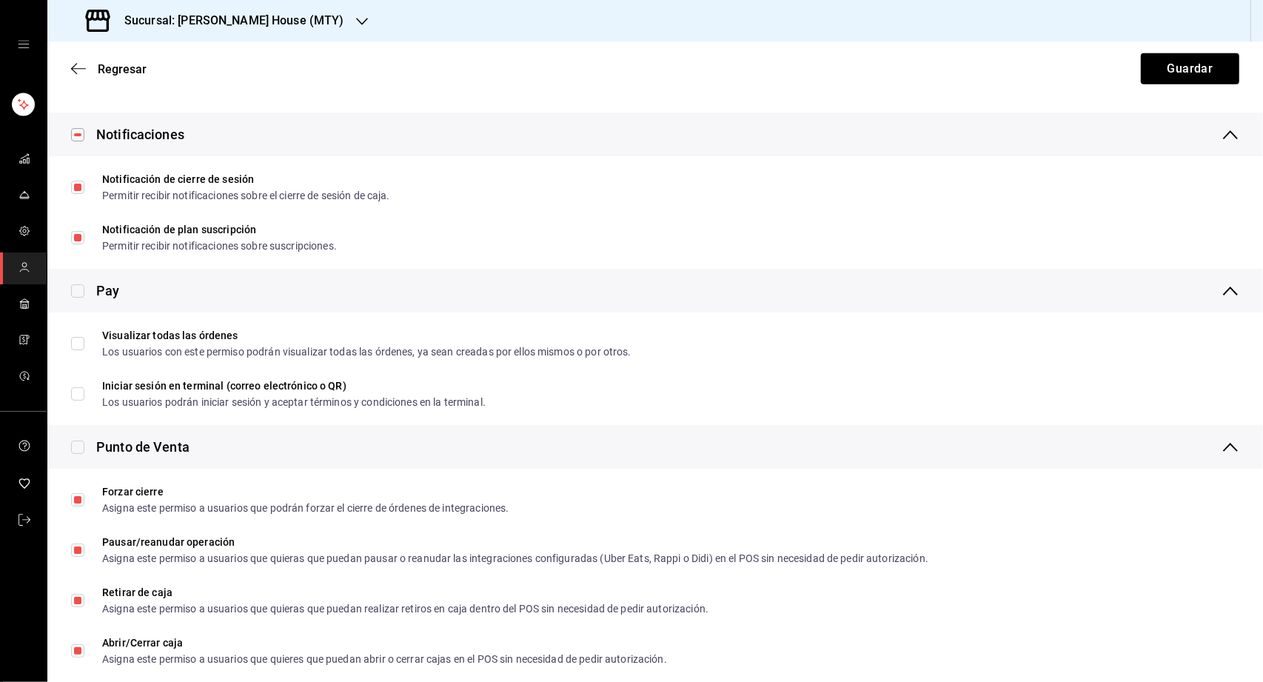
scroll to position [1391, 0]
click at [77, 288] on input "checkbox" at bounding box center [77, 289] width 13 height 13
checkbox input "true"
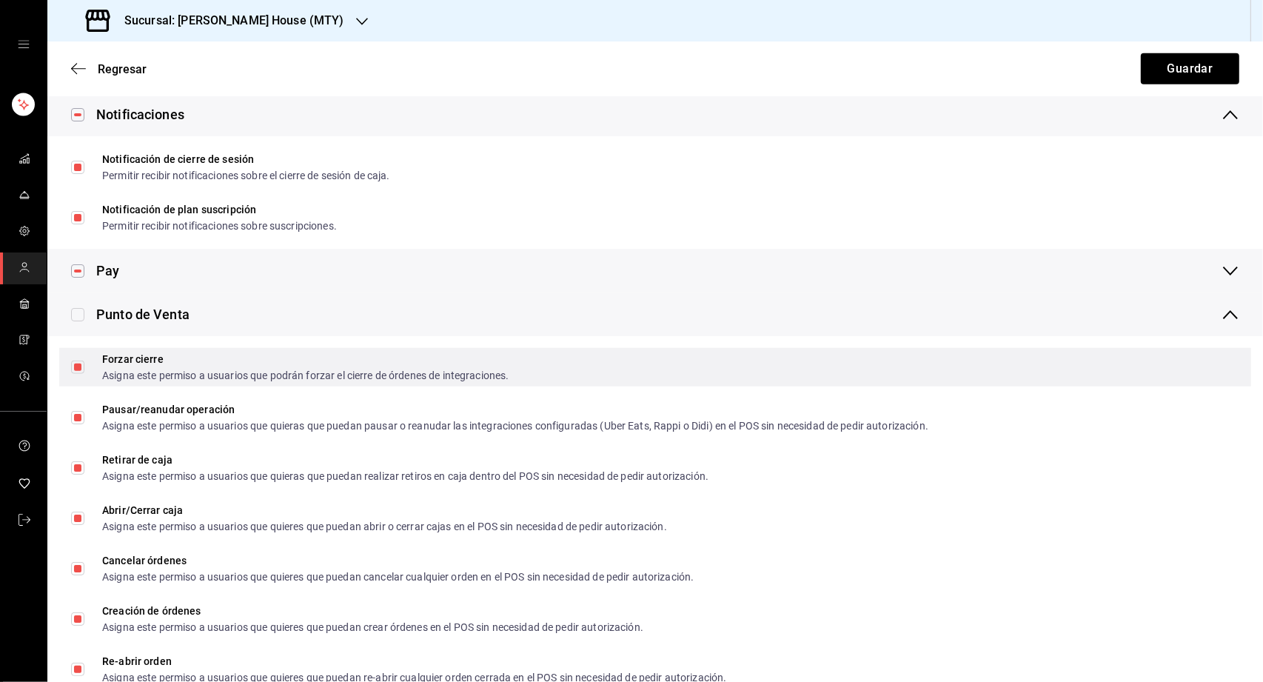
scroll to position [1425, 0]
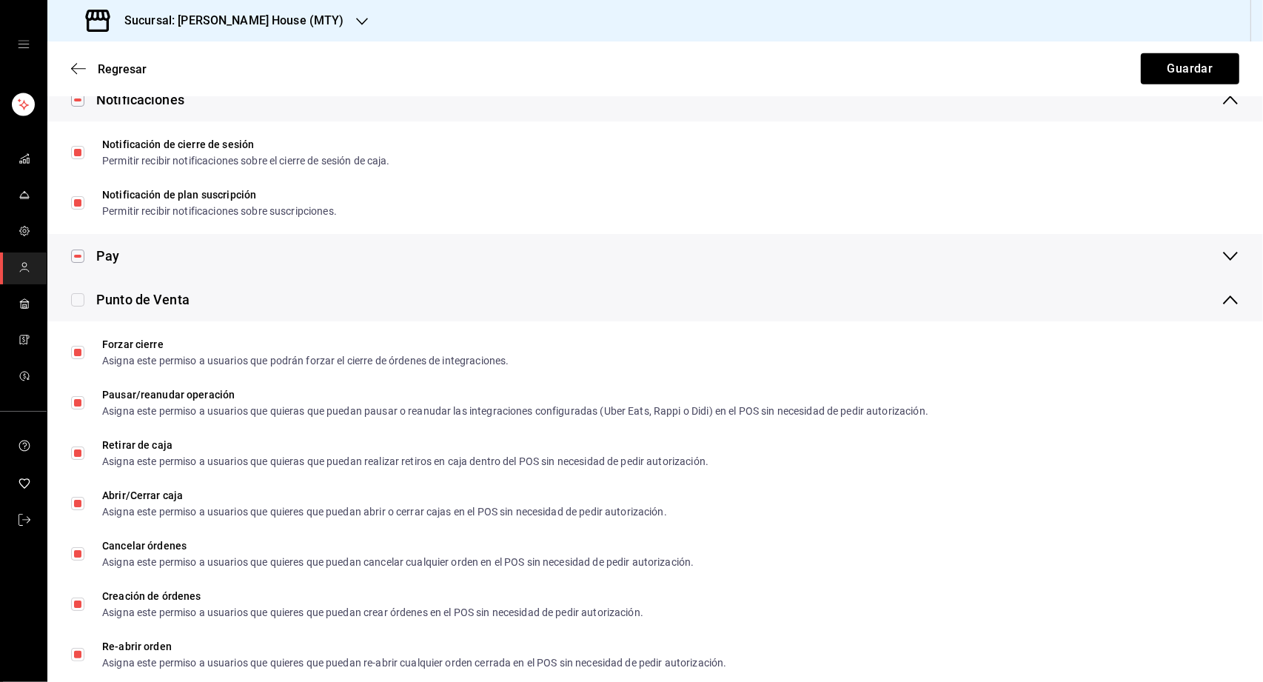
click at [76, 295] on input "checkbox" at bounding box center [77, 299] width 13 height 13
checkbox input "true"
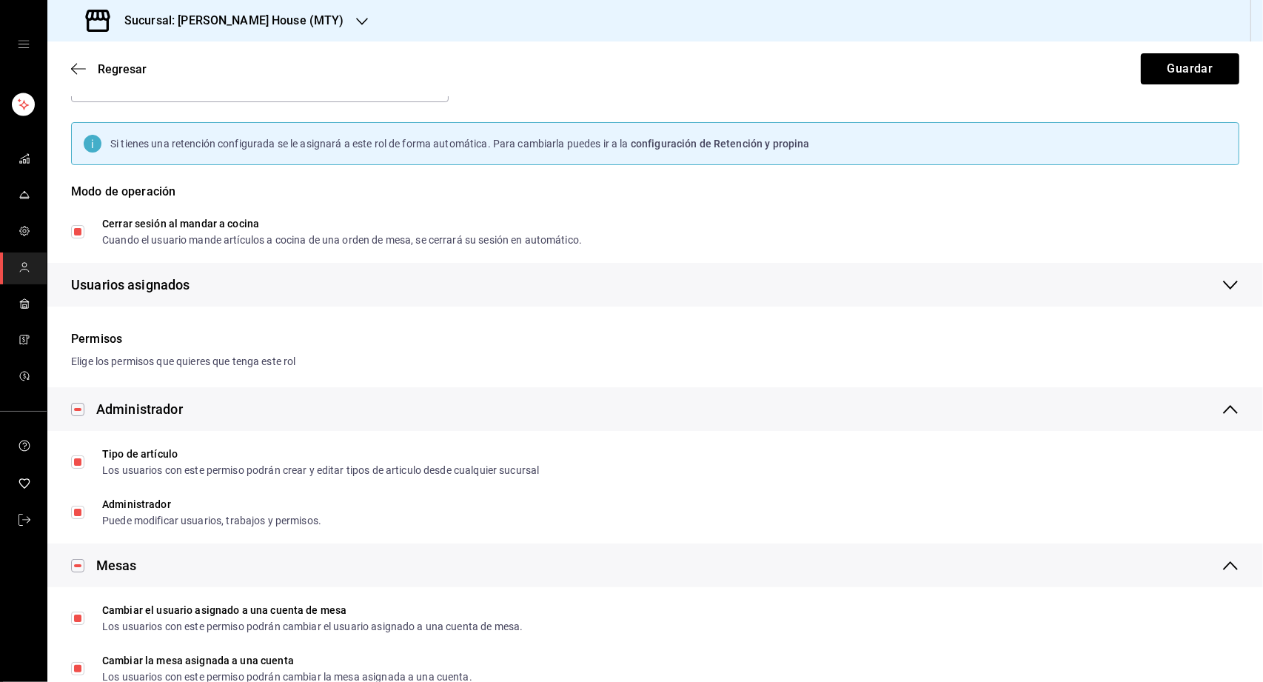
scroll to position [0, 0]
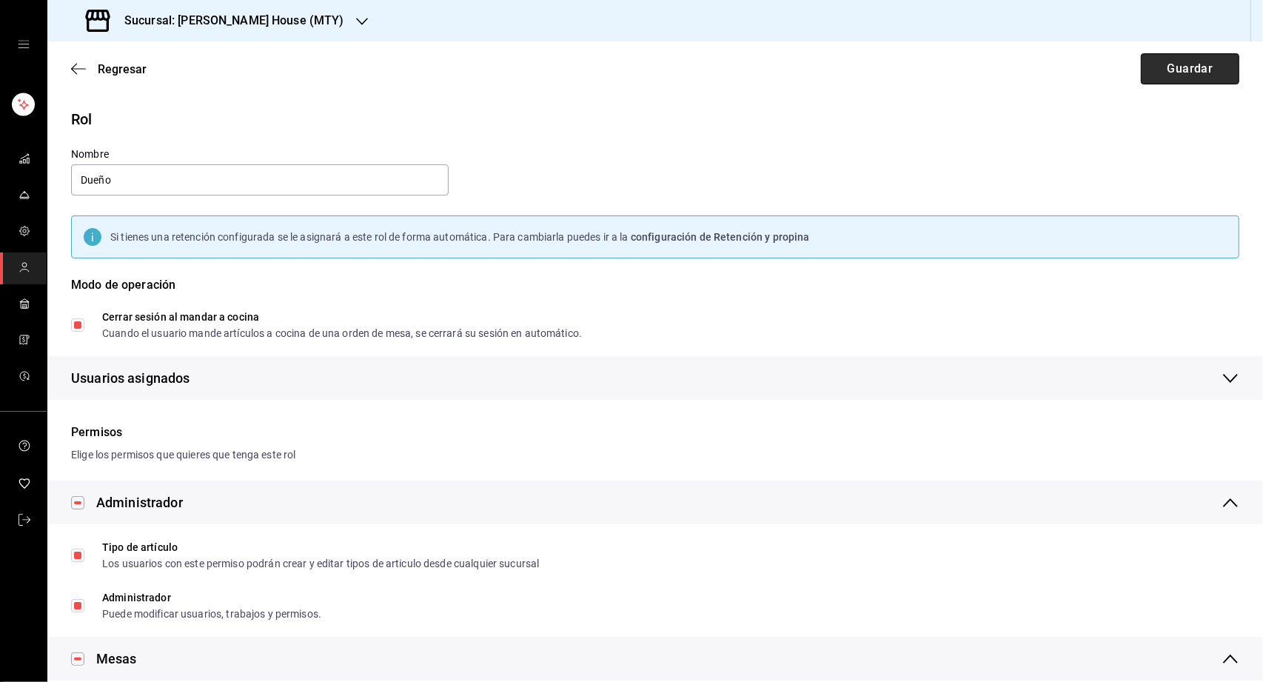
click at [1172, 72] on button "Guardar" at bounding box center [1189, 68] width 98 height 31
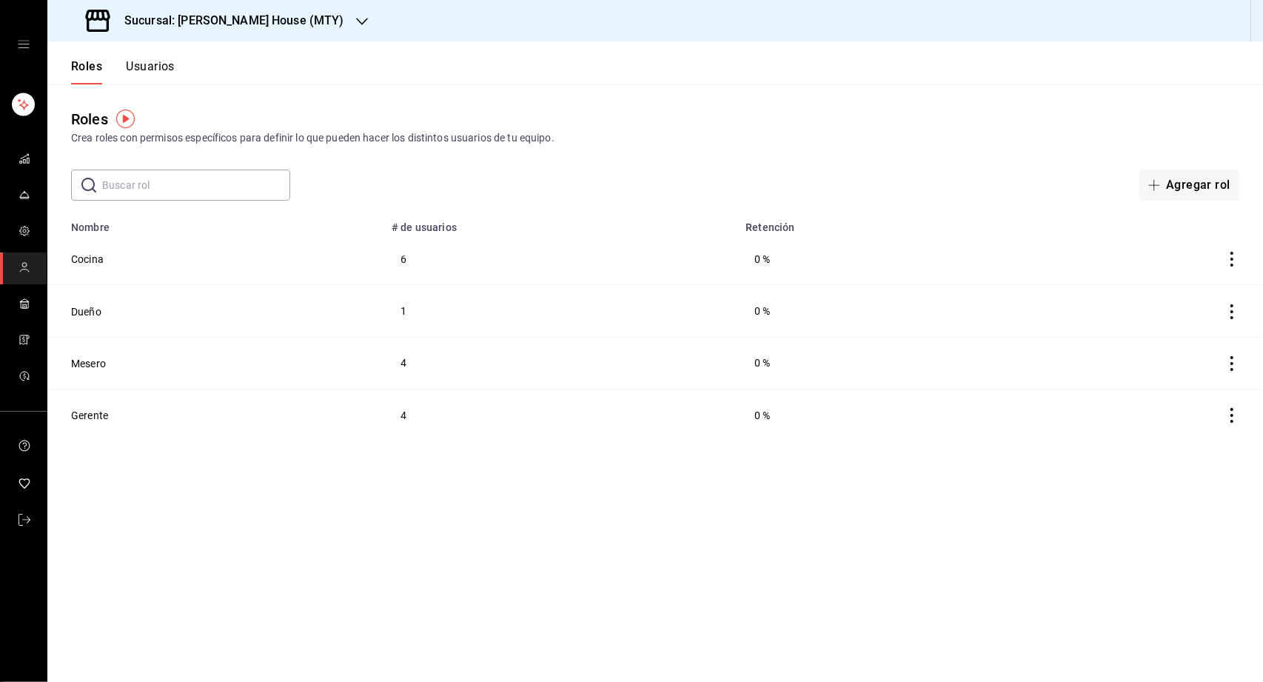
click at [247, 28] on h3 "Sucursal: [PERSON_NAME] House (MTY)" at bounding box center [228, 21] width 232 height 18
click at [221, 64] on div "[PERSON_NAME] House (MTY)" at bounding box center [158, 64] width 198 height 16
click at [93, 314] on button "Dueño" at bounding box center [86, 311] width 30 height 15
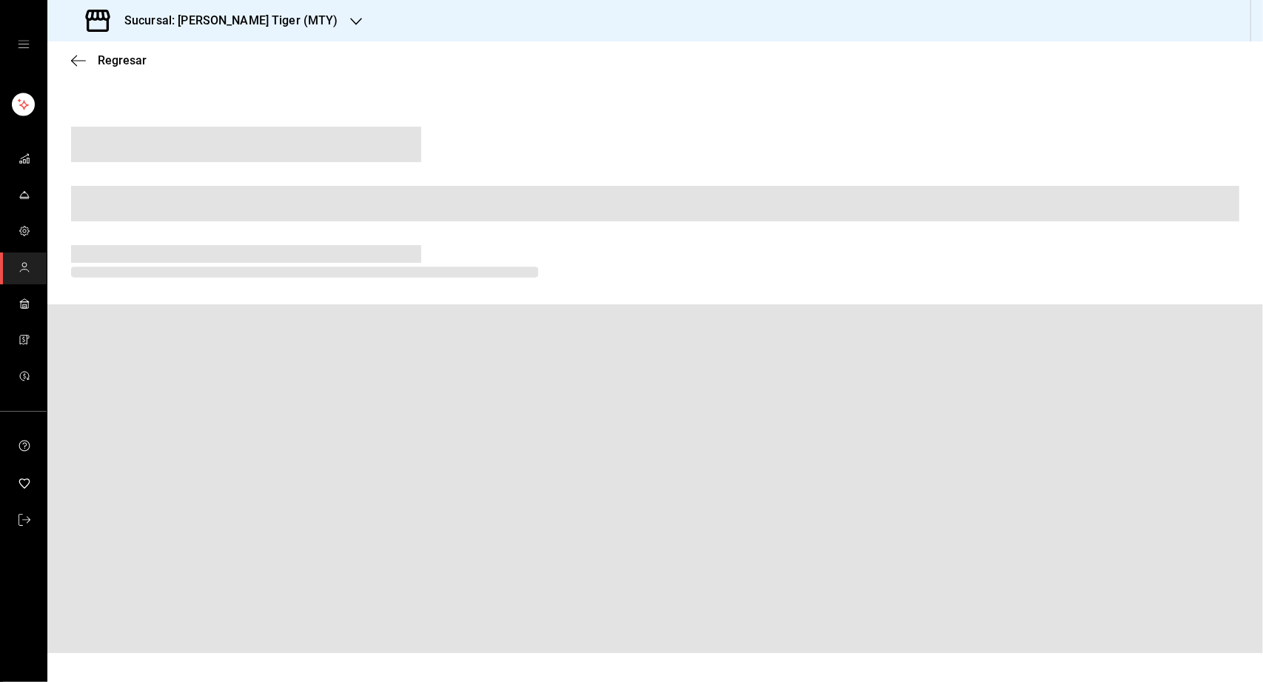
click at [113, 51] on div "Regresar" at bounding box center [654, 60] width 1215 height 38
click at [107, 64] on span "Regresar" at bounding box center [122, 60] width 49 height 14
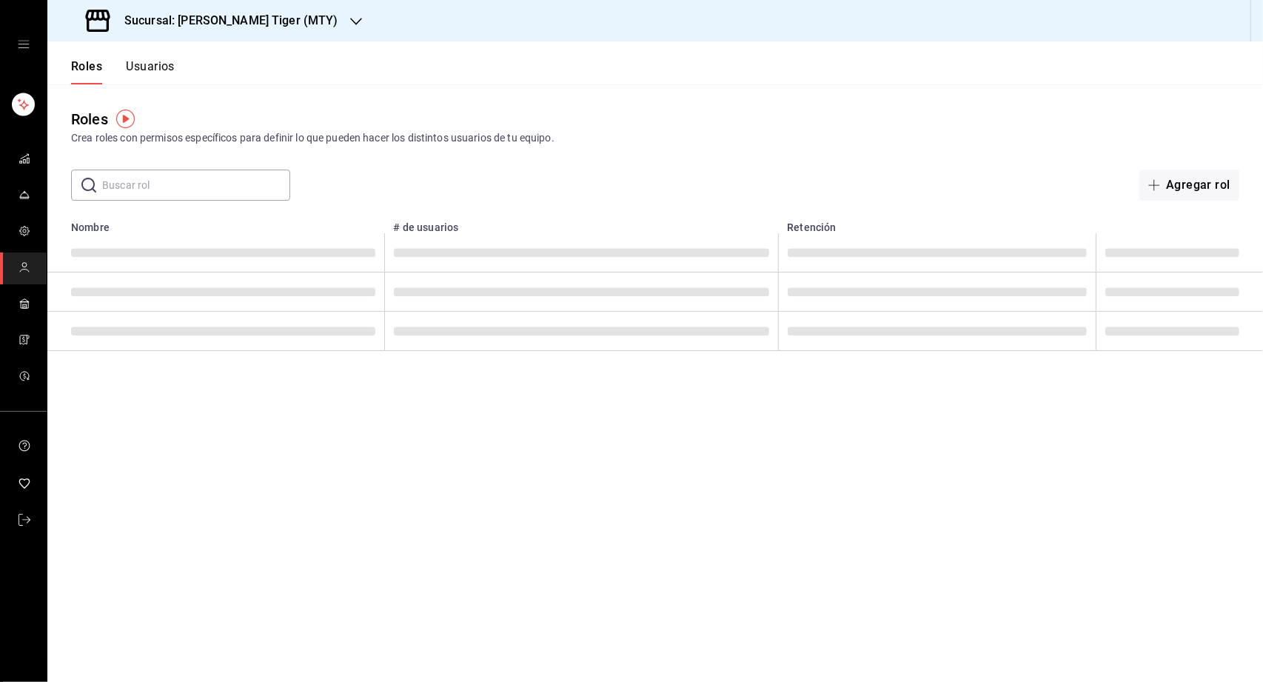
click at [212, 21] on h3 "Sucursal: [PERSON_NAME] Tiger (MTY)" at bounding box center [225, 21] width 226 height 18
click at [171, 68] on span "[PERSON_NAME] House (MTY)" at bounding box center [131, 64] width 144 height 16
